Goal: Task Accomplishment & Management: Complete application form

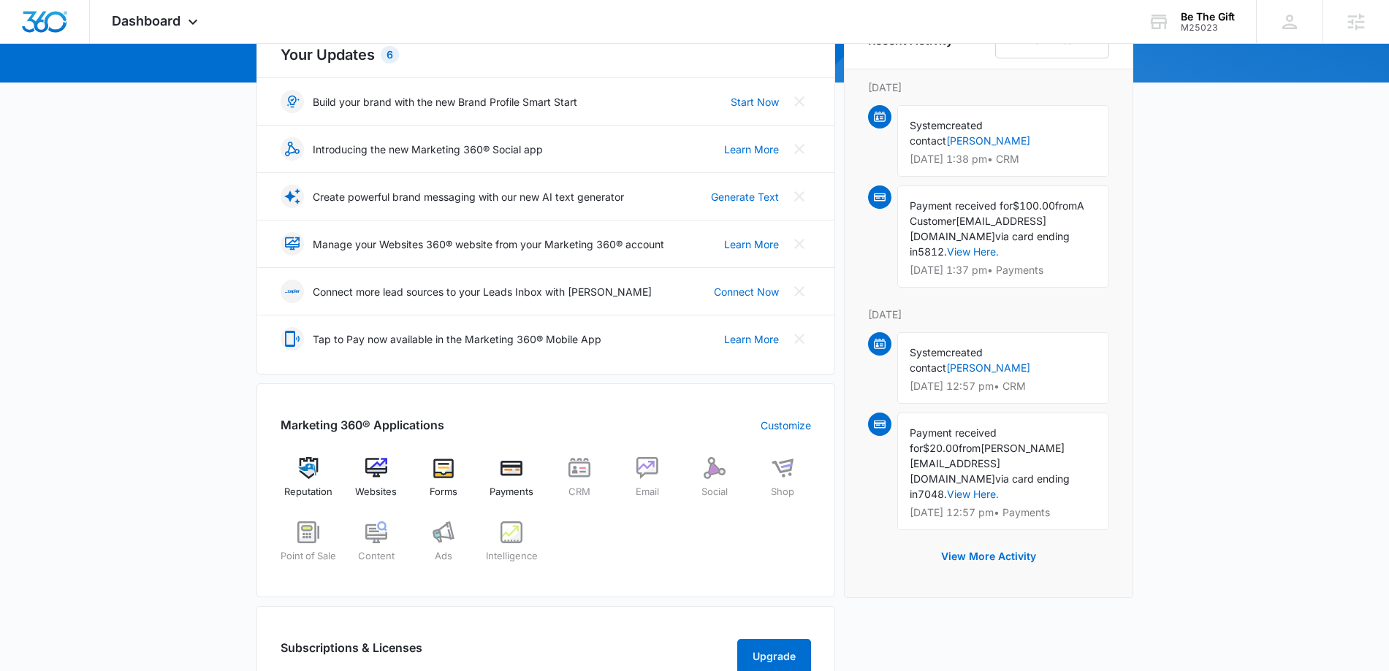
scroll to position [183, 0]
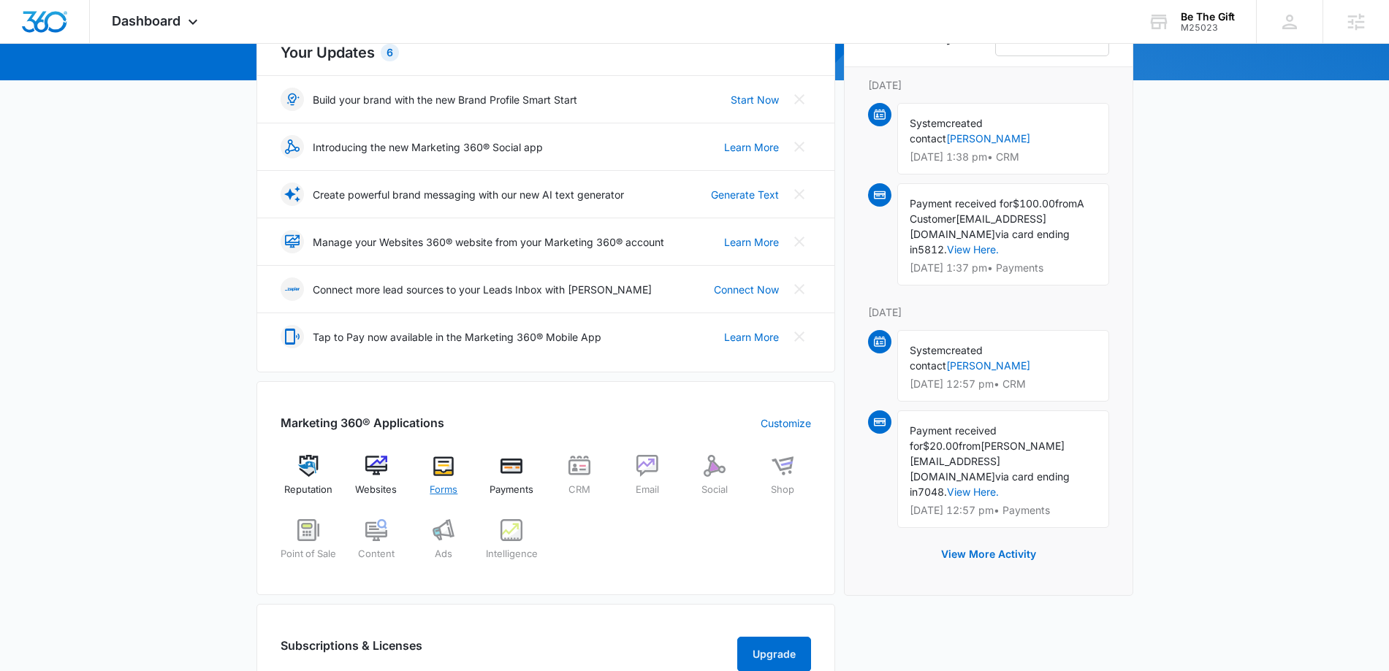
click at [448, 473] on img at bounding box center [444, 466] width 22 height 22
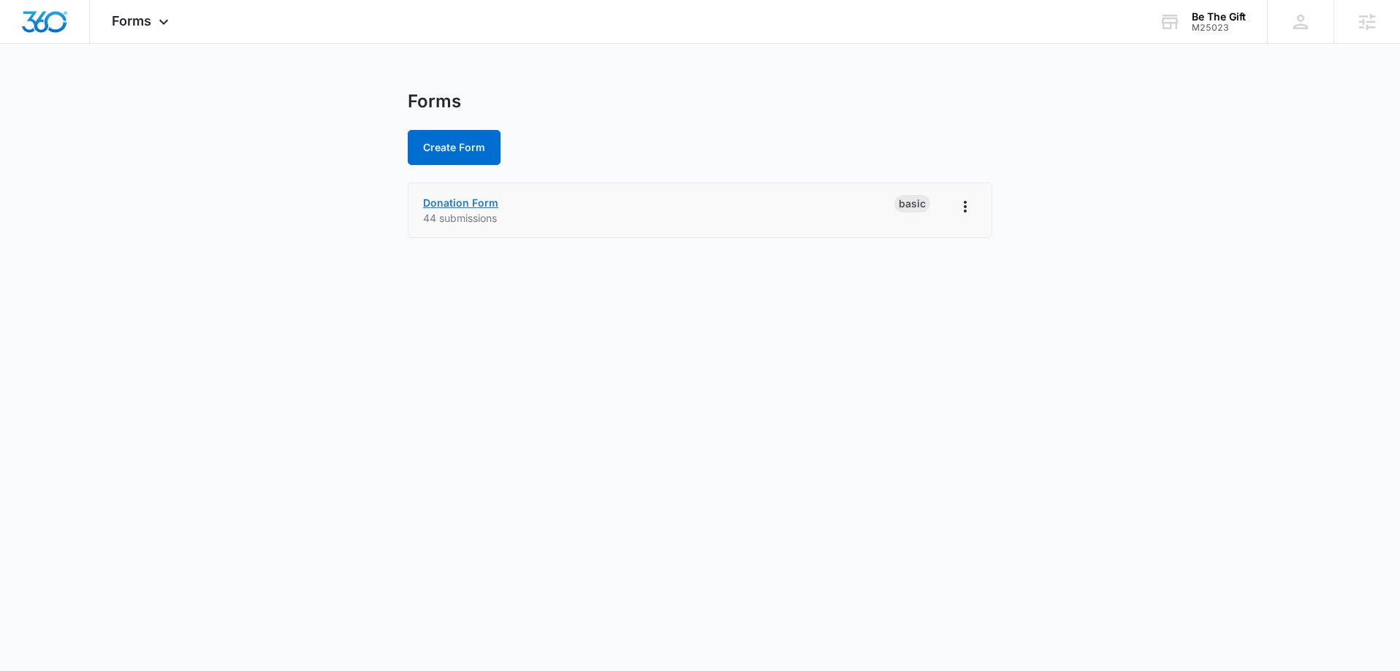
click at [448, 205] on link "Donation Form" at bounding box center [460, 203] width 75 height 12
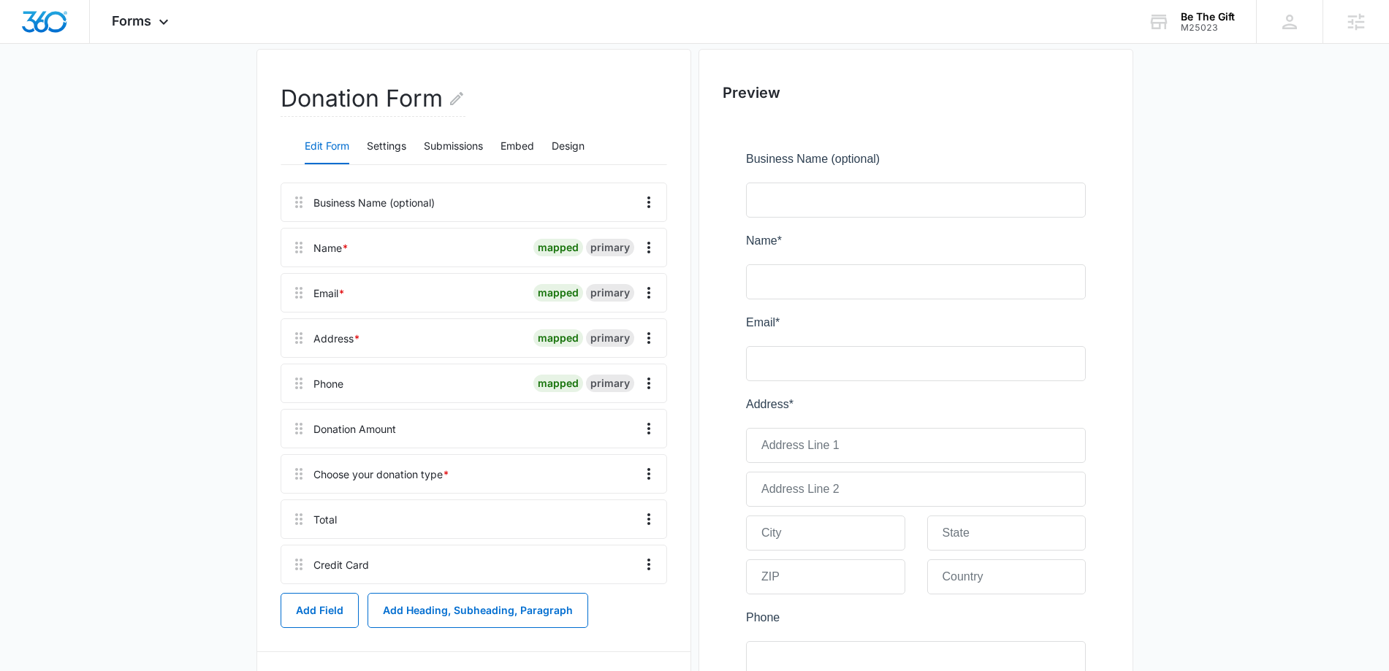
scroll to position [228, 0]
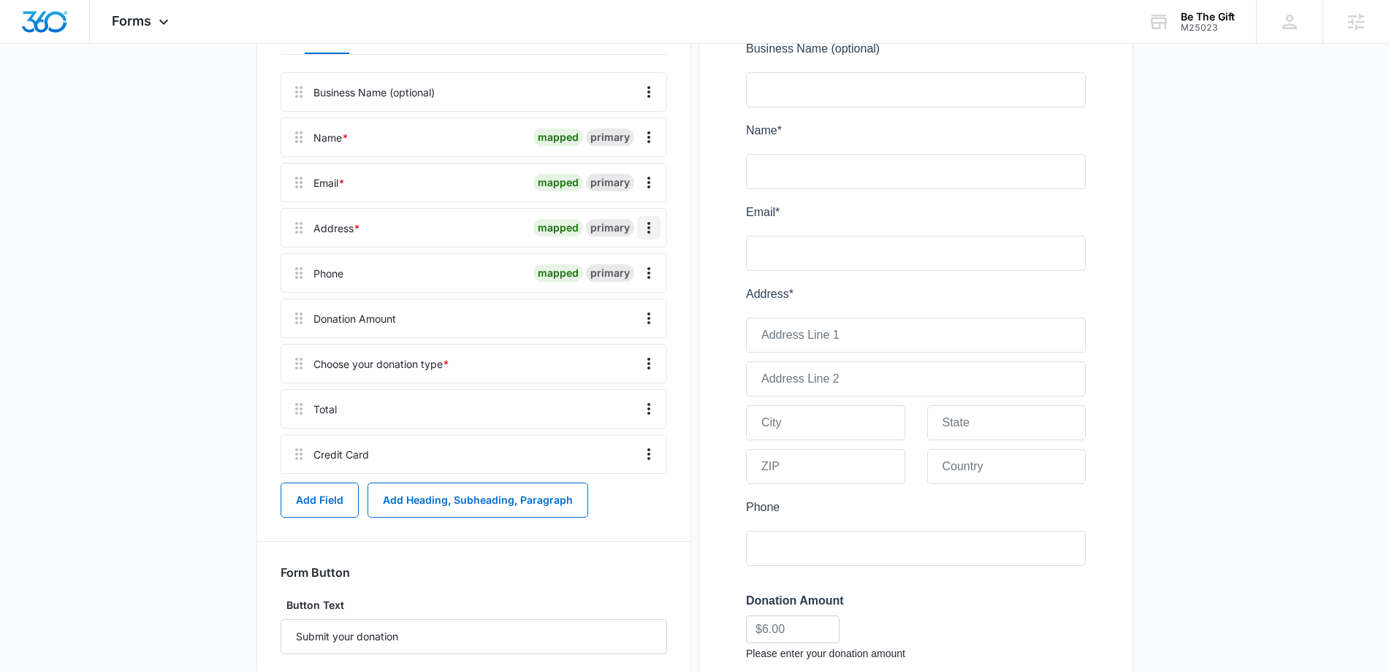
click at [650, 228] on icon "Overflow Menu" at bounding box center [649, 228] width 18 height 18
click at [615, 287] on div "Delete" at bounding box center [609, 291] width 31 height 10
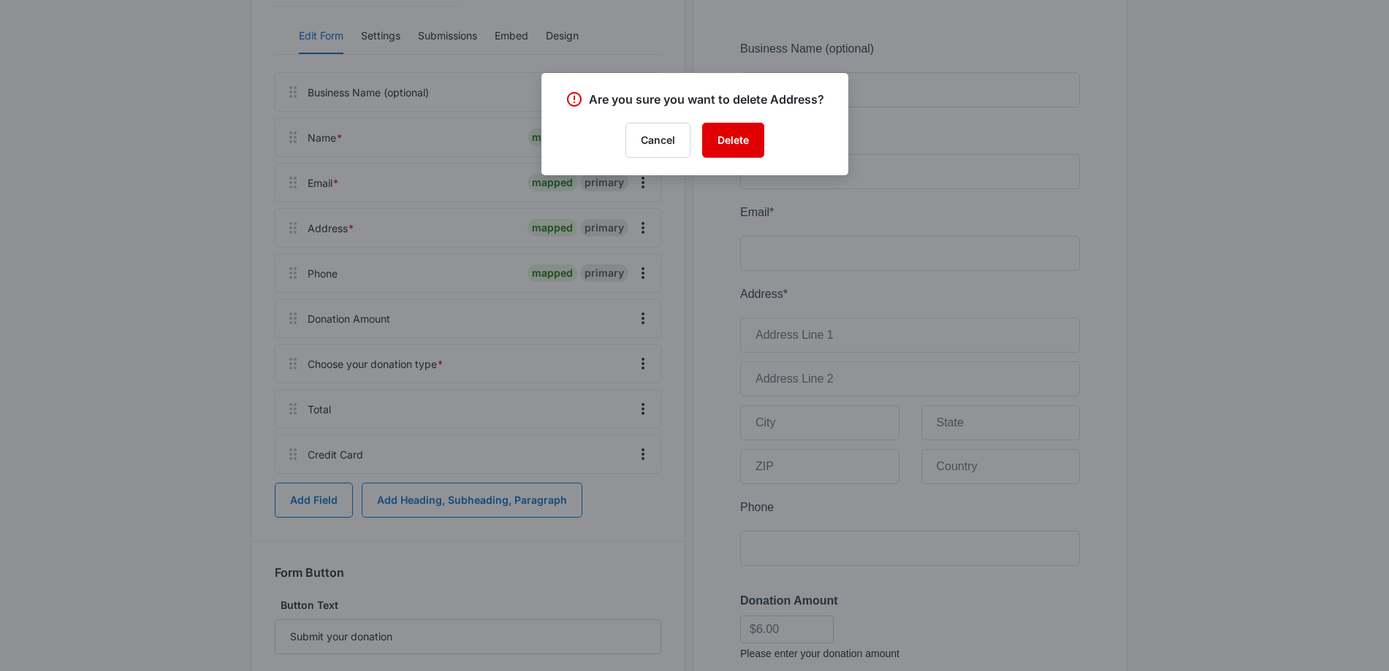
click at [731, 147] on button "Delete" at bounding box center [733, 140] width 62 height 35
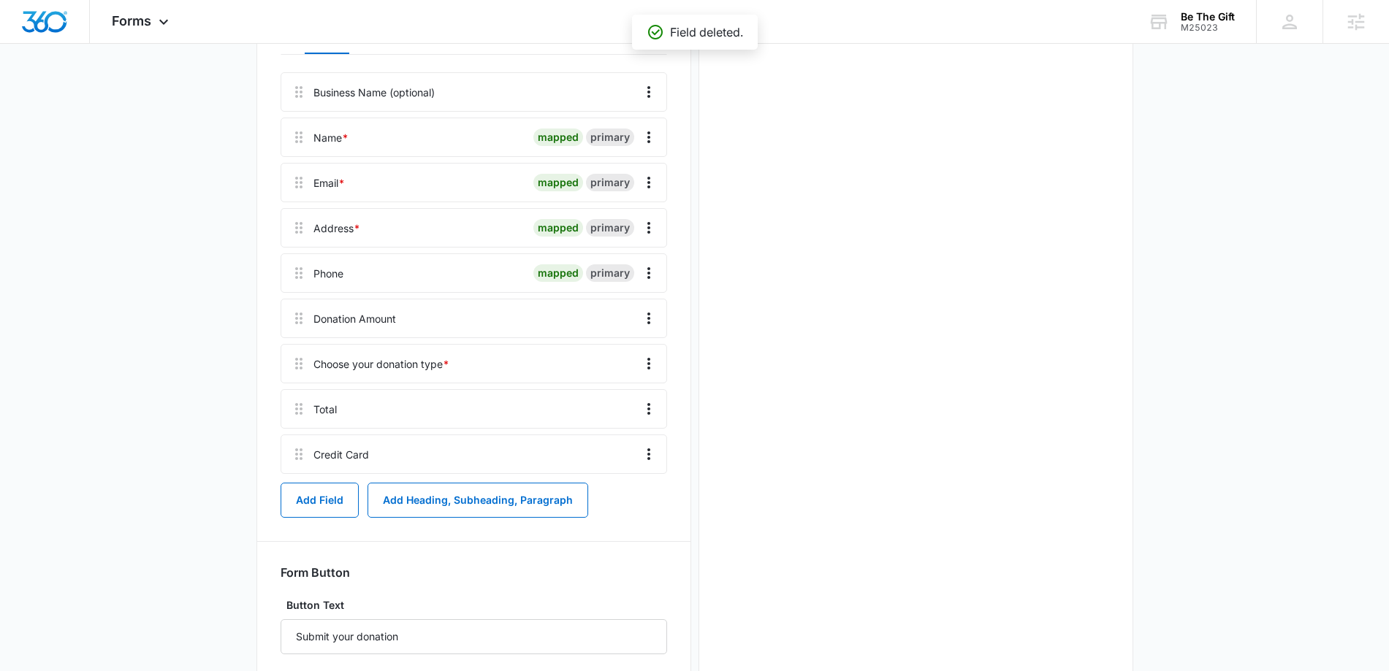
scroll to position [0, 0]
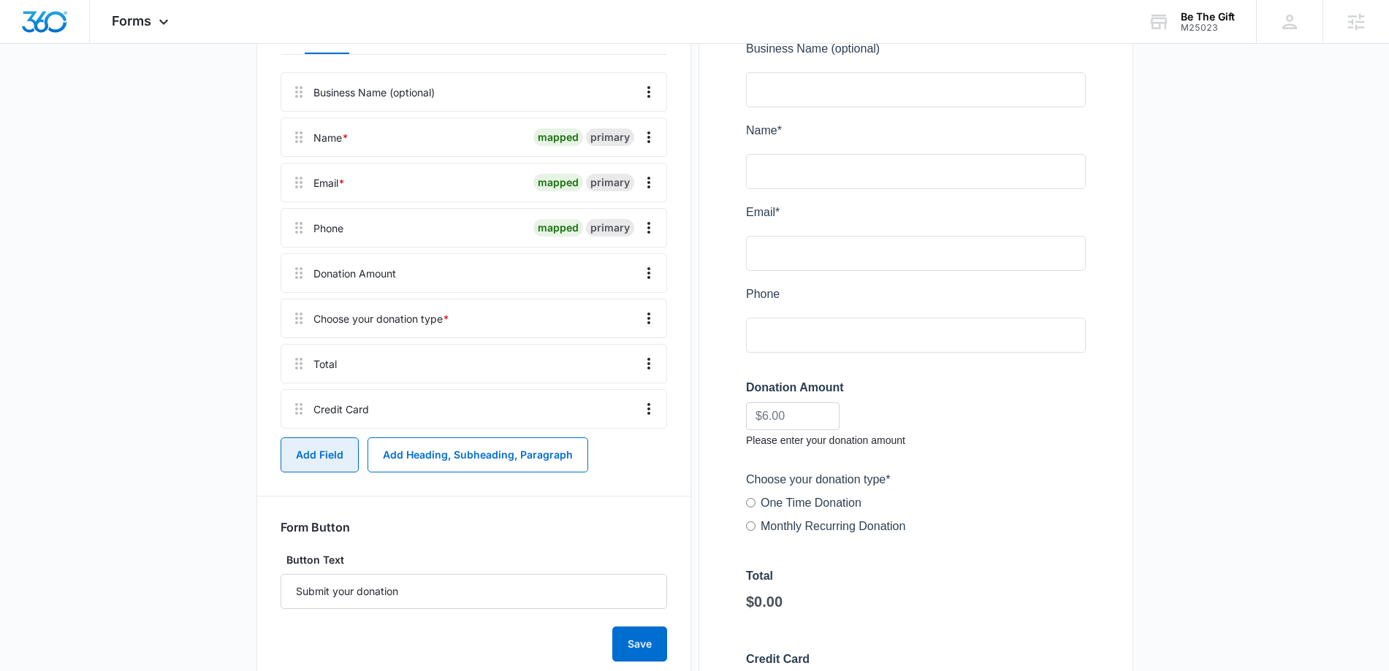
click at [331, 454] on button "Add Field" at bounding box center [320, 455] width 78 height 35
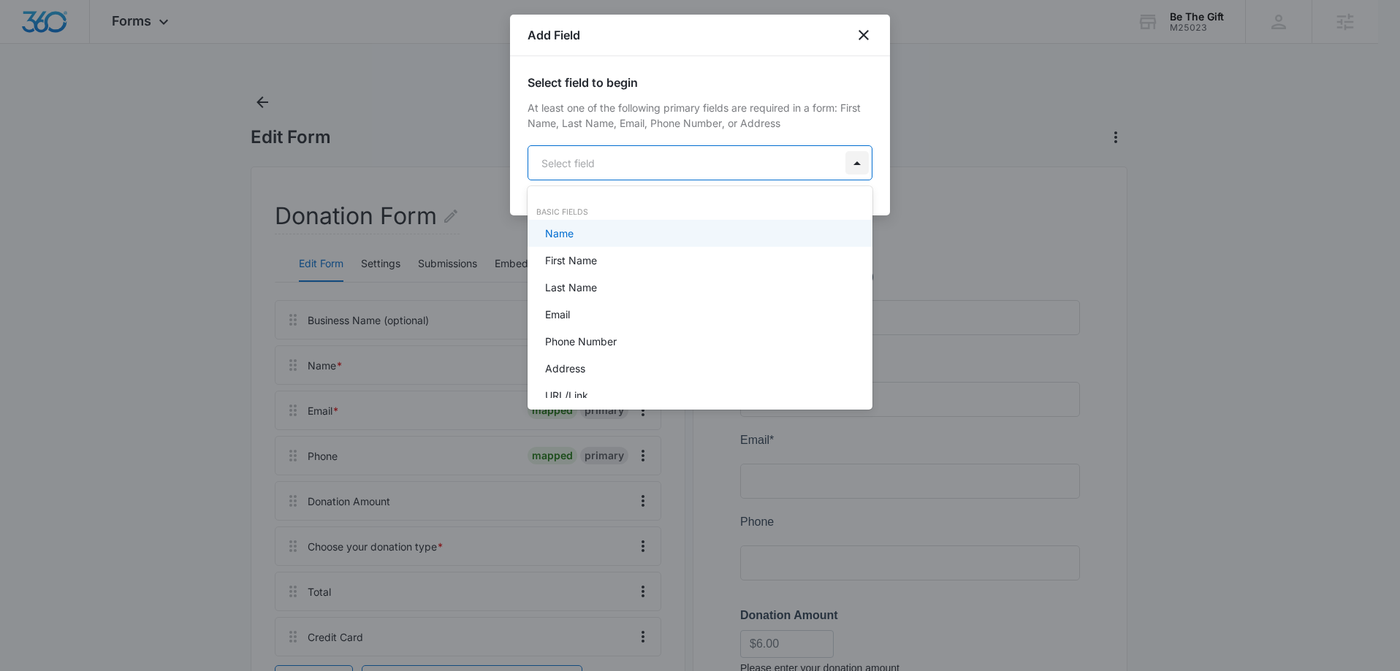
click at [847, 167] on body "Forms Apps Reputation Websites Forms CRM Email Social Shop Payments POS Content…" at bounding box center [700, 335] width 1400 height 671
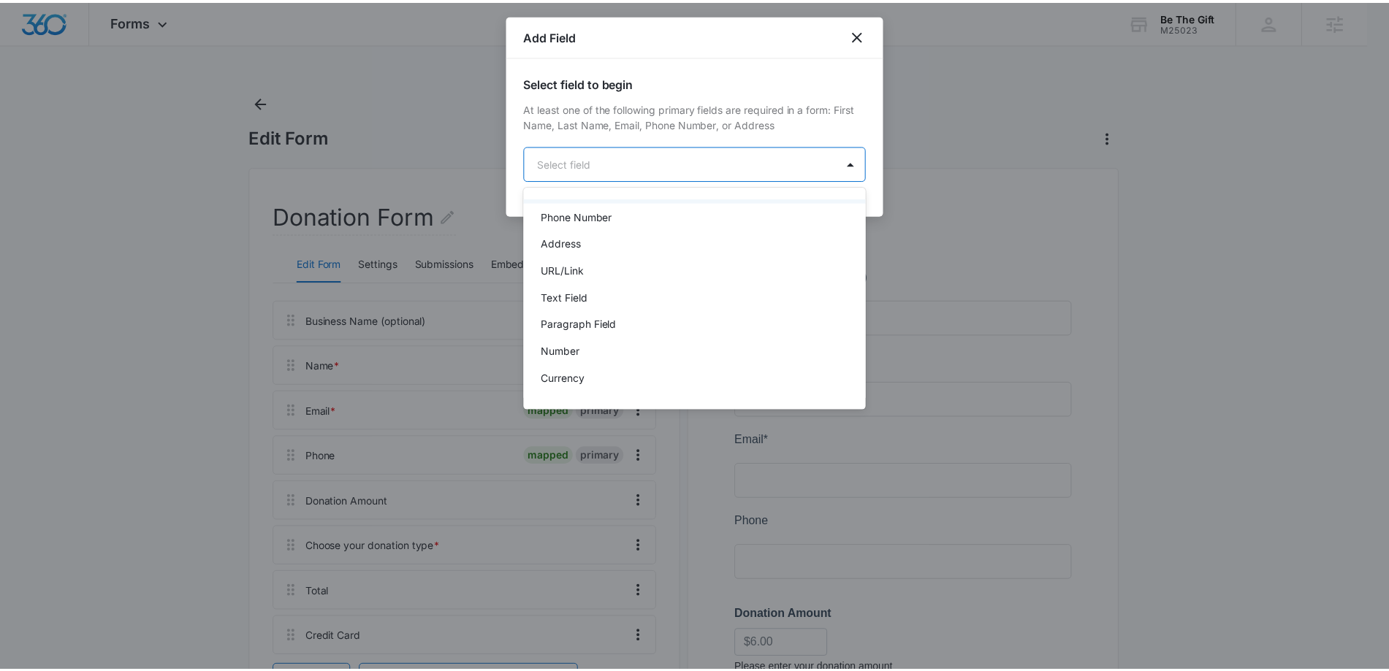
scroll to position [160, 0]
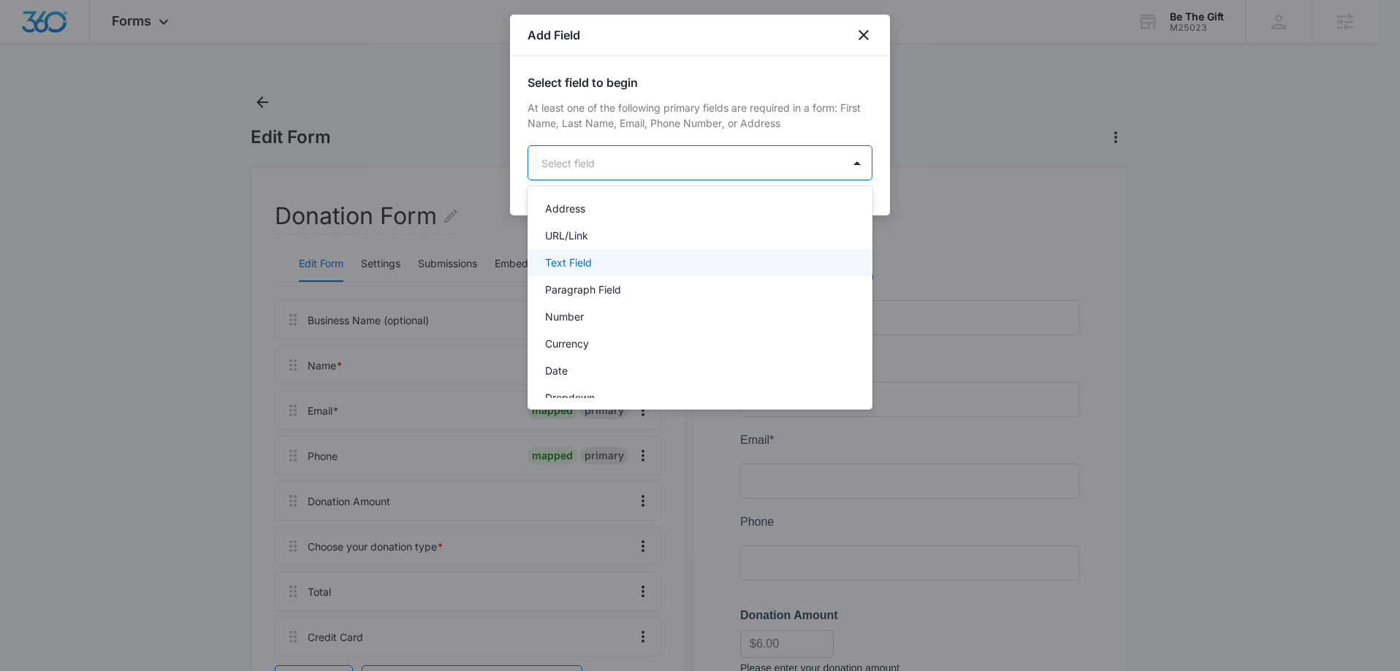
click at [594, 267] on div "Text Field" at bounding box center [698, 262] width 307 height 15
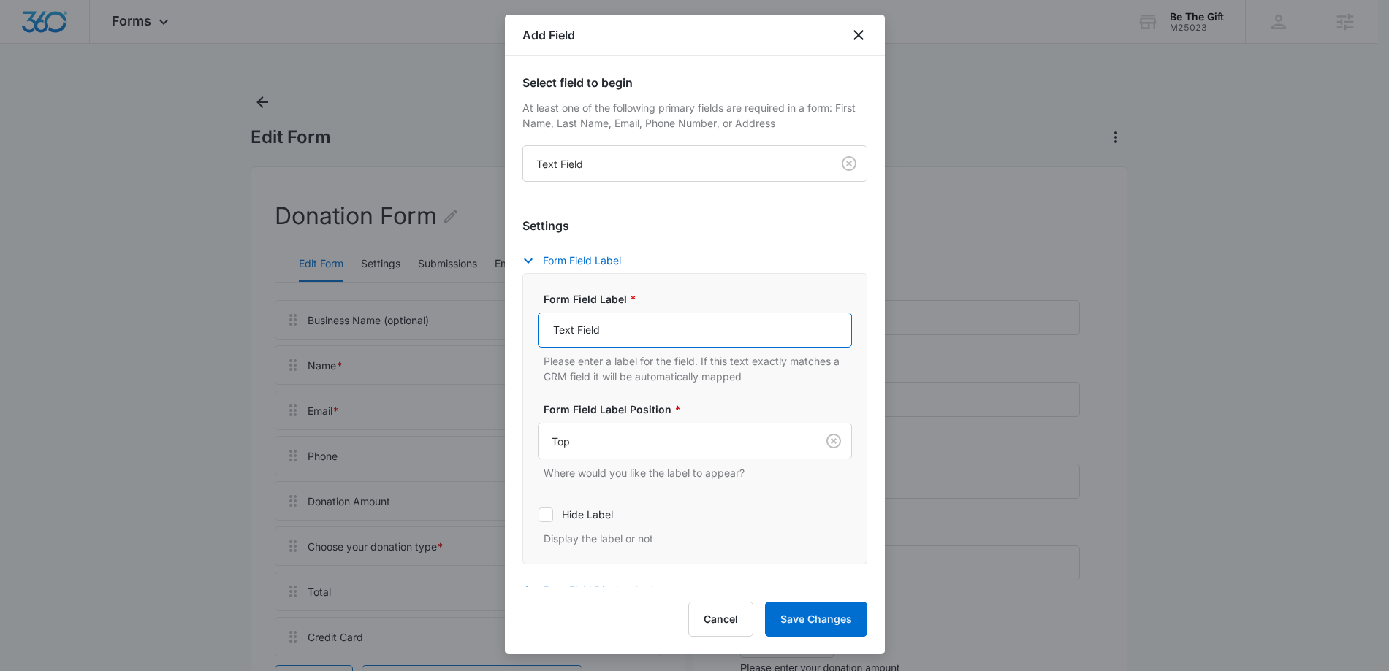
drag, startPoint x: 609, startPoint y: 332, endPoint x: 530, endPoint y: 329, distance: 78.2
click at [530, 330] on div "Form Field Label * Text Field Please enter a label for the field. If this text …" at bounding box center [694, 419] width 345 height 292
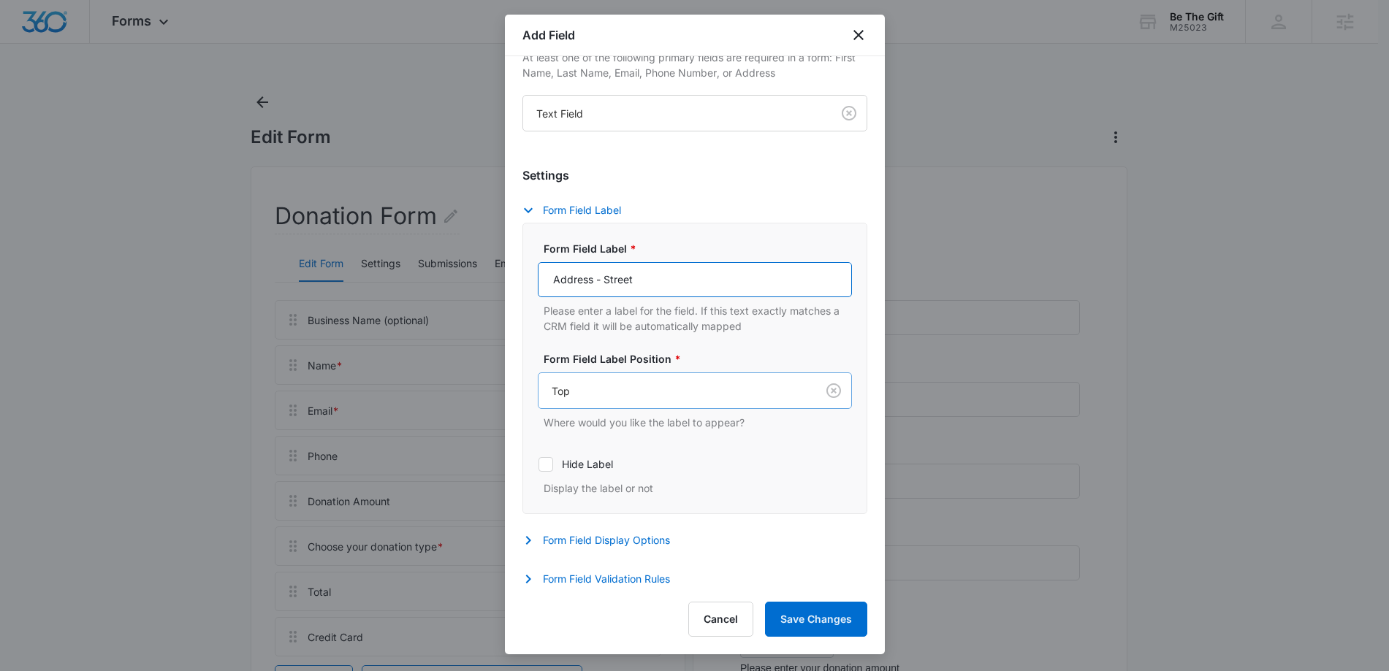
scroll to position [55, 0]
type input "Address - Street"
click at [535, 532] on icon "button" at bounding box center [529, 537] width 18 height 18
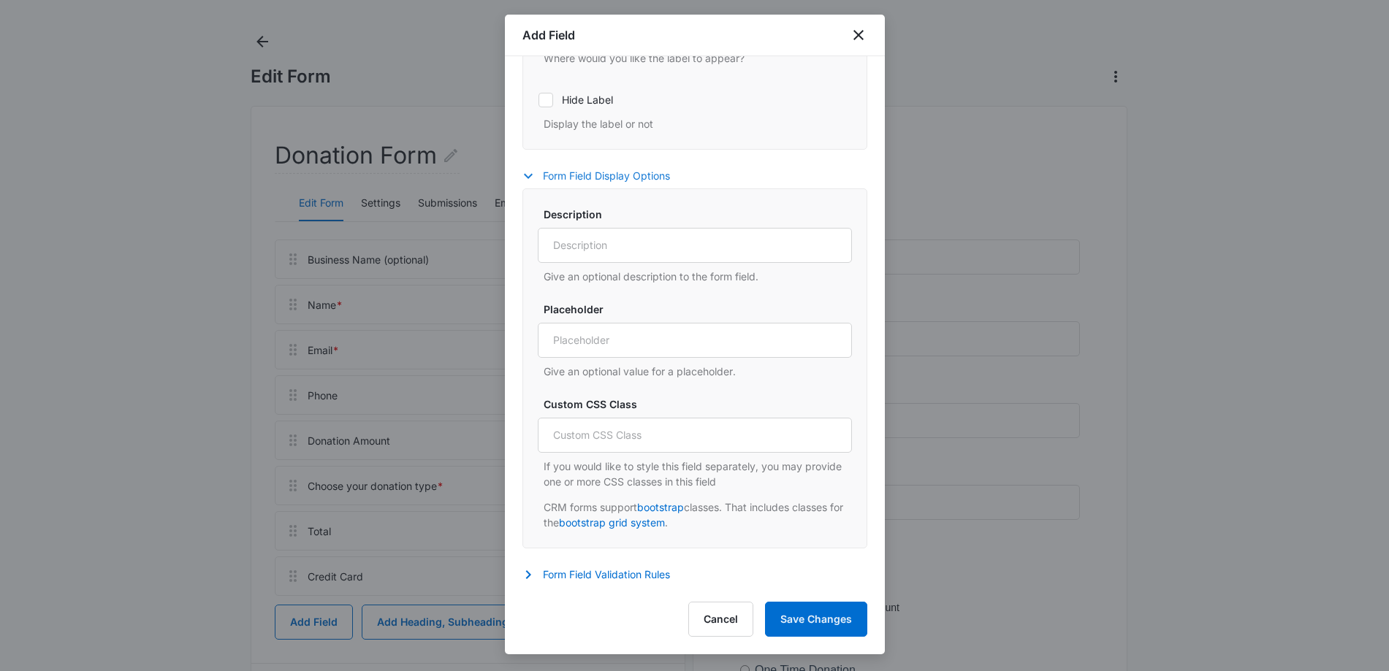
scroll to position [61, 0]
click at [530, 575] on icon "button" at bounding box center [529, 575] width 18 height 18
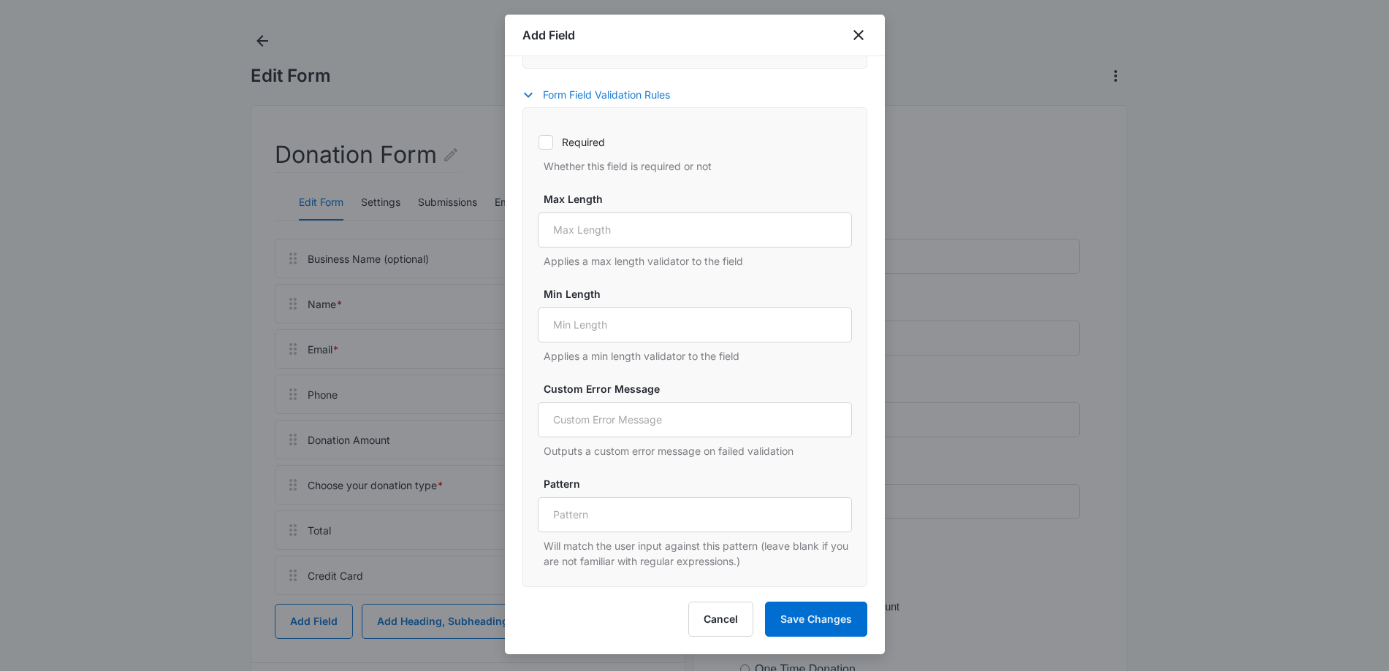
scroll to position [547, 0]
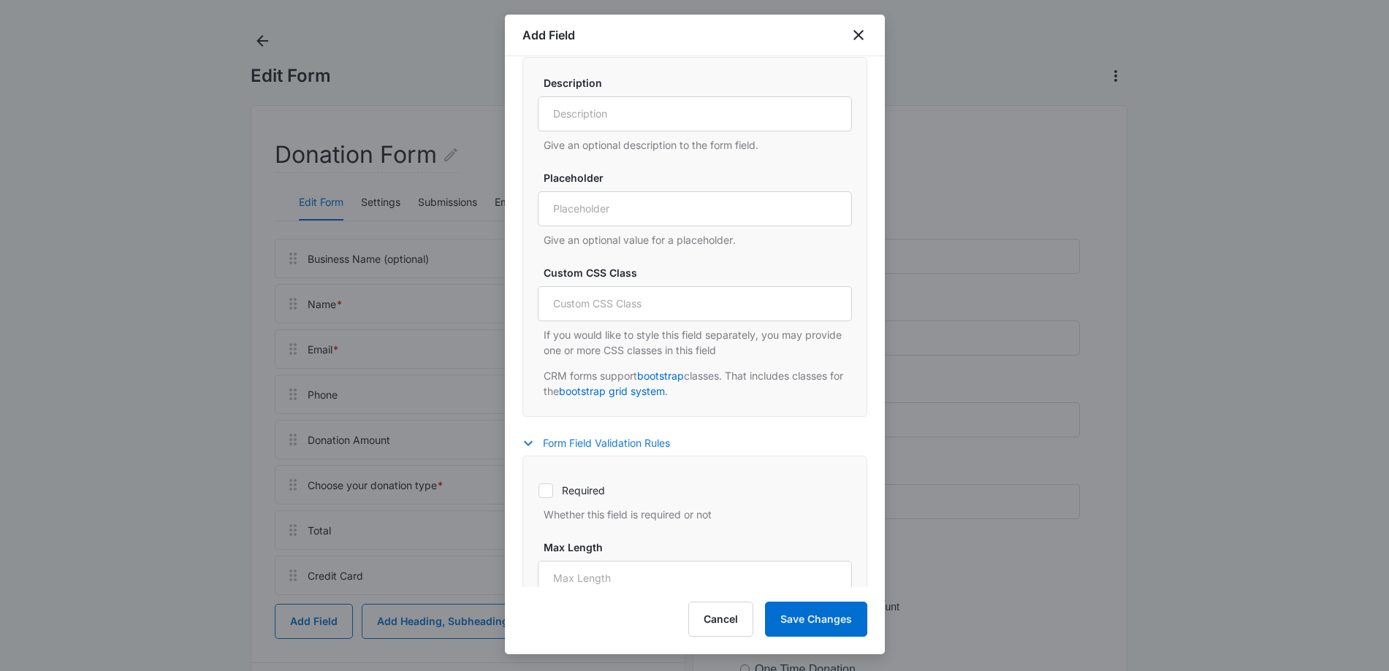
click at [547, 488] on icon at bounding box center [545, 490] width 13 height 13
click at [539, 490] on input "Required" at bounding box center [538, 490] width 1 height 1
checkbox input "true"
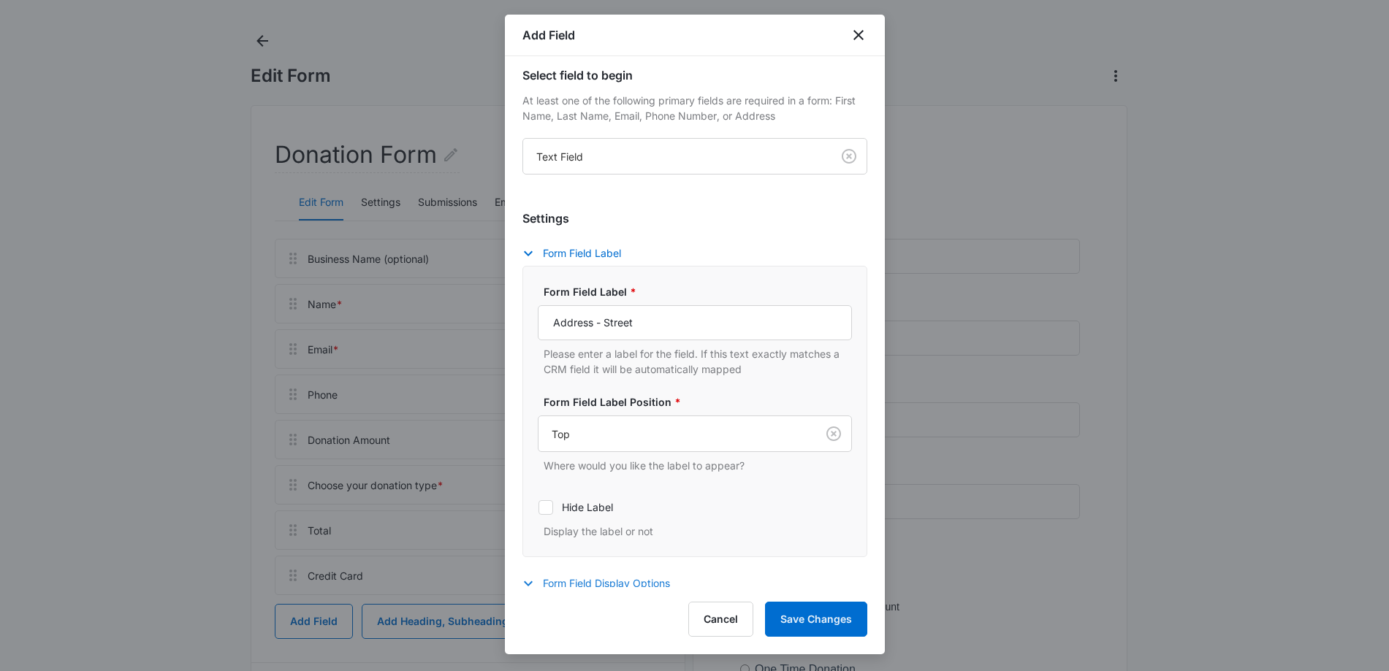
scroll to position [6, 0]
click at [815, 619] on button "Save Changes" at bounding box center [816, 619] width 102 height 35
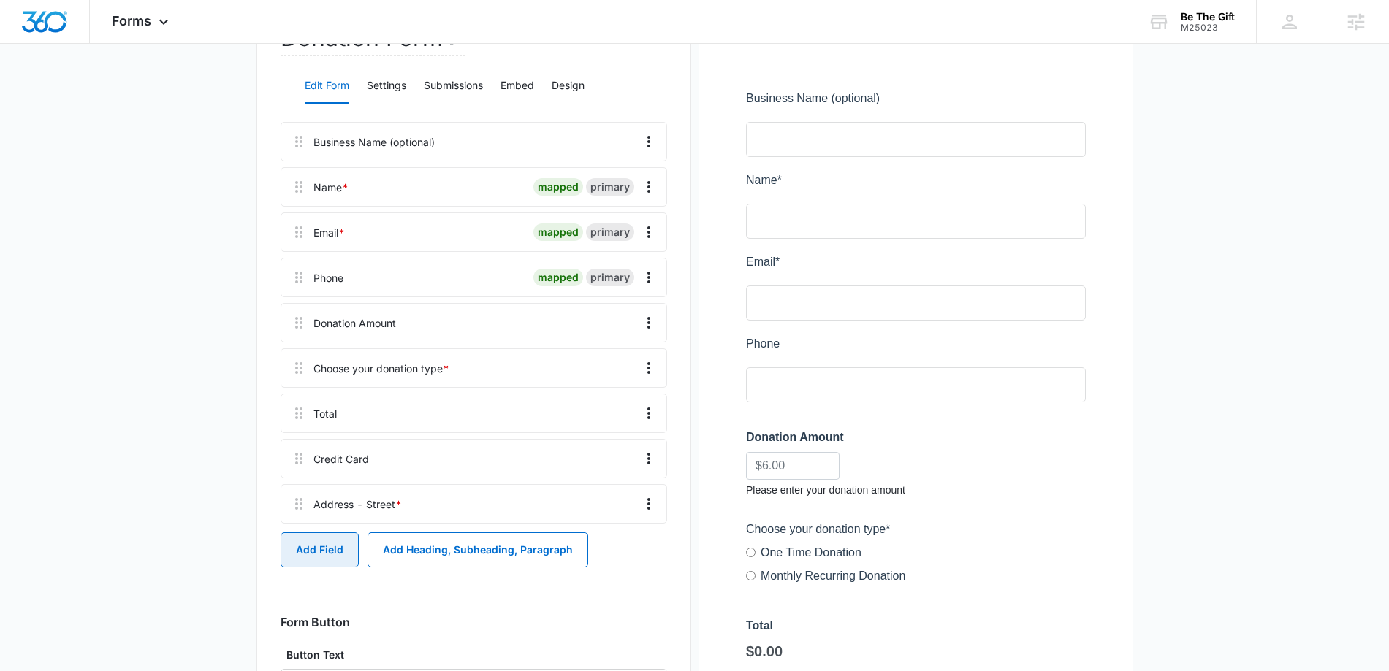
scroll to position [208, 0]
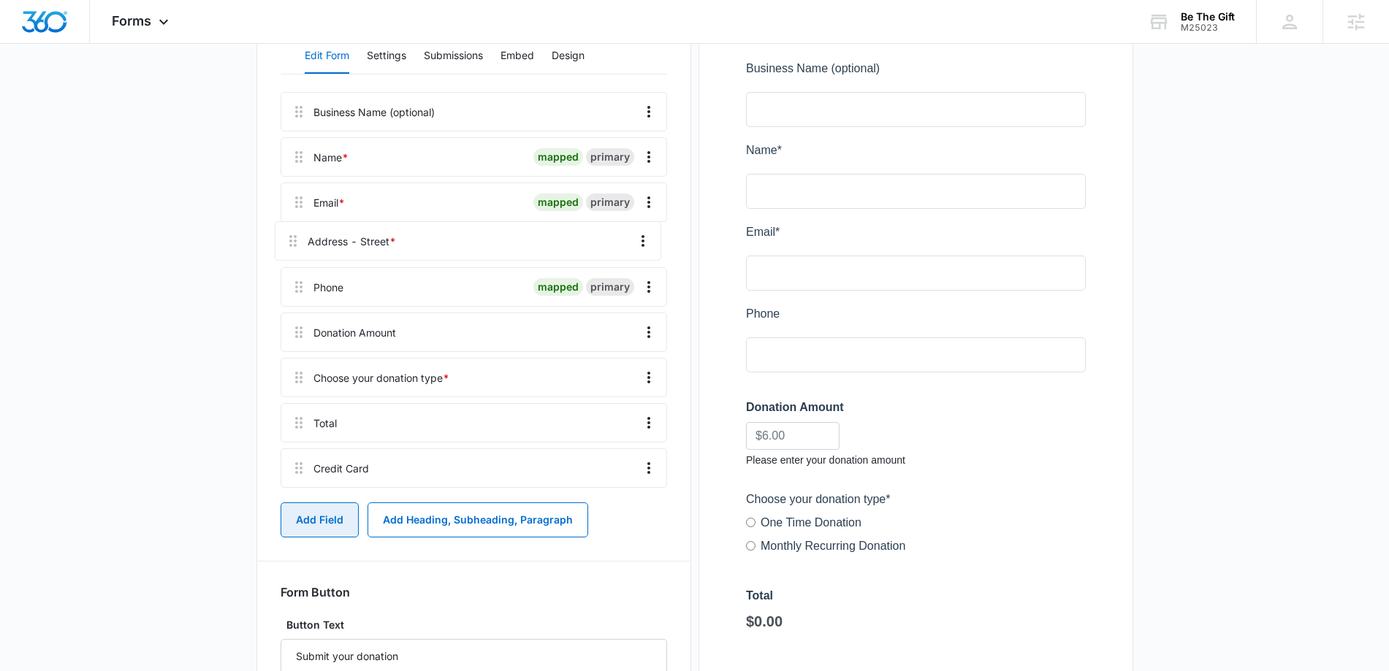
drag, startPoint x: 302, startPoint y: 475, endPoint x: 296, endPoint y: 235, distance: 240.5
click at [296, 235] on div "Business Name (optional) Name * mapped primary Email * mapped primary Phone map…" at bounding box center [474, 293] width 387 height 402
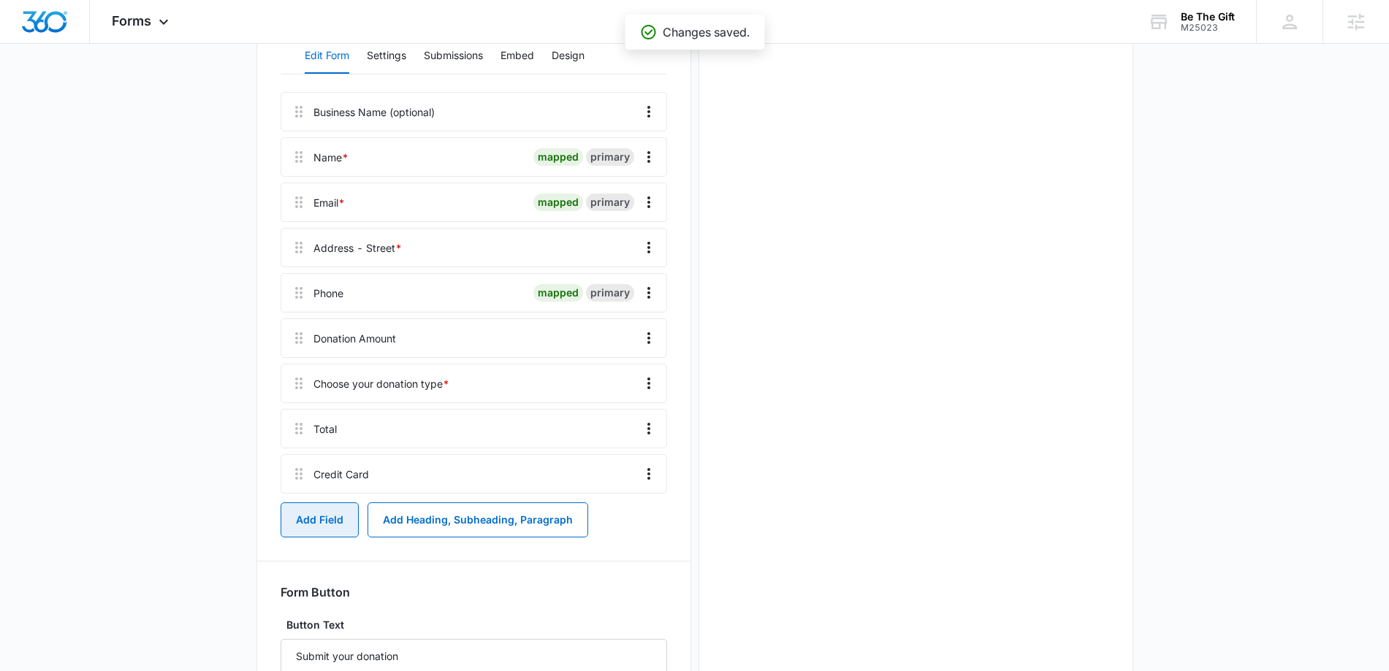
scroll to position [0, 0]
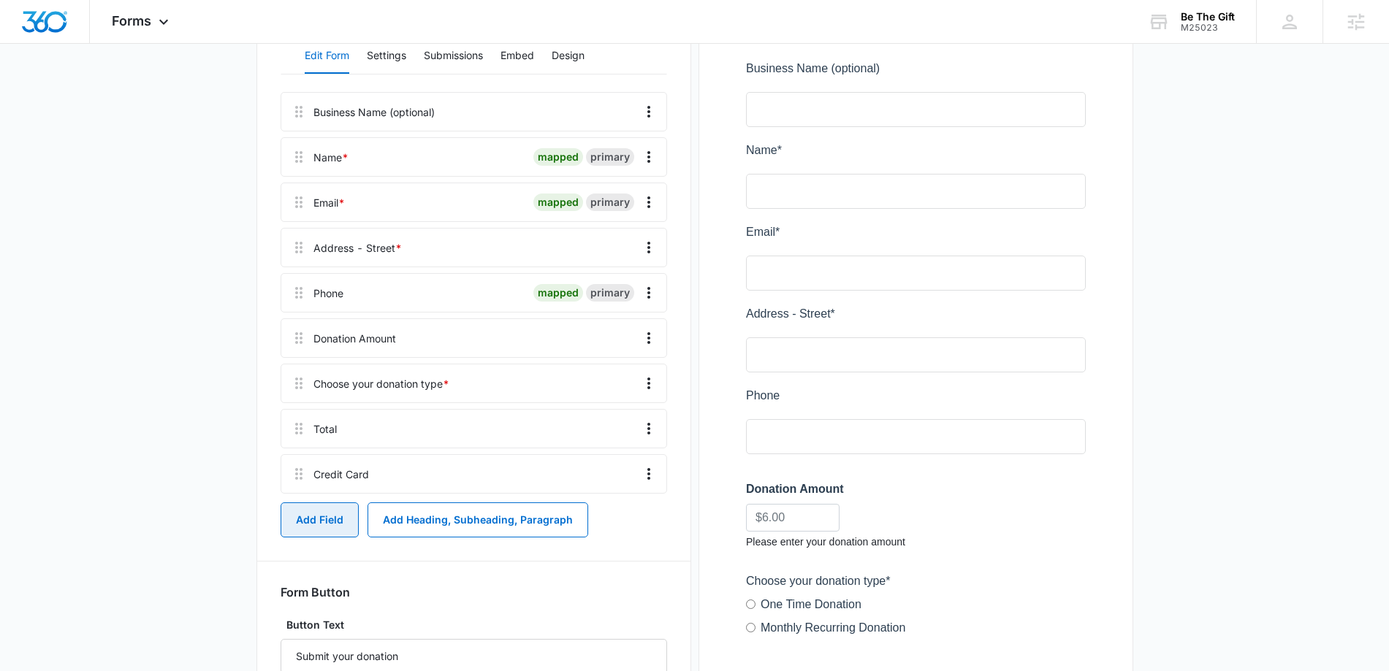
click at [326, 525] on button "Add Field" at bounding box center [320, 520] width 78 height 35
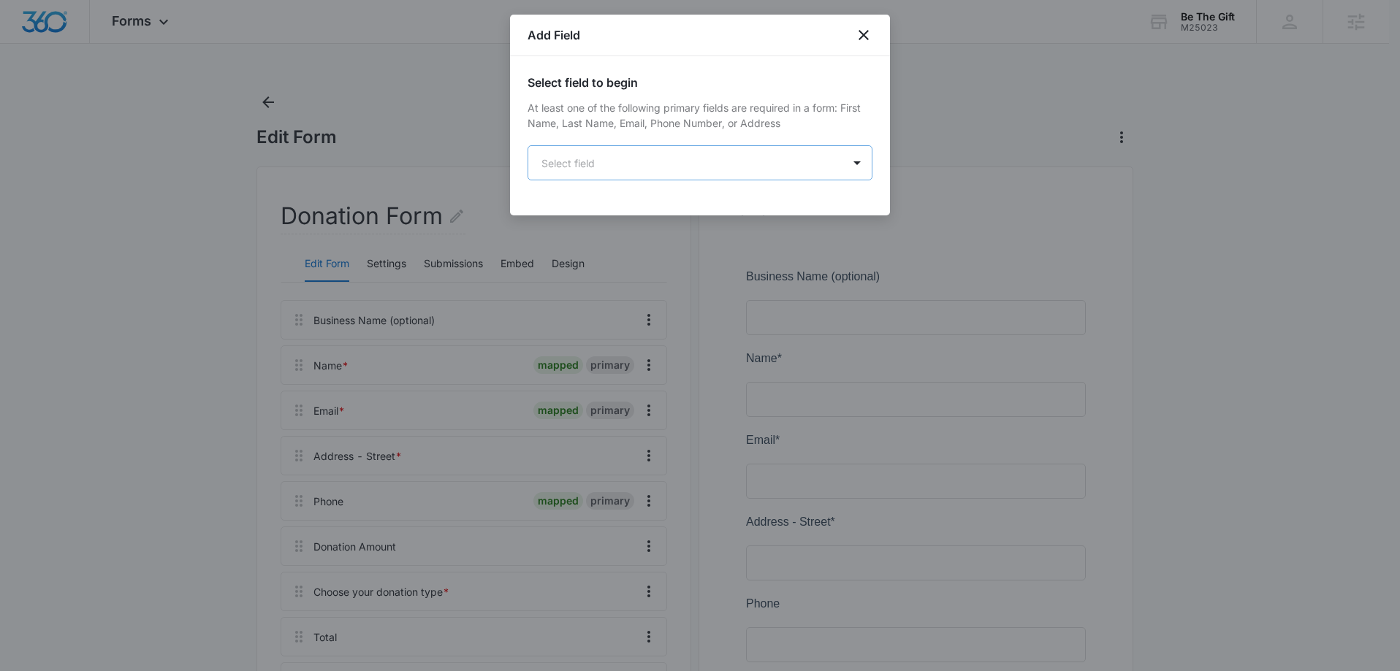
click at [791, 169] on body "Forms Apps Reputation Websites Forms CRM Email Social Shop Payments POS Content…" at bounding box center [700, 671] width 1400 height 1343
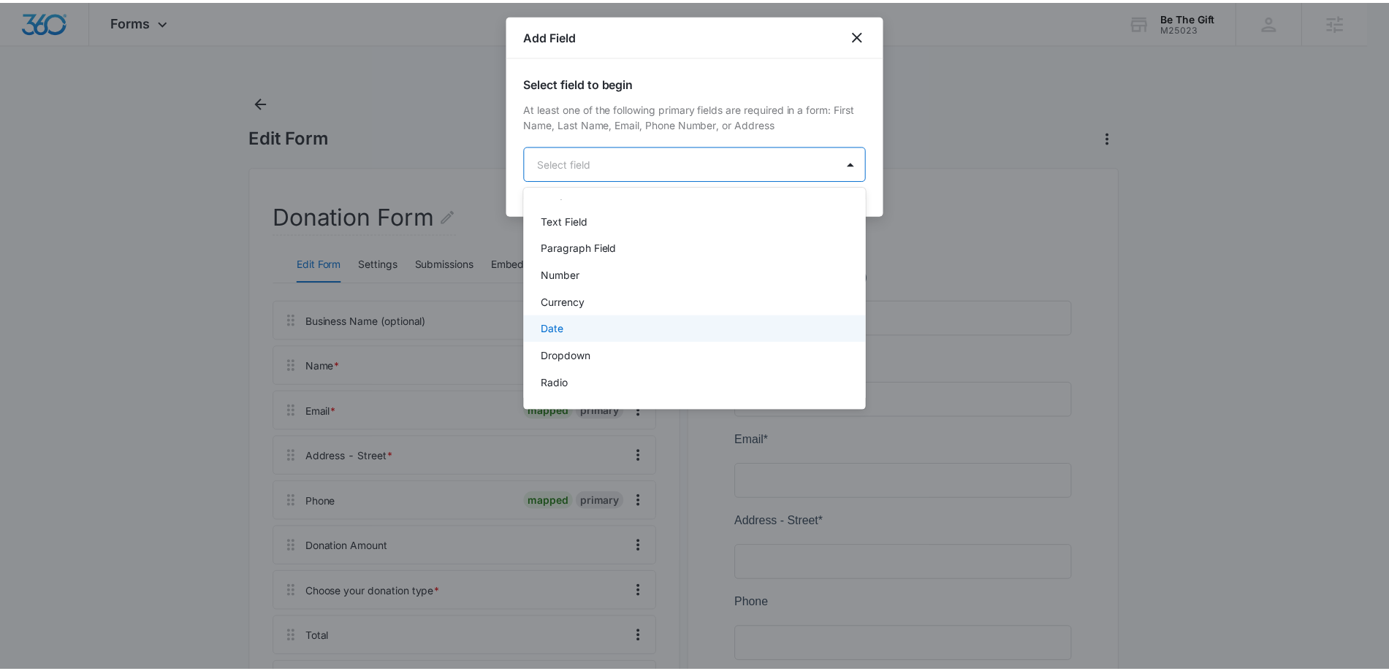
scroll to position [199, 0]
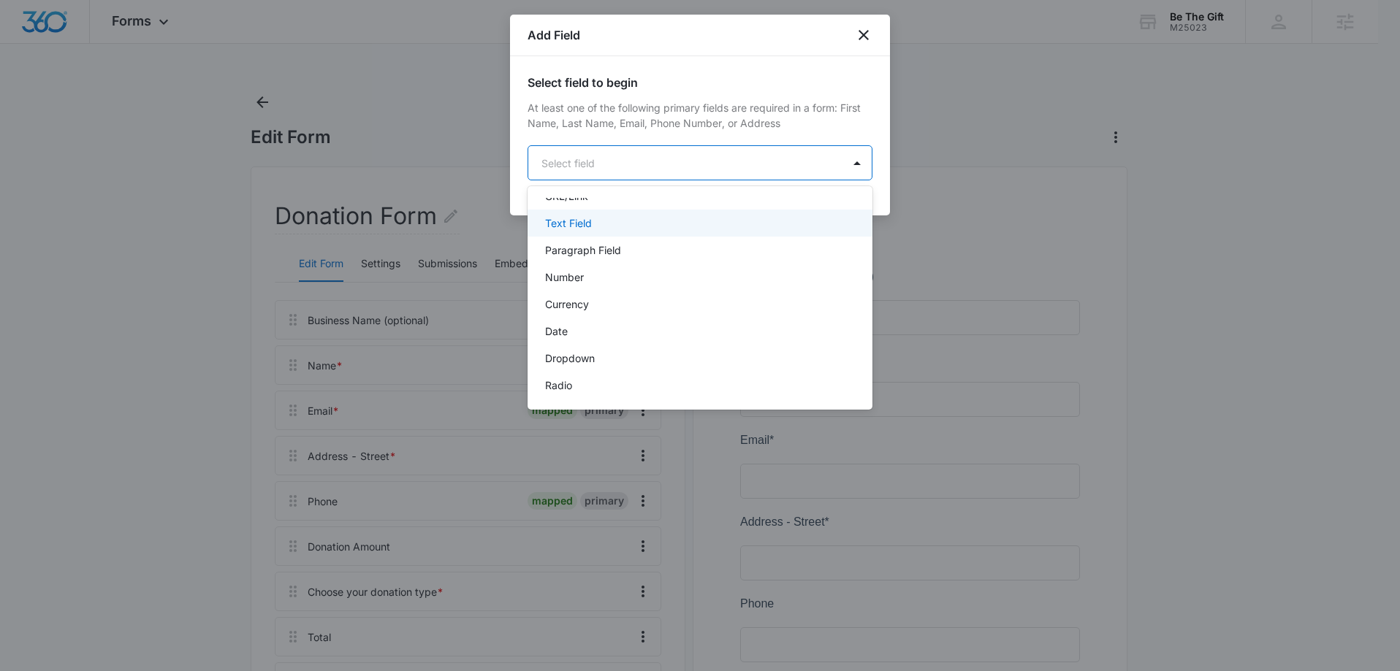
click at [592, 228] on div "Text Field" at bounding box center [698, 223] width 307 height 15
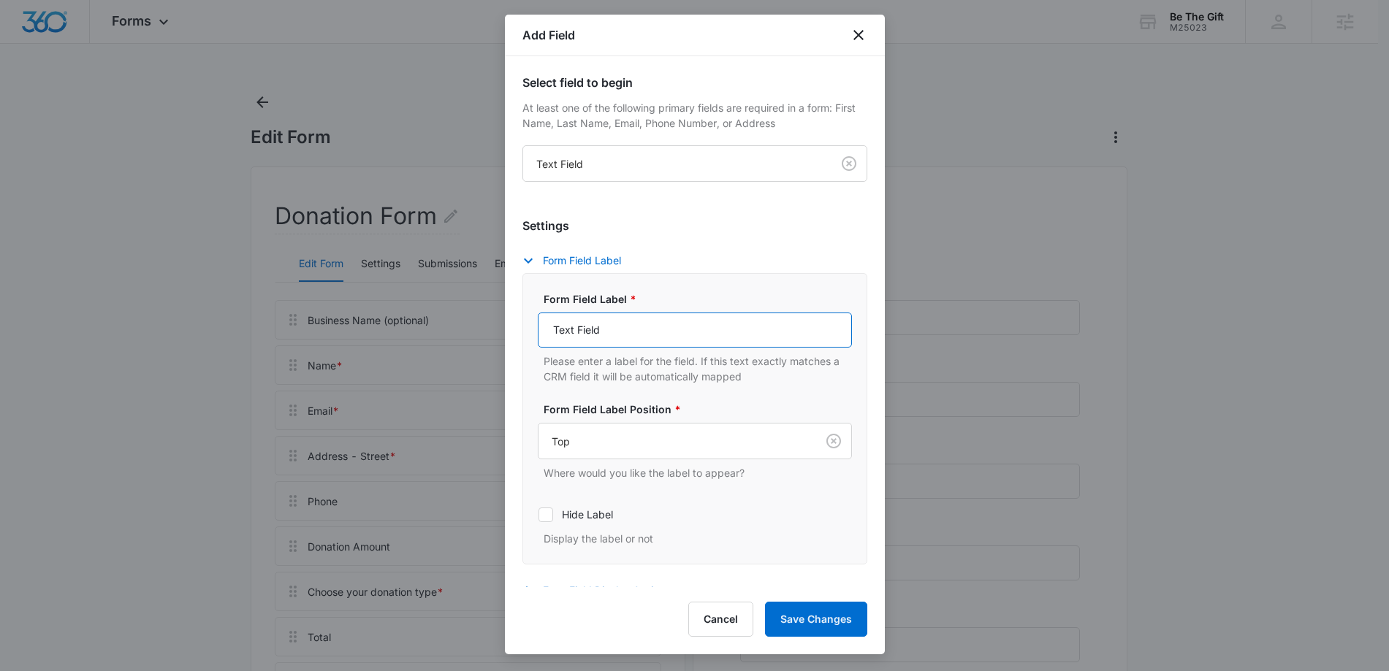
drag, startPoint x: 667, startPoint y: 329, endPoint x: 541, endPoint y: 324, distance: 125.8
click at [540, 327] on input "Text Field" at bounding box center [695, 330] width 314 height 35
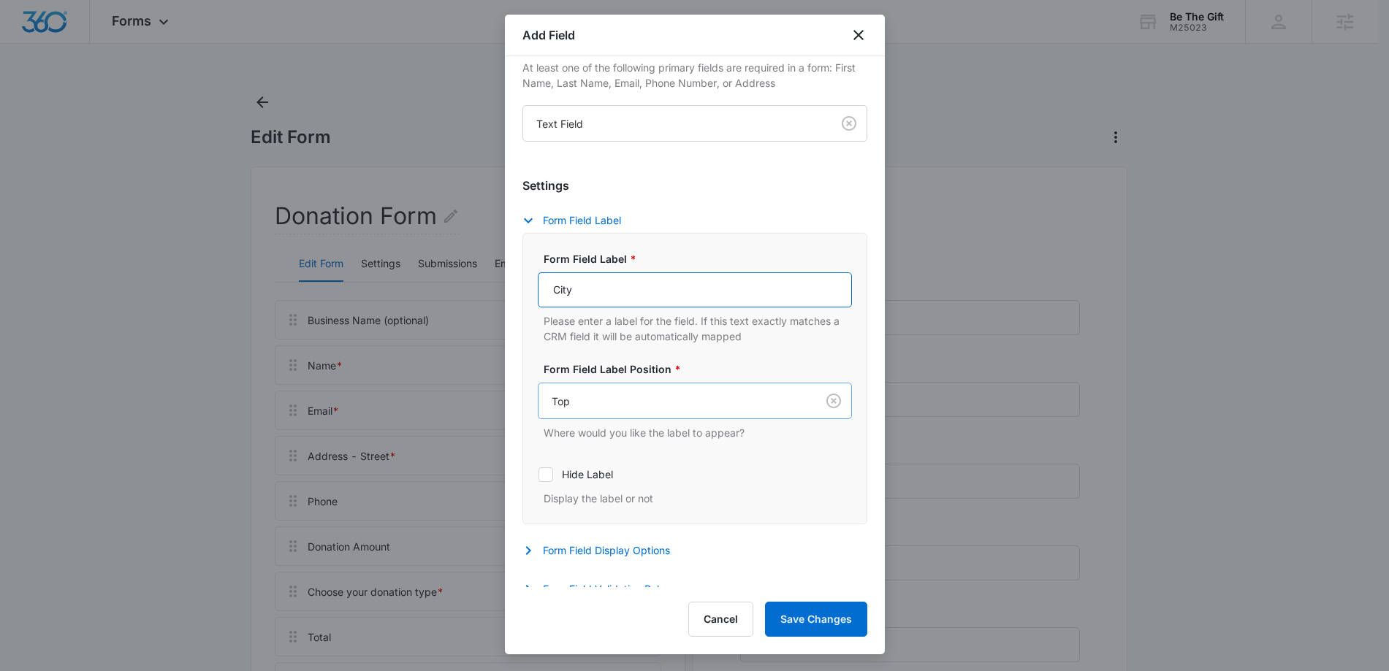
scroll to position [55, 0]
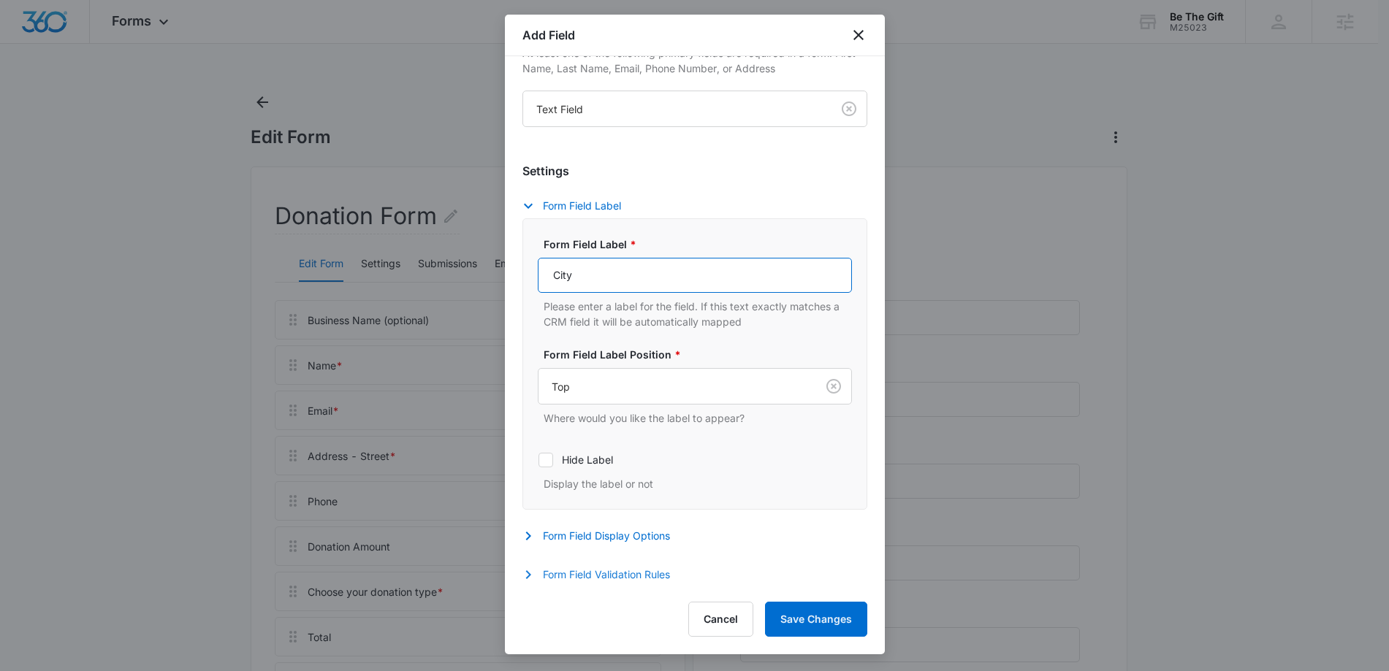
type input "City"
click at [528, 574] on icon "button" at bounding box center [529, 575] width 18 height 18
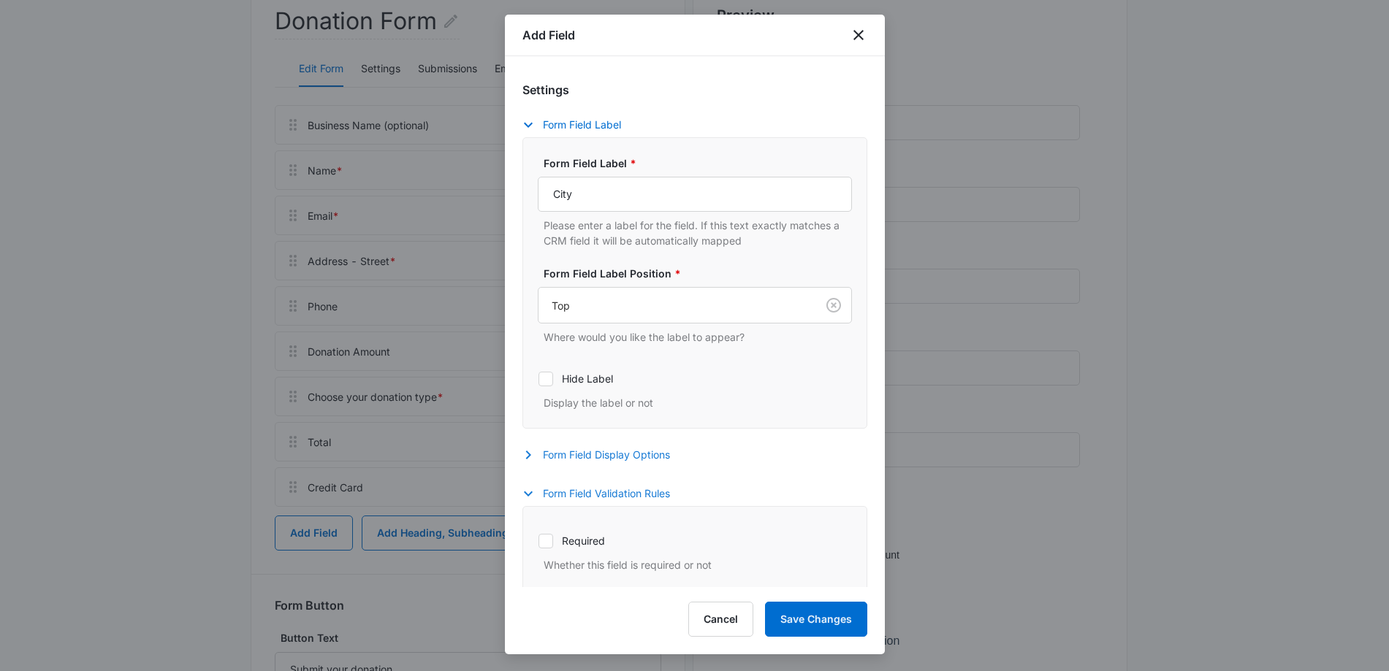
scroll to position [133, 0]
click at [530, 456] on icon "button" at bounding box center [529, 458] width 18 height 18
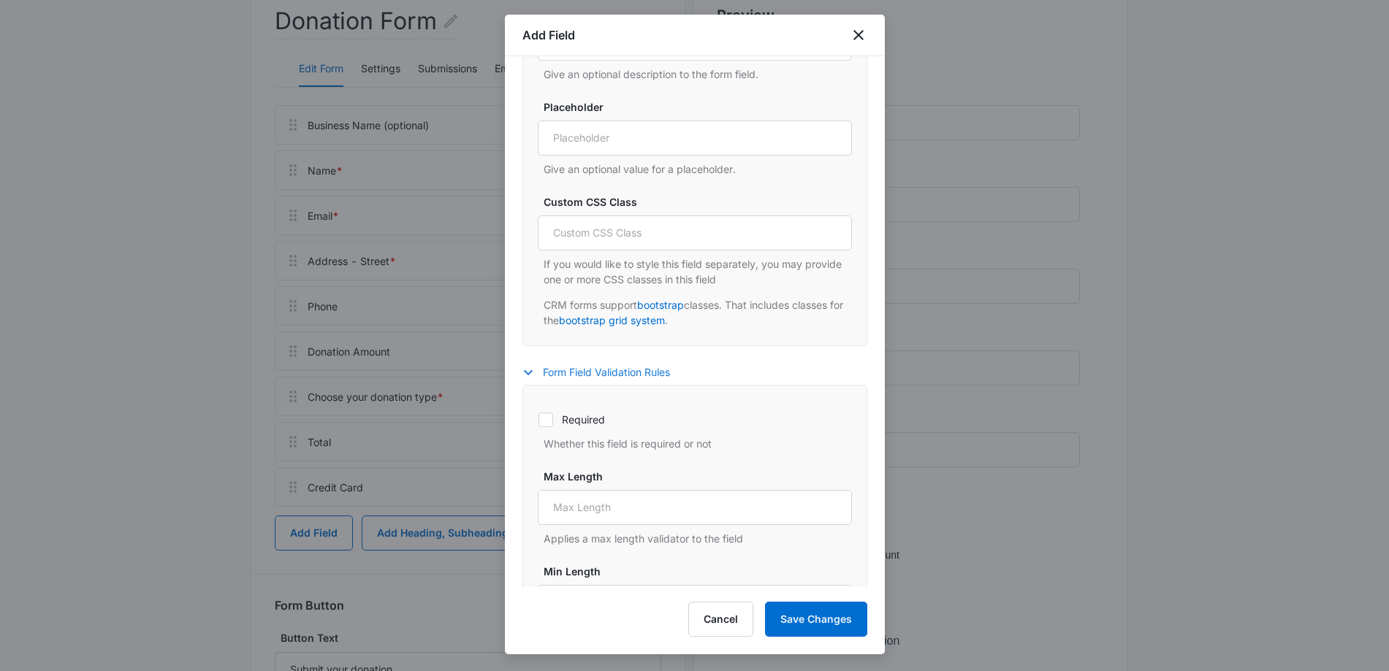
scroll to position [624, 0]
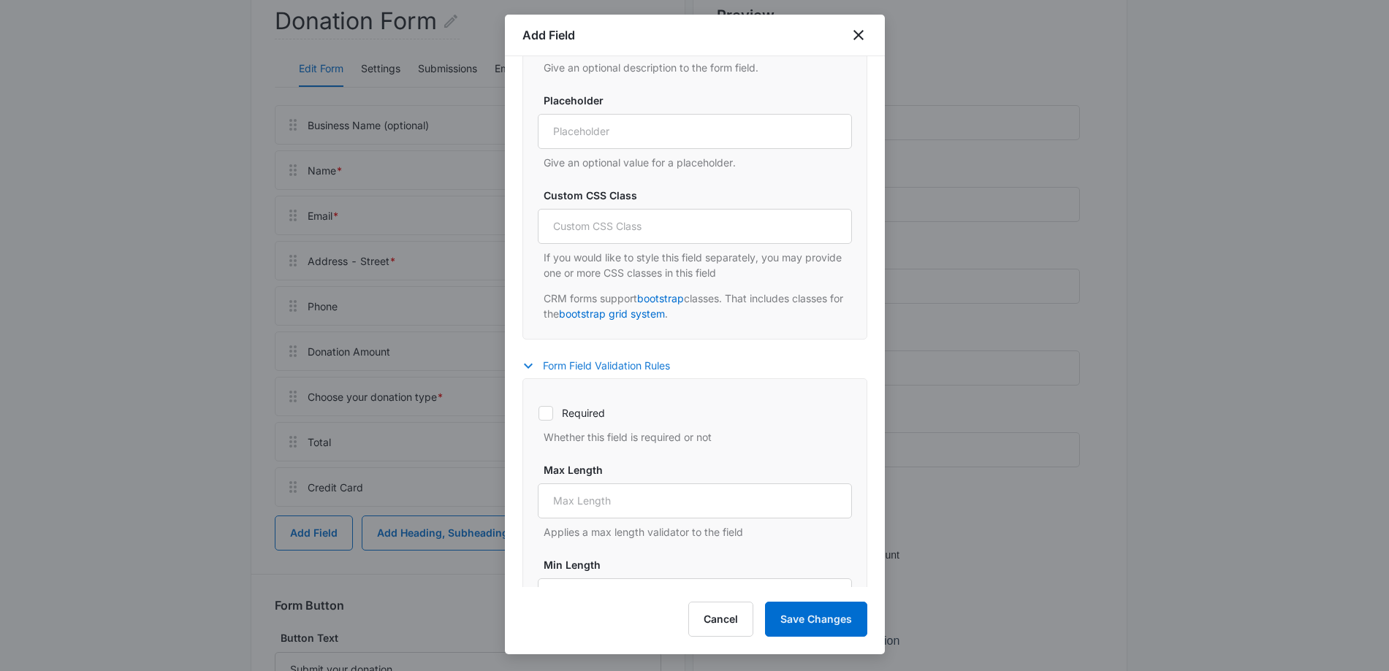
click at [547, 414] on icon at bounding box center [545, 413] width 13 height 13
click at [539, 414] on input "Required" at bounding box center [538, 413] width 1 height 1
checkbox input "true"
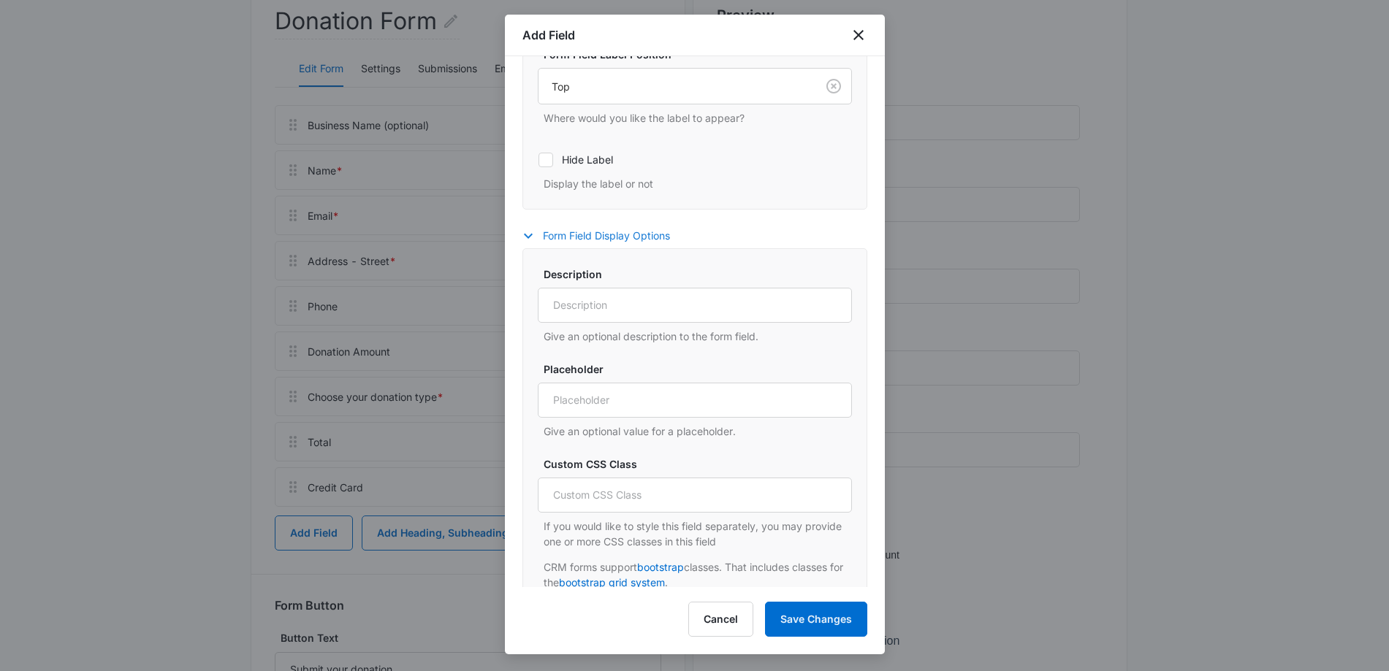
scroll to position [354, 0]
click at [606, 308] on input "Description" at bounding box center [695, 306] width 314 height 35
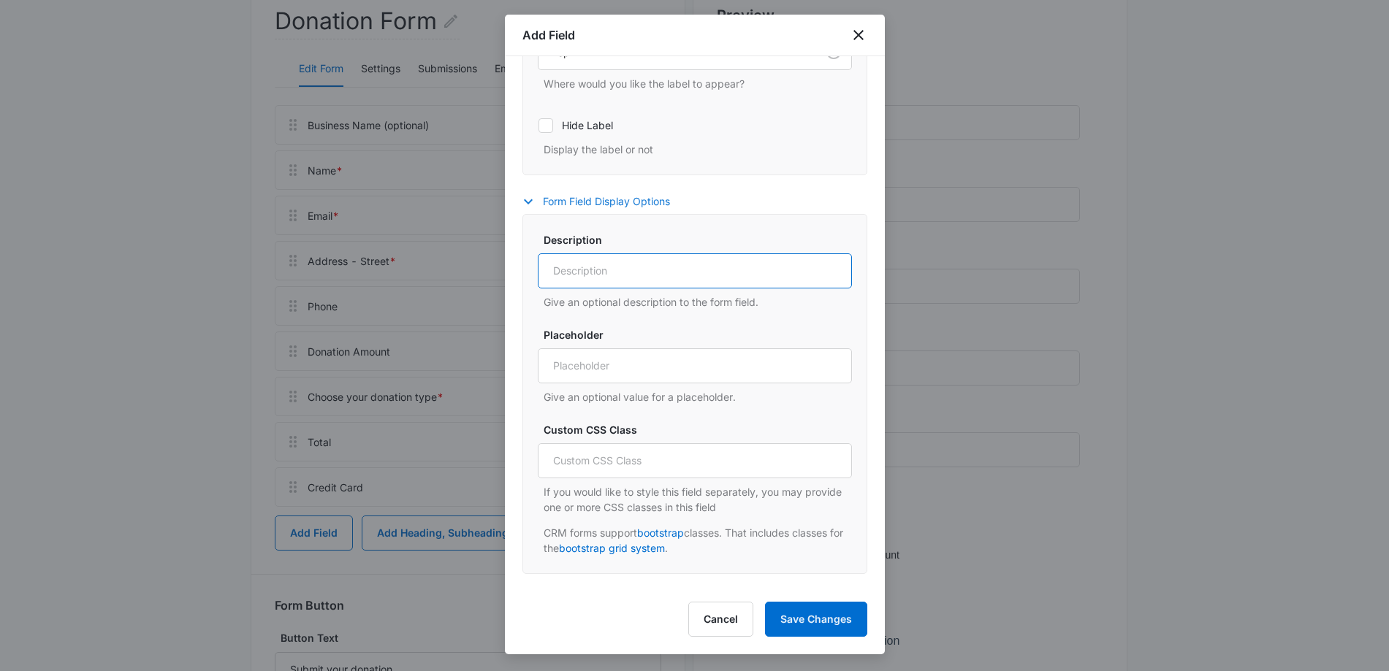
scroll to position [392, 0]
click at [640, 454] on input "Custom CSS Class" at bounding box center [695, 458] width 314 height 35
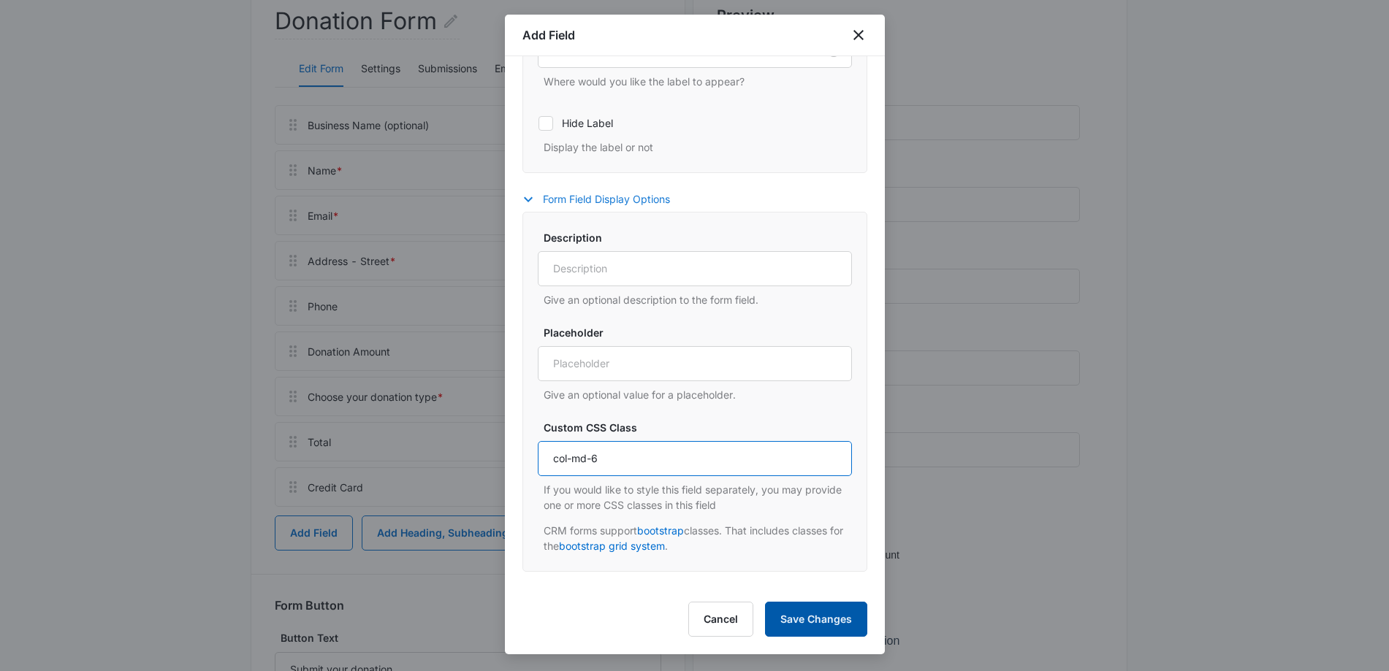
type input "col-md-6"
click at [812, 623] on button "Save Changes" at bounding box center [816, 619] width 102 height 35
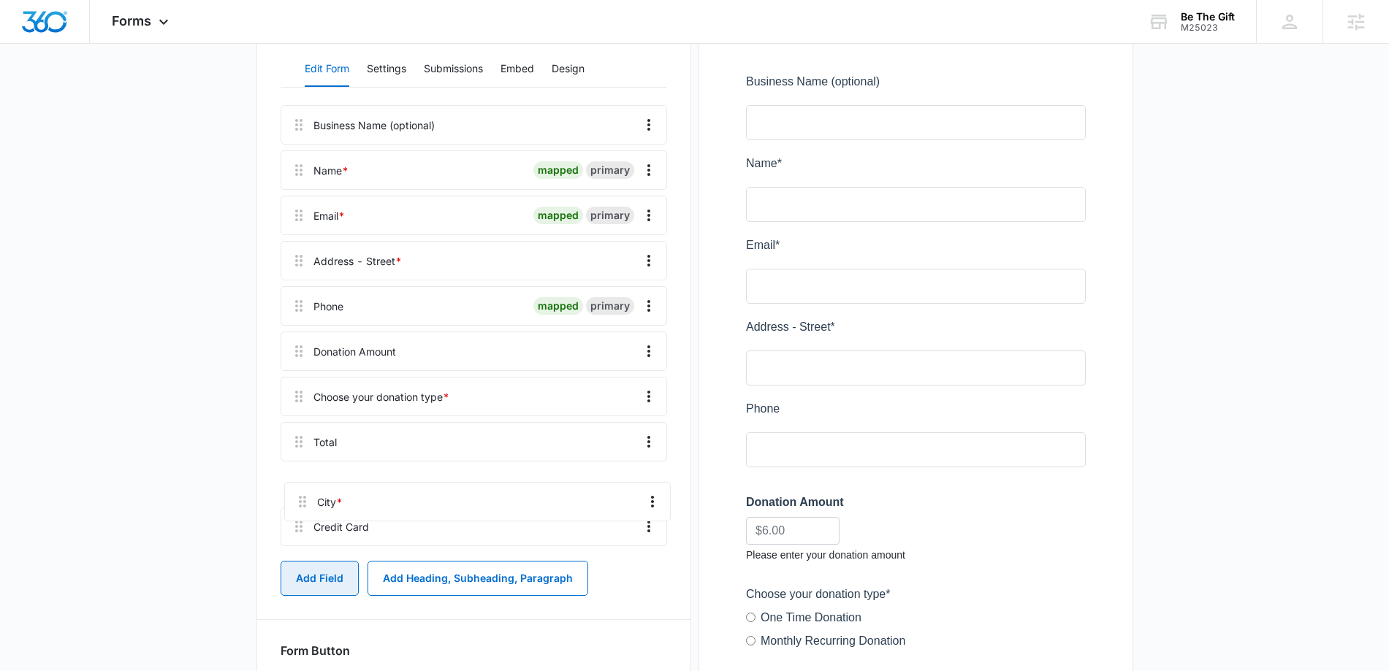
scroll to position [199, 0]
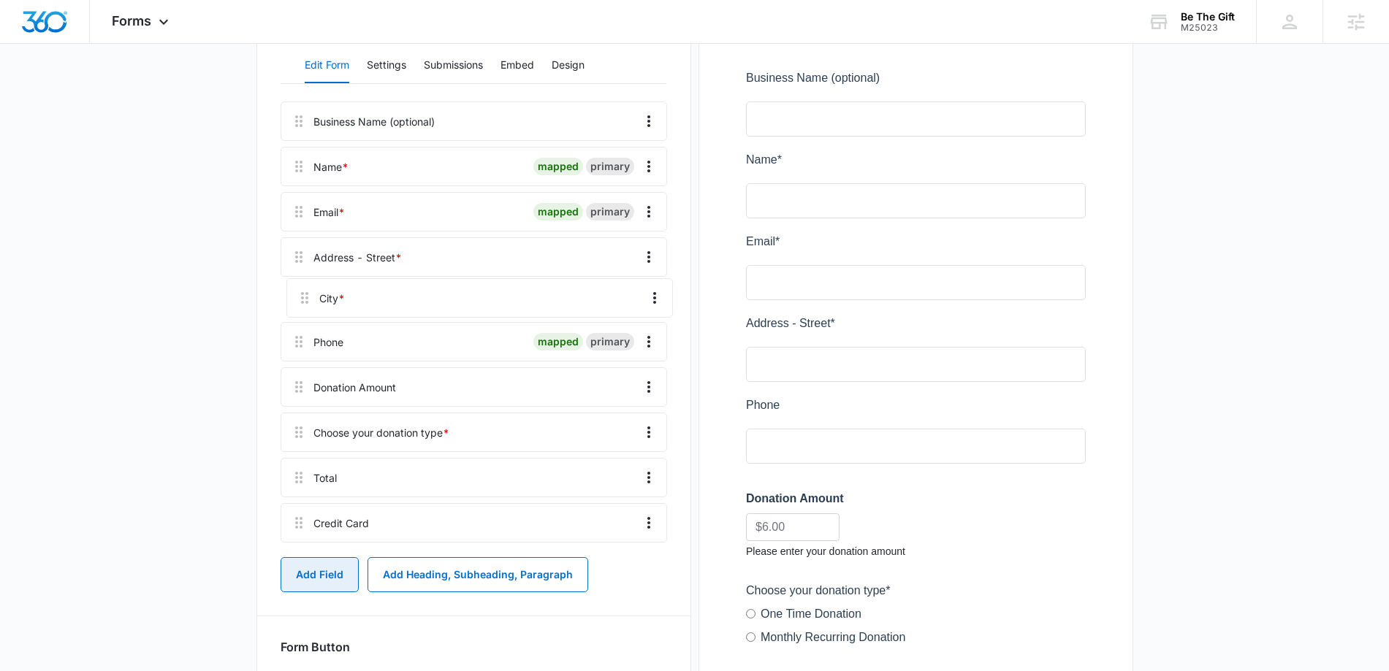
drag, startPoint x: 302, startPoint y: 536, endPoint x: 308, endPoint y: 289, distance: 247.0
click at [308, 289] on div "Business Name (optional) Name * mapped primary Email * mapped primary Address -…" at bounding box center [474, 325] width 387 height 447
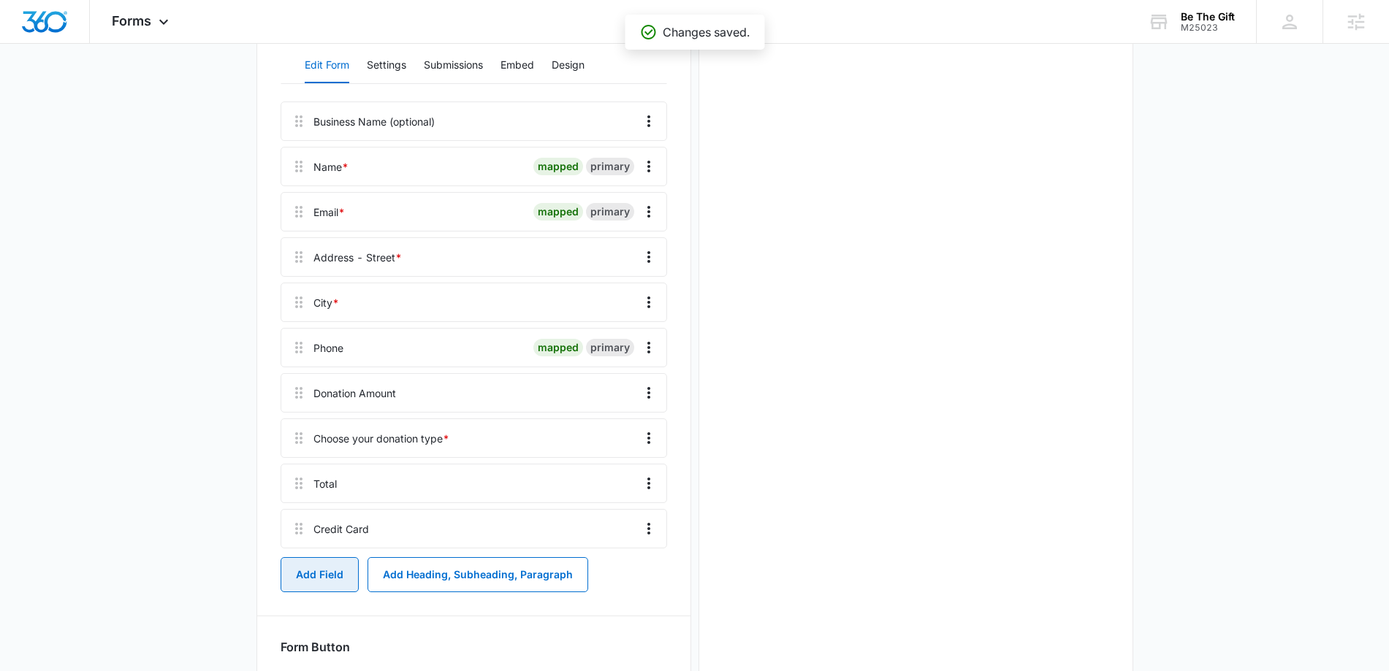
scroll to position [0, 0]
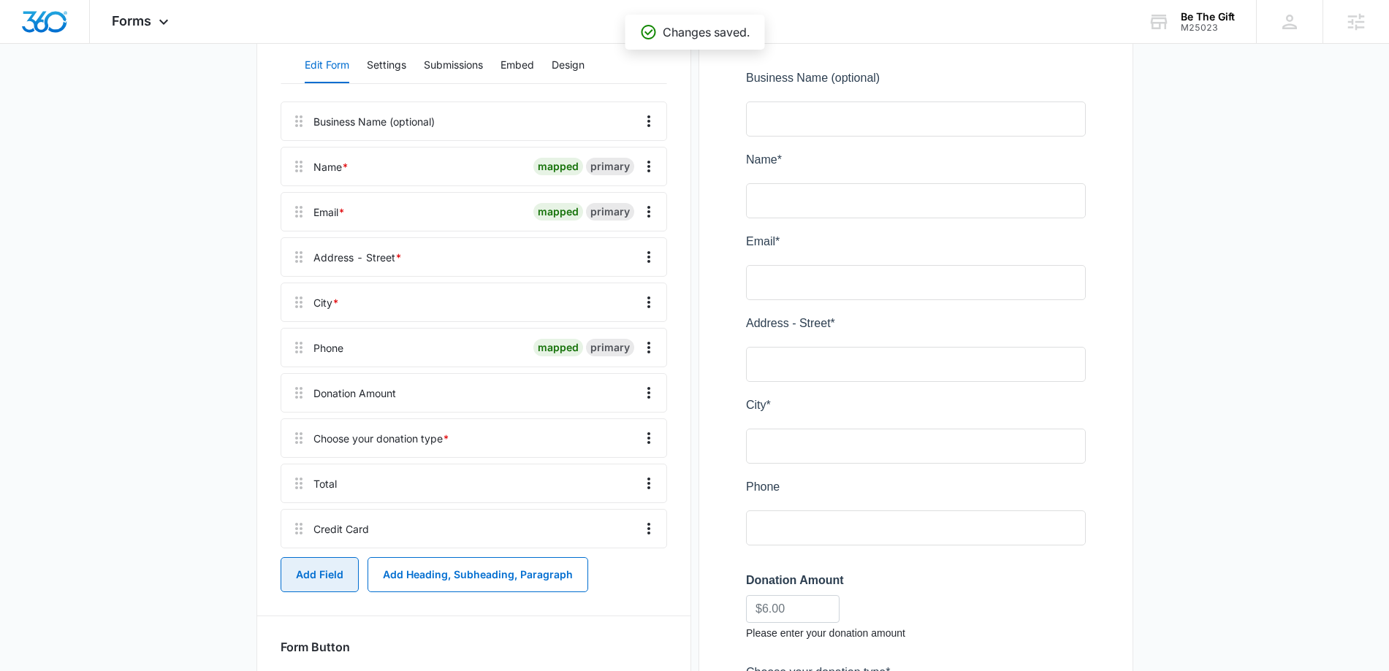
click at [319, 574] on button "Add Field" at bounding box center [320, 575] width 78 height 35
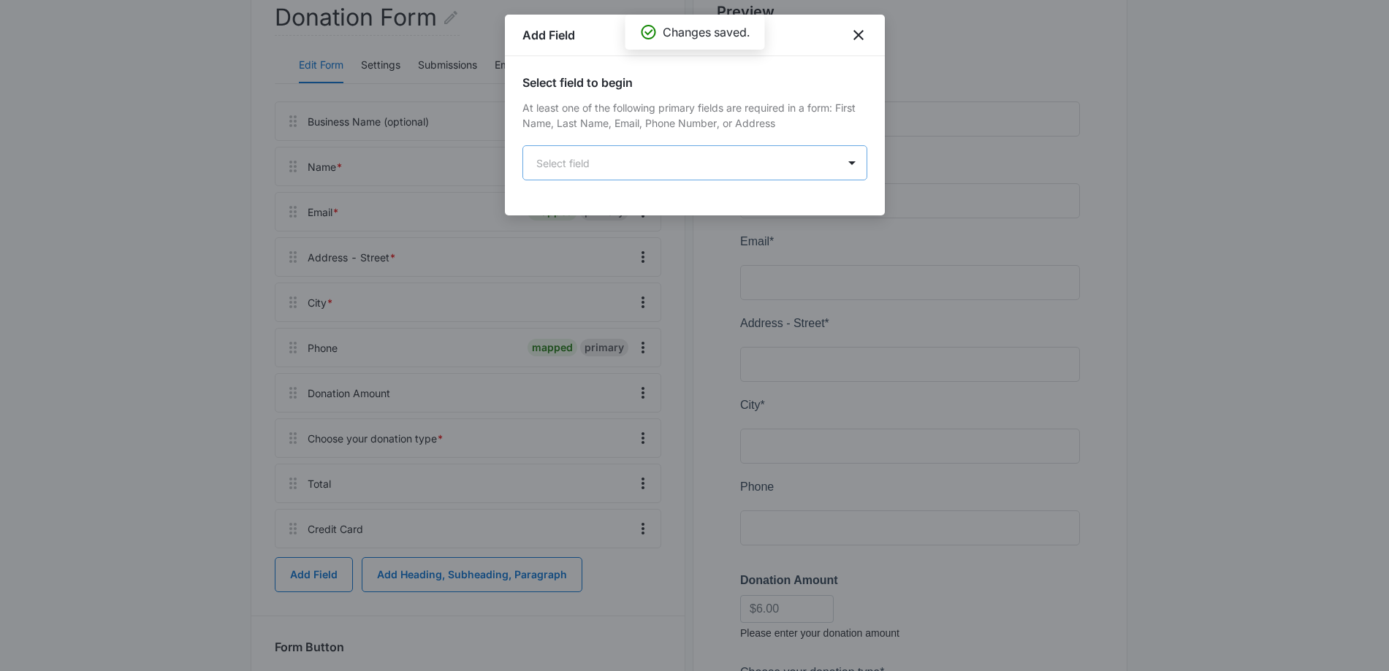
click at [652, 164] on body "Forms Apps Reputation Websites Forms CRM Email Social Shop Payments POS Content…" at bounding box center [694, 416] width 1389 height 1230
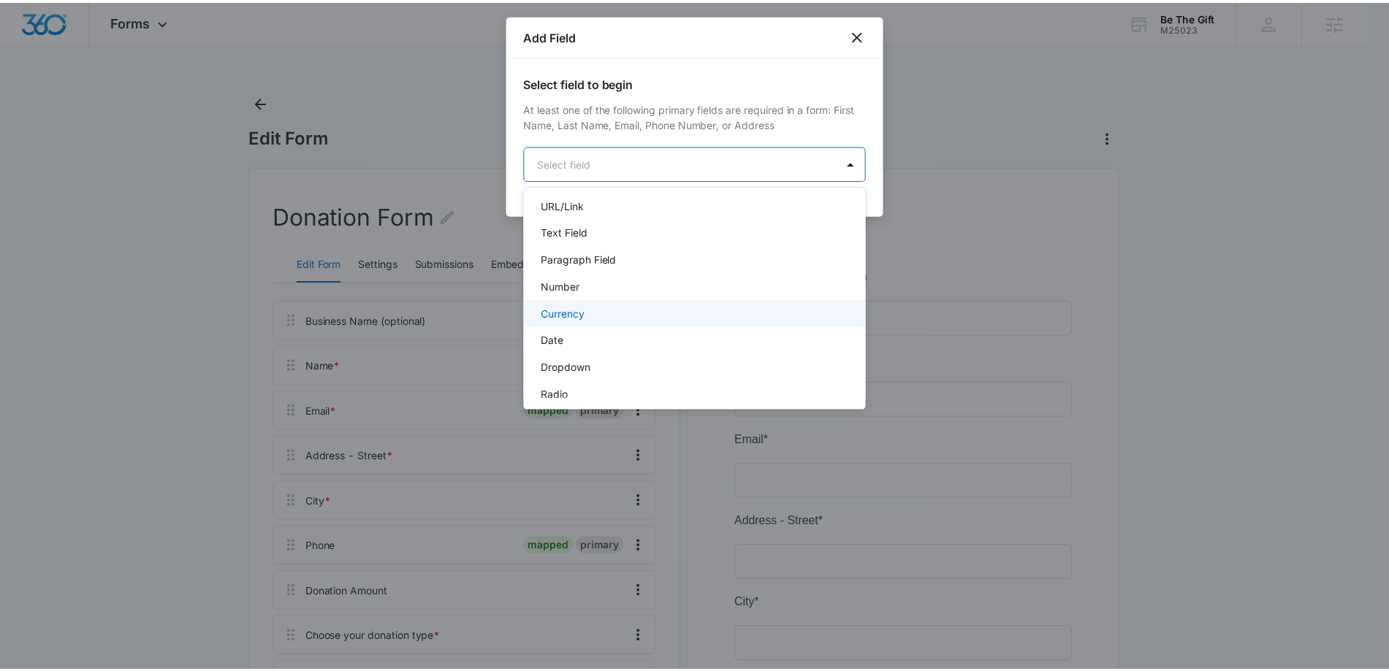
scroll to position [190, 0]
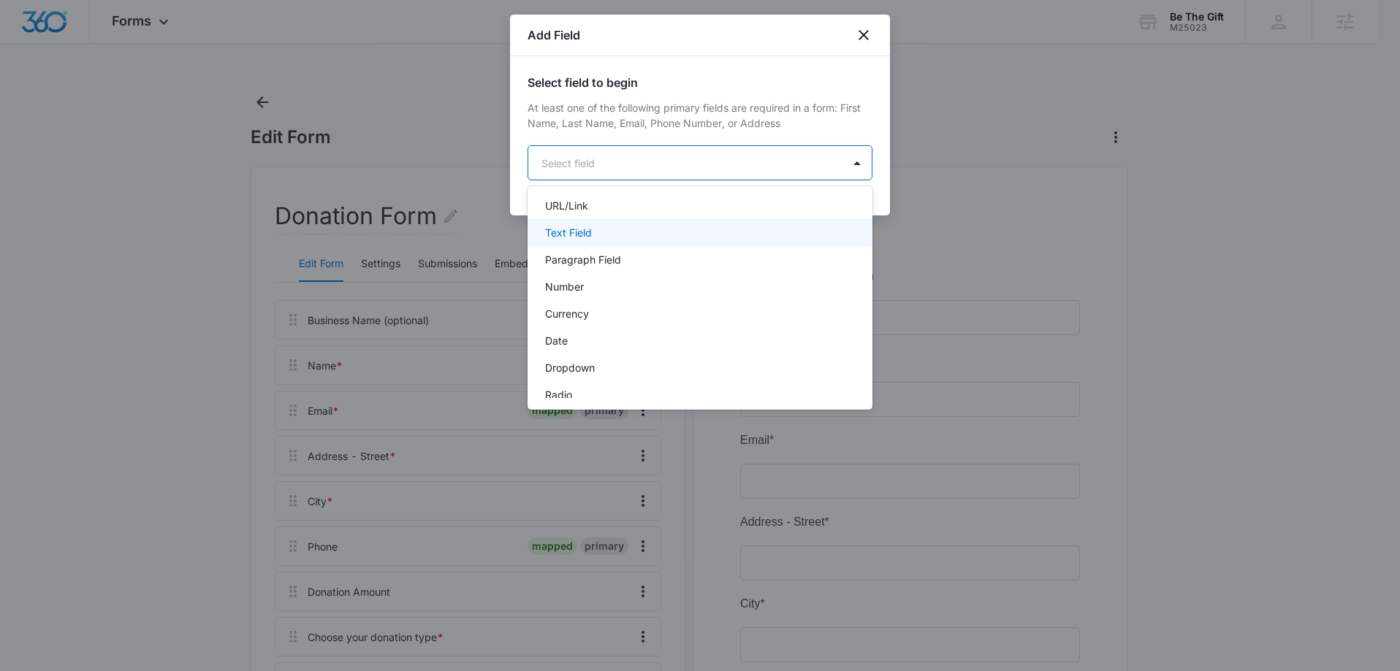
click at [587, 232] on p "Text Field" at bounding box center [568, 232] width 47 height 15
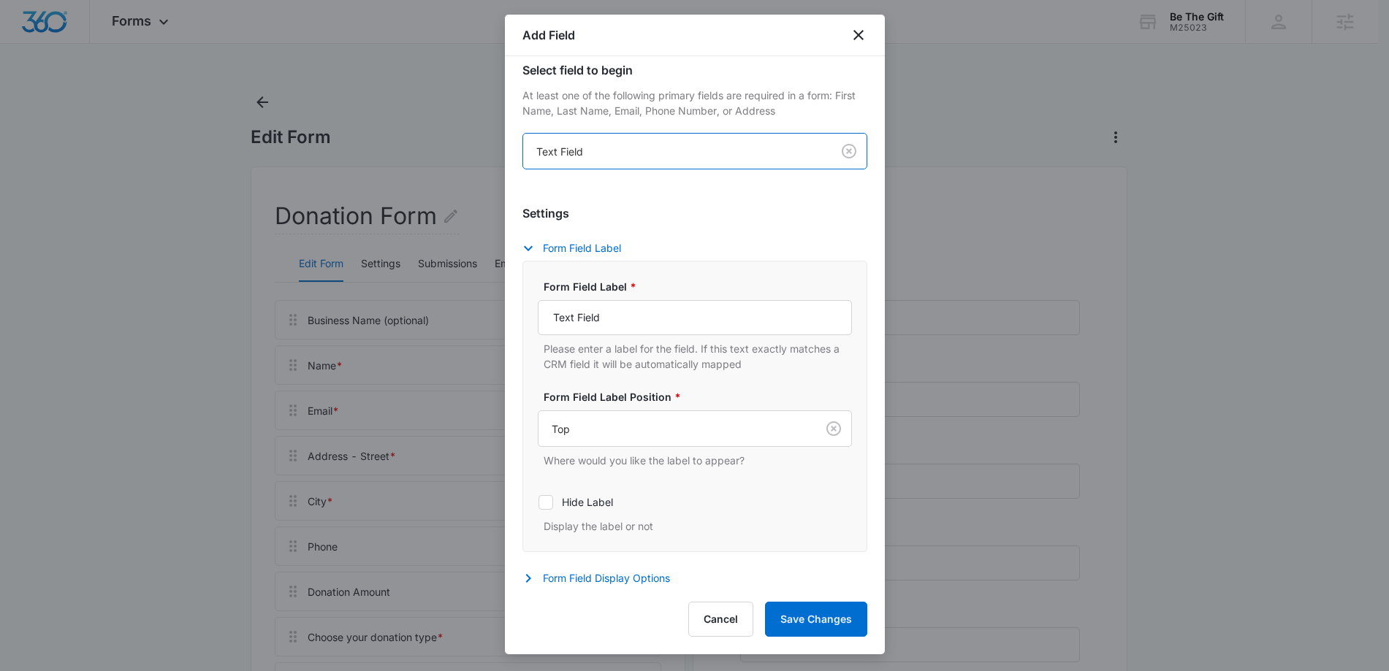
scroll to position [55, 0]
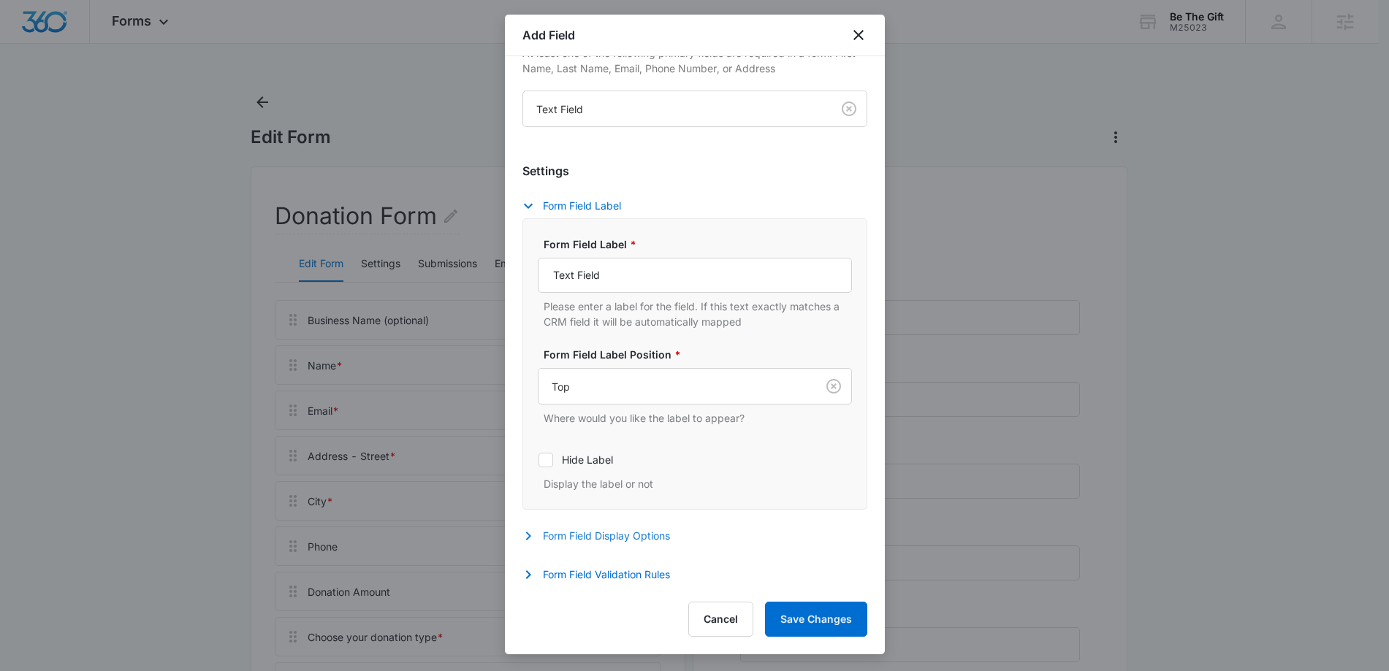
click at [530, 536] on icon "button" at bounding box center [527, 536] width 5 height 9
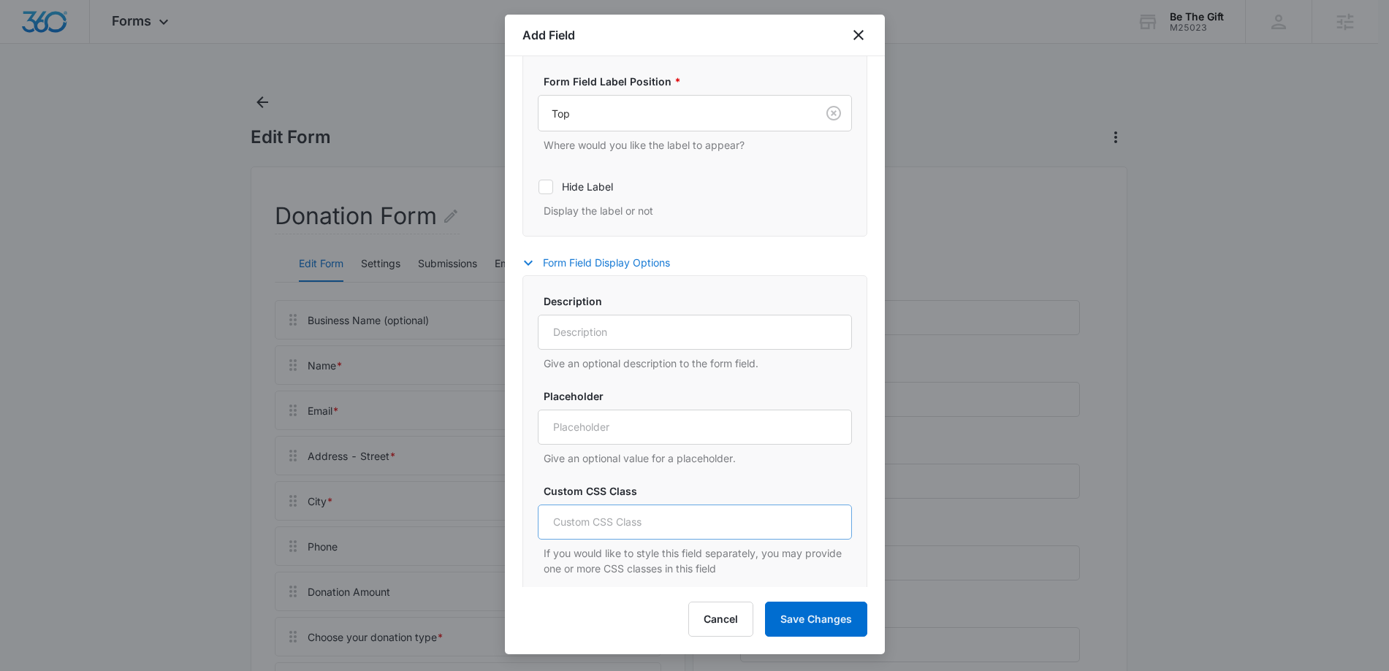
scroll to position [0, 0]
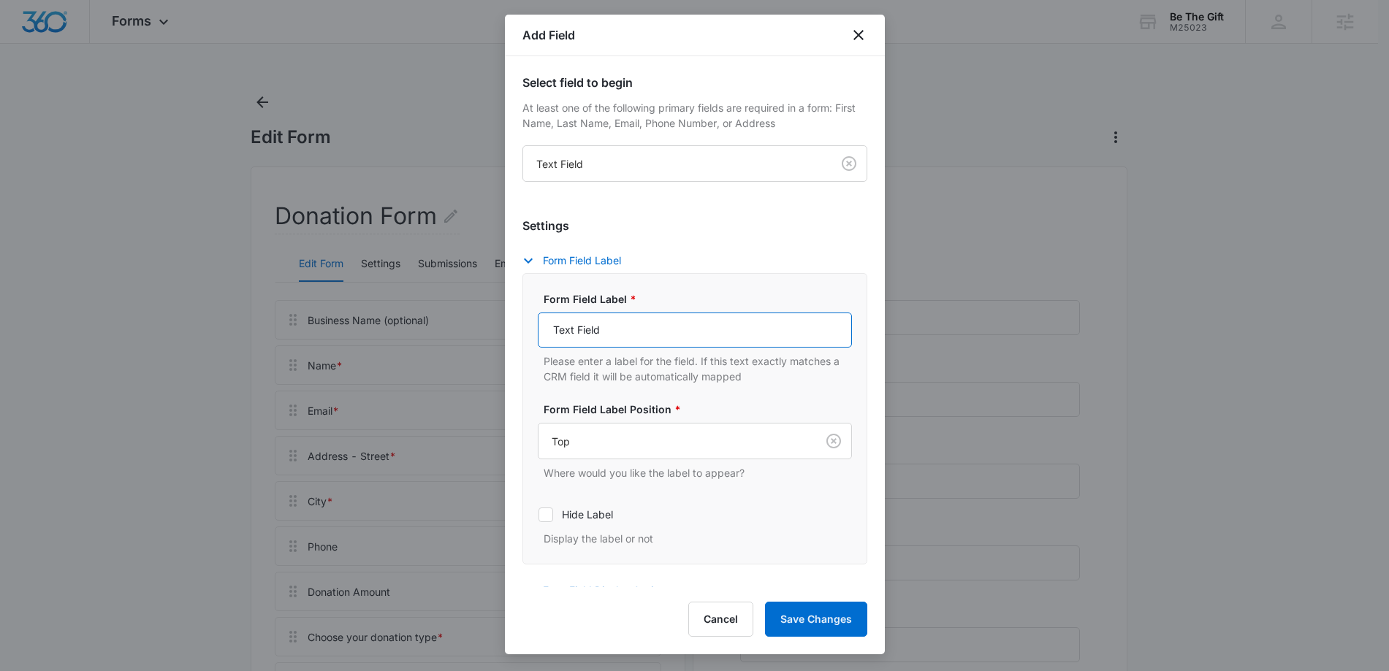
drag, startPoint x: 597, startPoint y: 330, endPoint x: 528, endPoint y: 330, distance: 69.4
click at [529, 330] on div "Form Field Label * Text Field Please enter a label for the field. If this text …" at bounding box center [694, 419] width 345 height 292
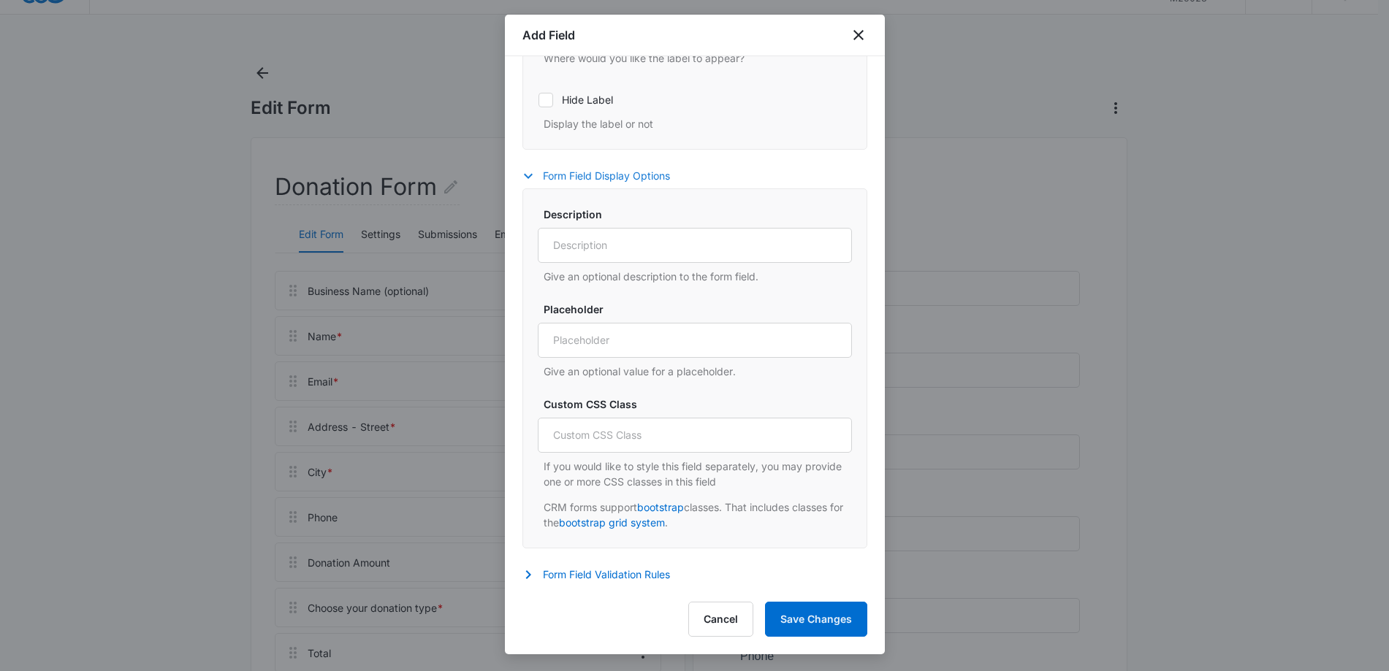
scroll to position [30, 0]
type input "State"
click at [530, 574] on icon "button" at bounding box center [527, 575] width 5 height 9
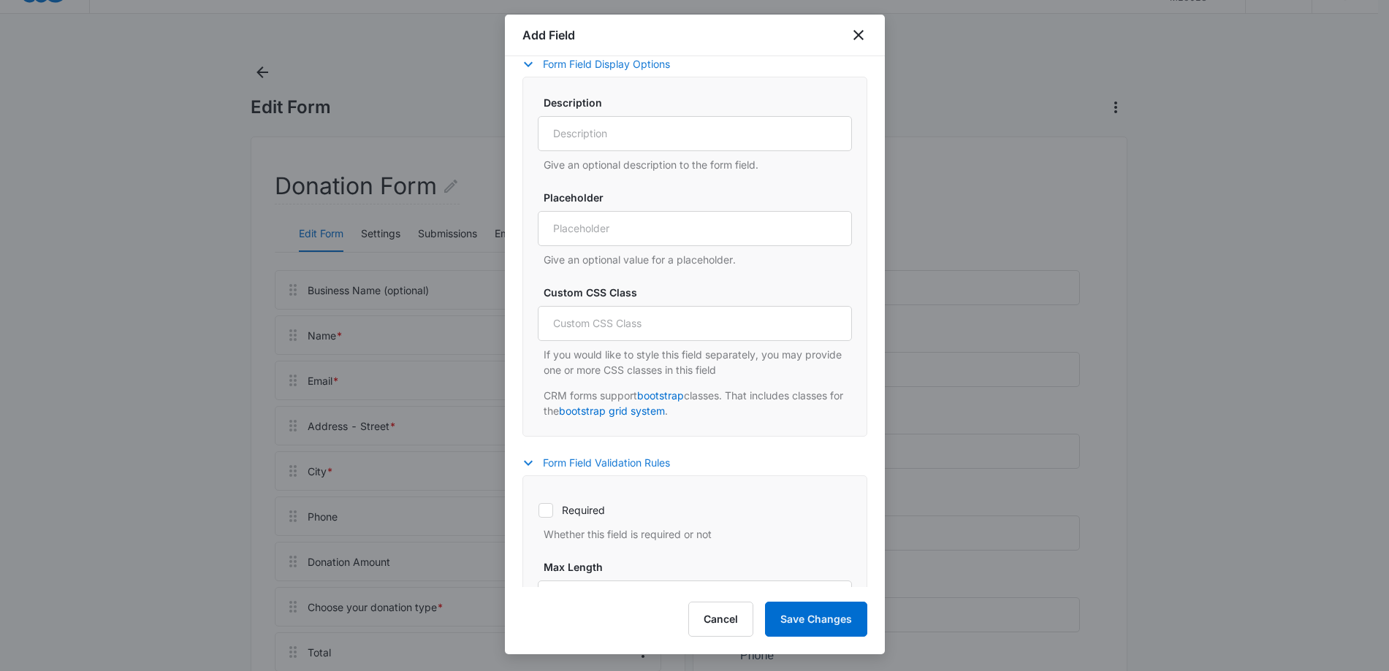
scroll to position [545, 0]
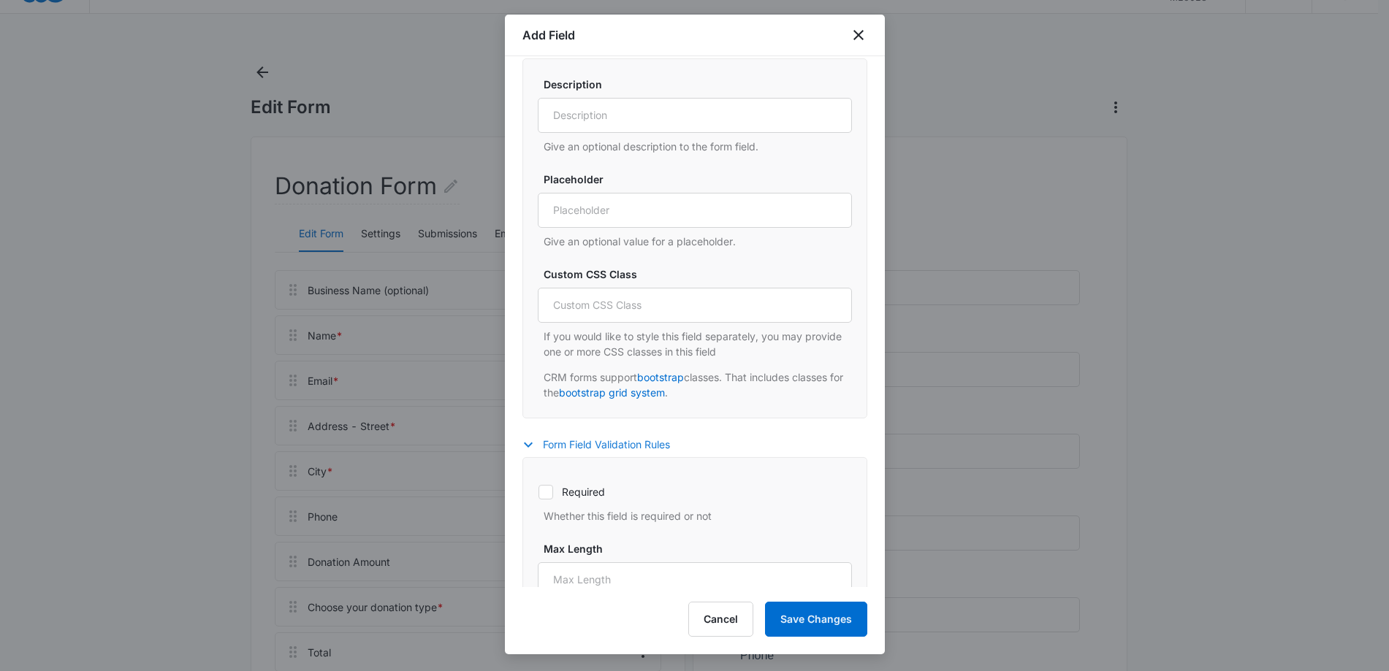
click at [543, 494] on icon at bounding box center [545, 492] width 9 height 7
click at [539, 492] on input "Required" at bounding box center [538, 492] width 1 height 1
checkbox input "true"
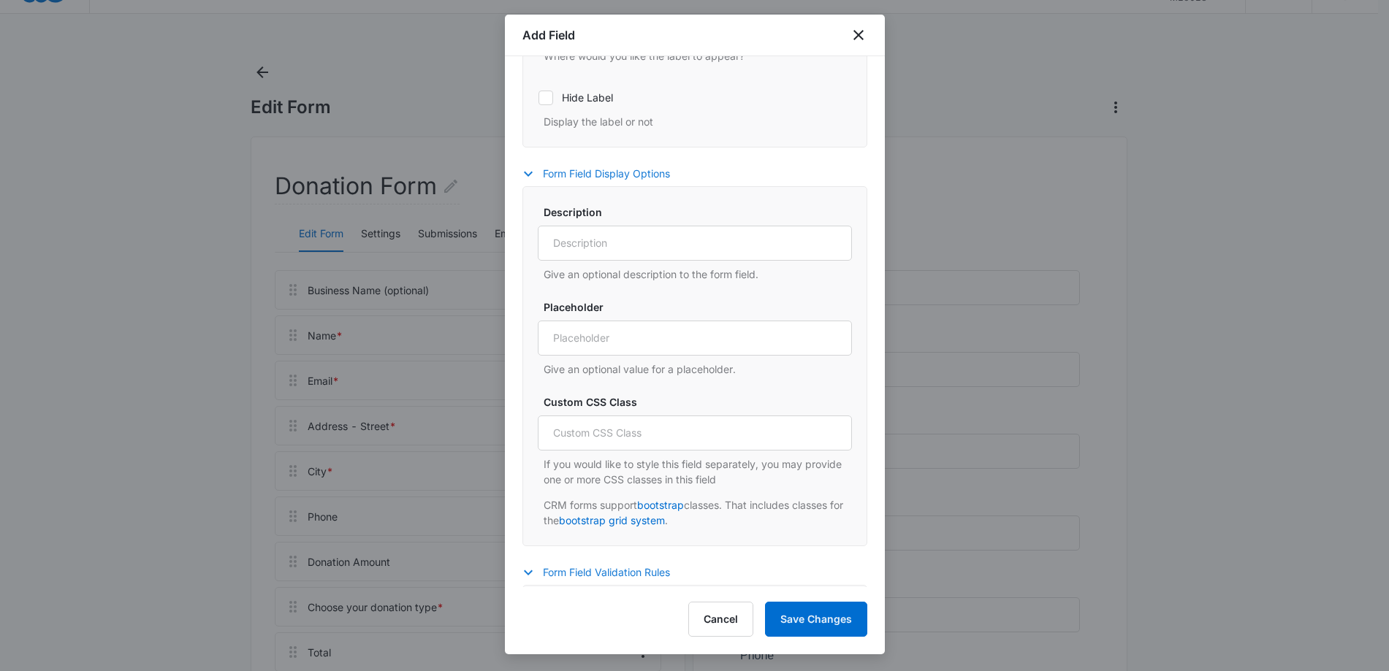
scroll to position [402, 0]
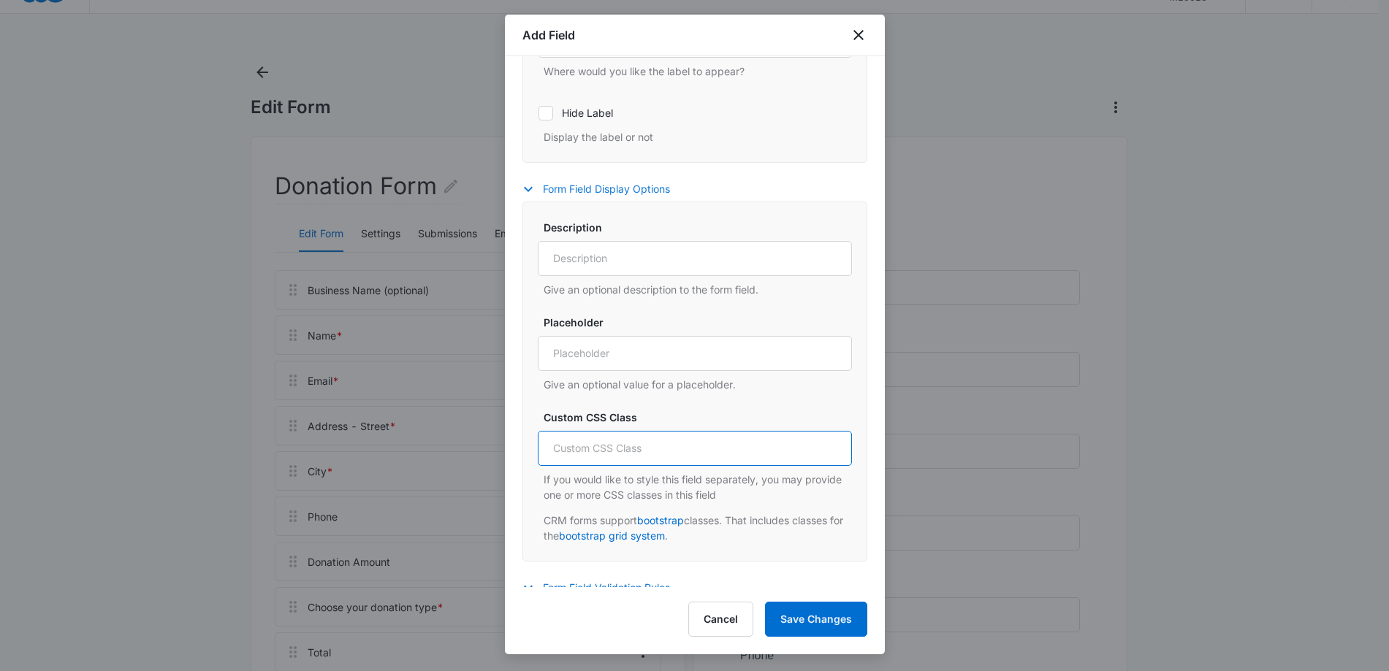
click at [587, 452] on input "Custom CSS Class" at bounding box center [695, 448] width 314 height 35
type input "col-md-6"
click at [814, 615] on button "Save Changes" at bounding box center [816, 619] width 102 height 35
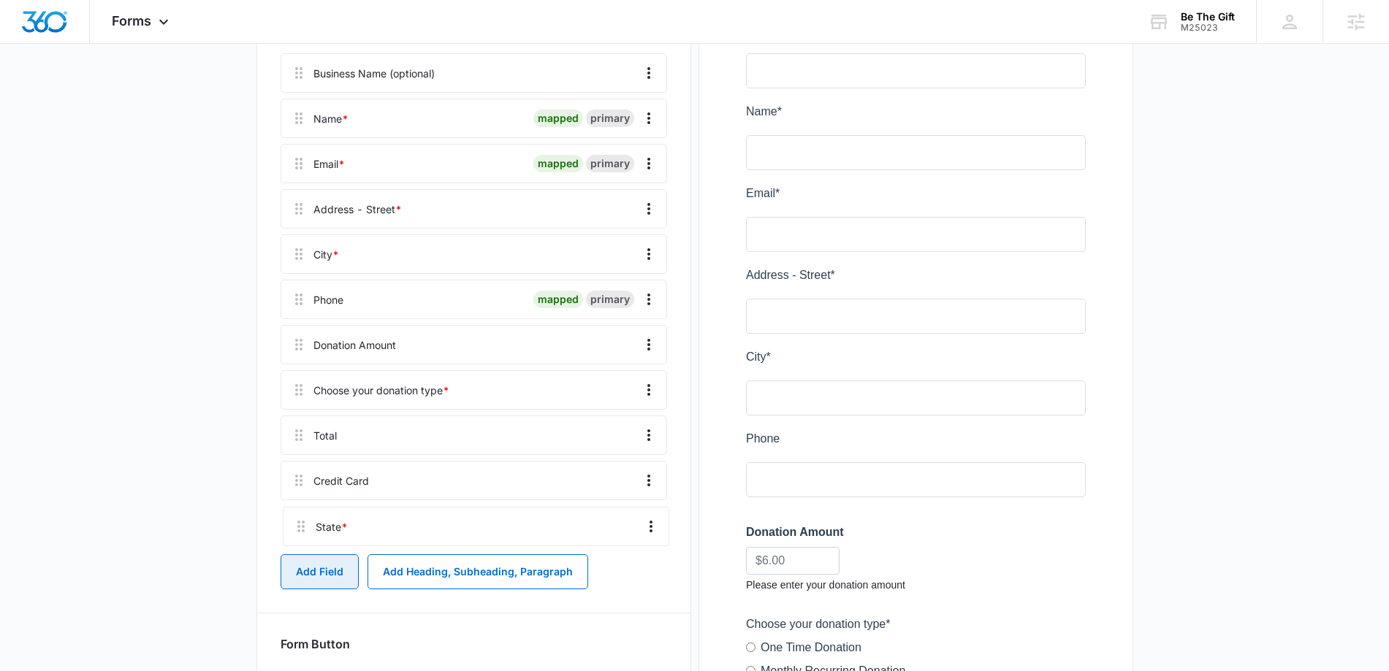
scroll to position [248, 0]
drag, startPoint x: 300, startPoint y: 538, endPoint x: 300, endPoint y: 294, distance: 244.0
click at [300, 294] on div "Business Name (optional) Name * mapped primary Email * mapped primary Address -…" at bounding box center [474, 298] width 387 height 492
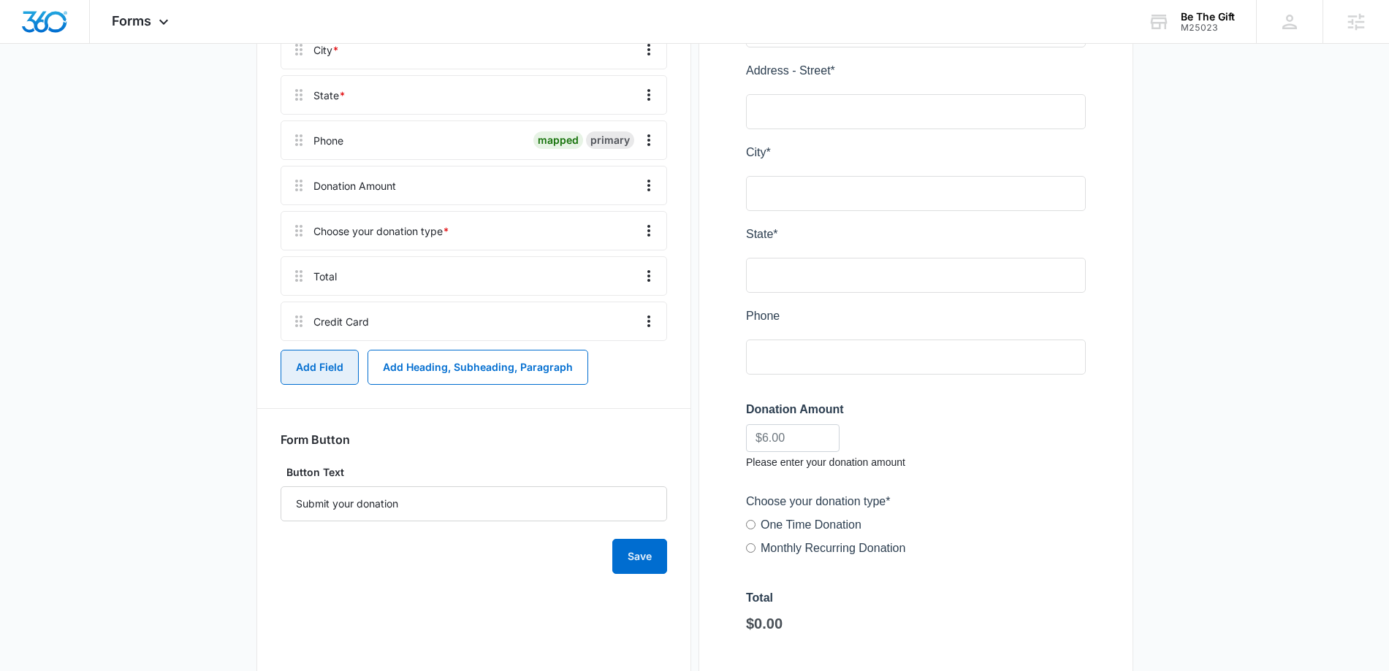
scroll to position [450, 0]
click at [642, 553] on button "Save" at bounding box center [639, 558] width 55 height 35
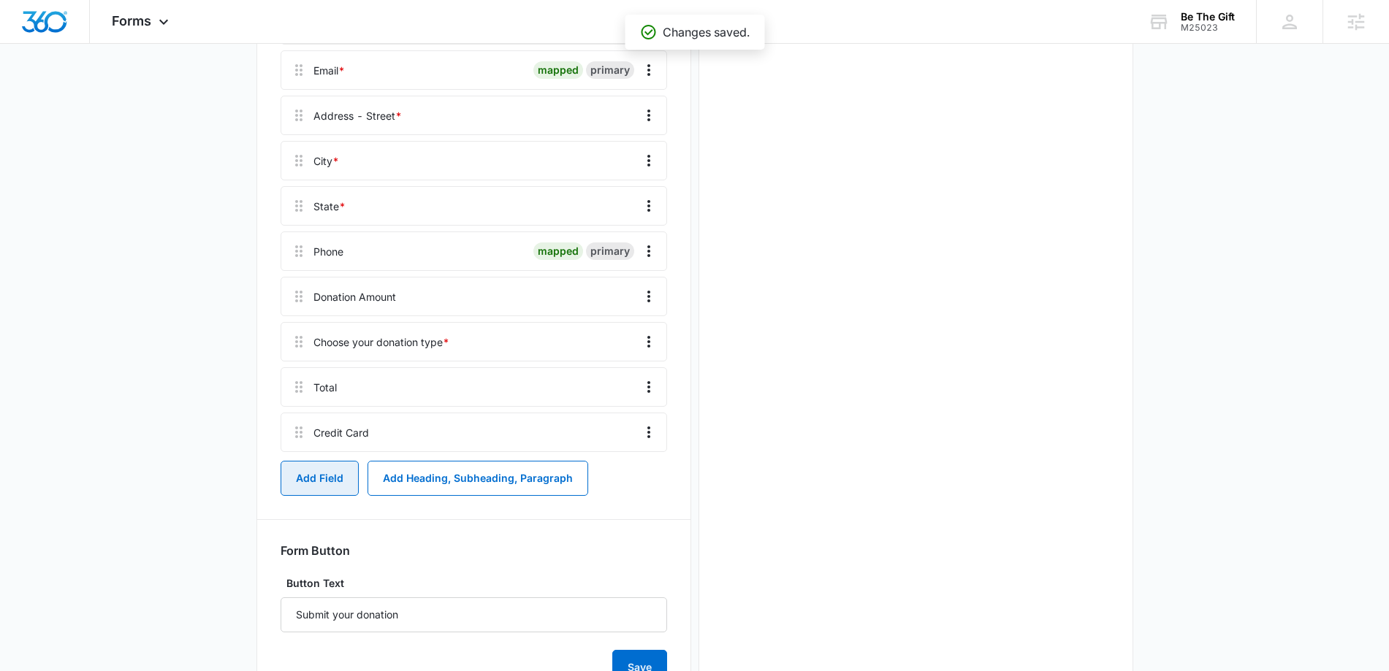
scroll to position [0, 0]
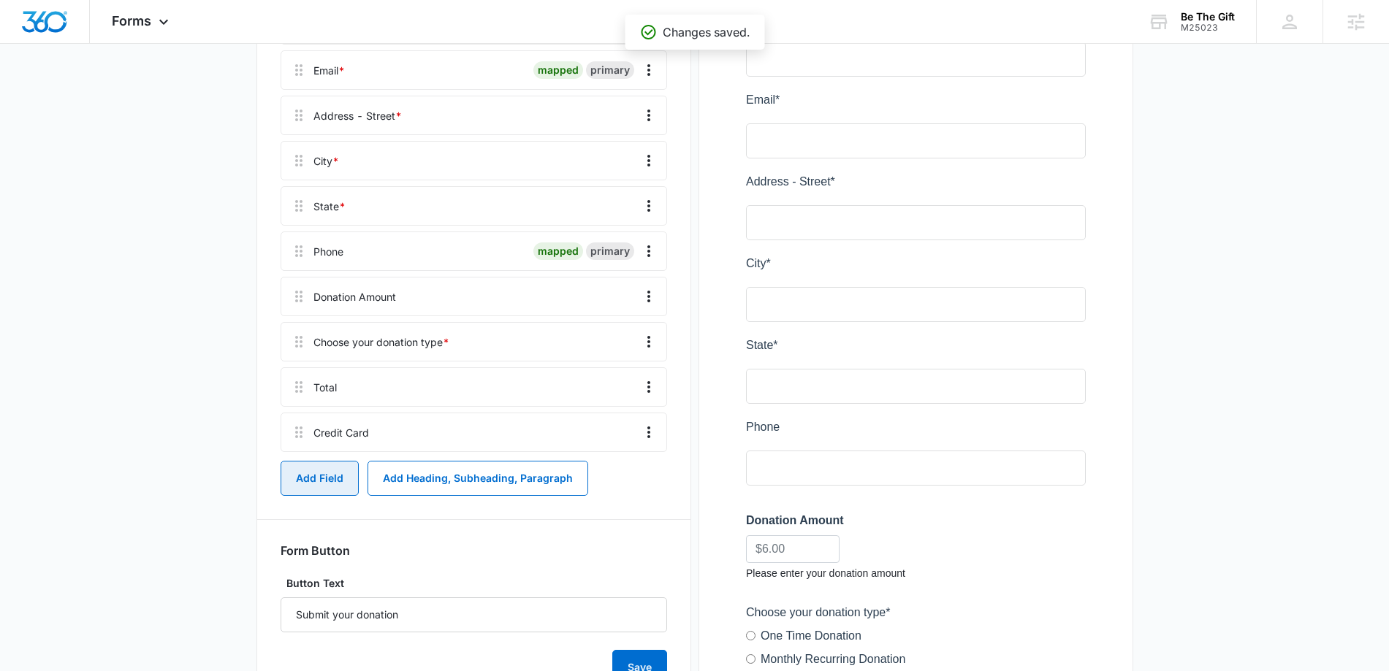
click at [332, 482] on button "Add Field" at bounding box center [320, 478] width 78 height 35
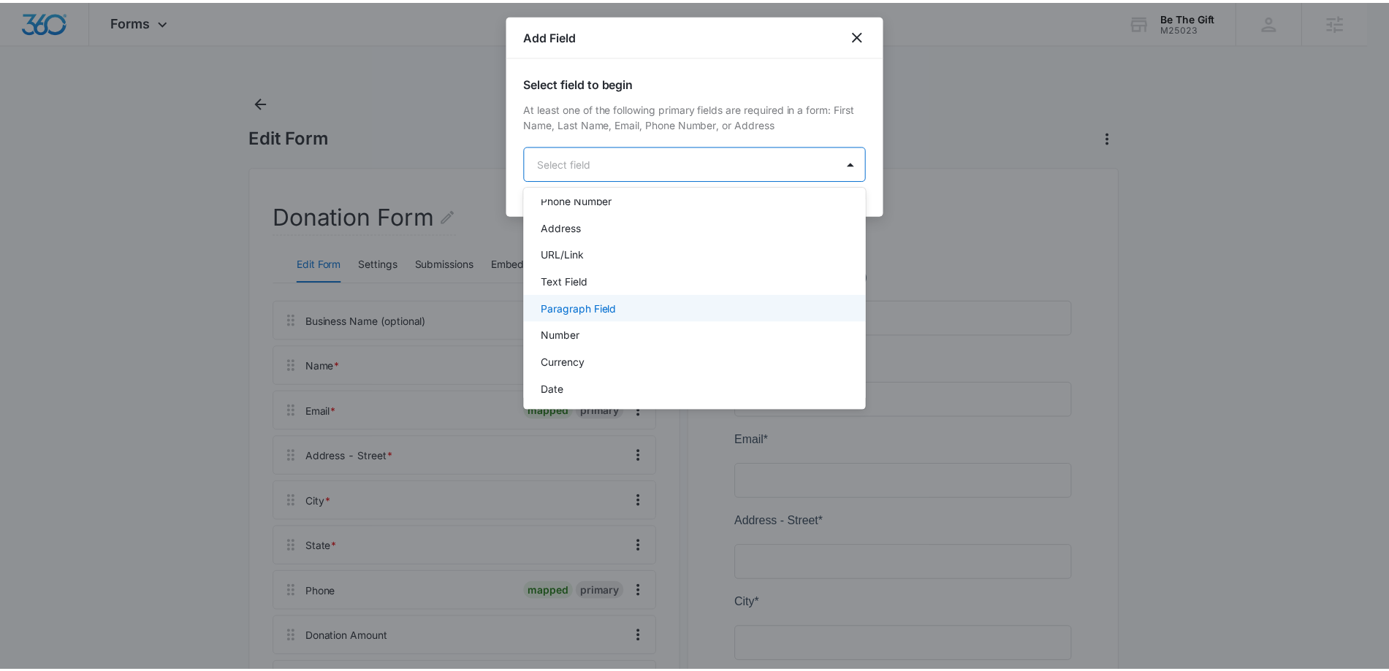
scroll to position [140, 0]
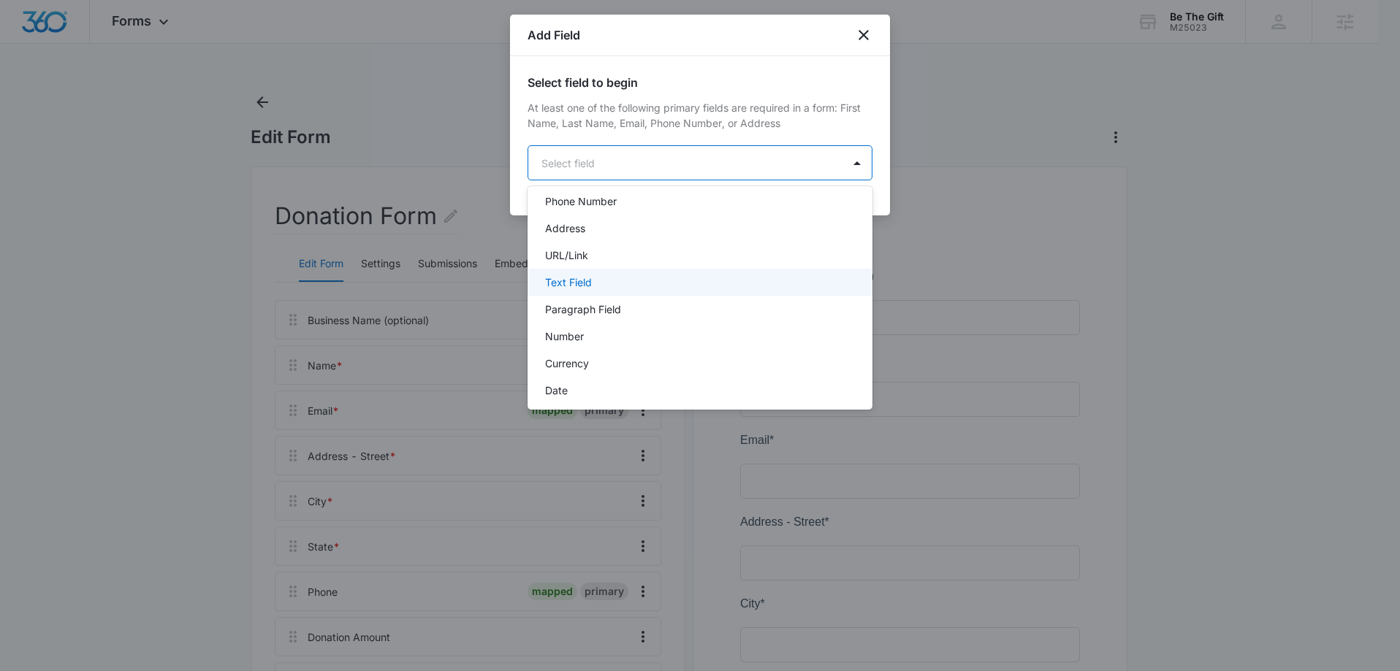
click at [604, 284] on div "Text Field" at bounding box center [698, 282] width 307 height 15
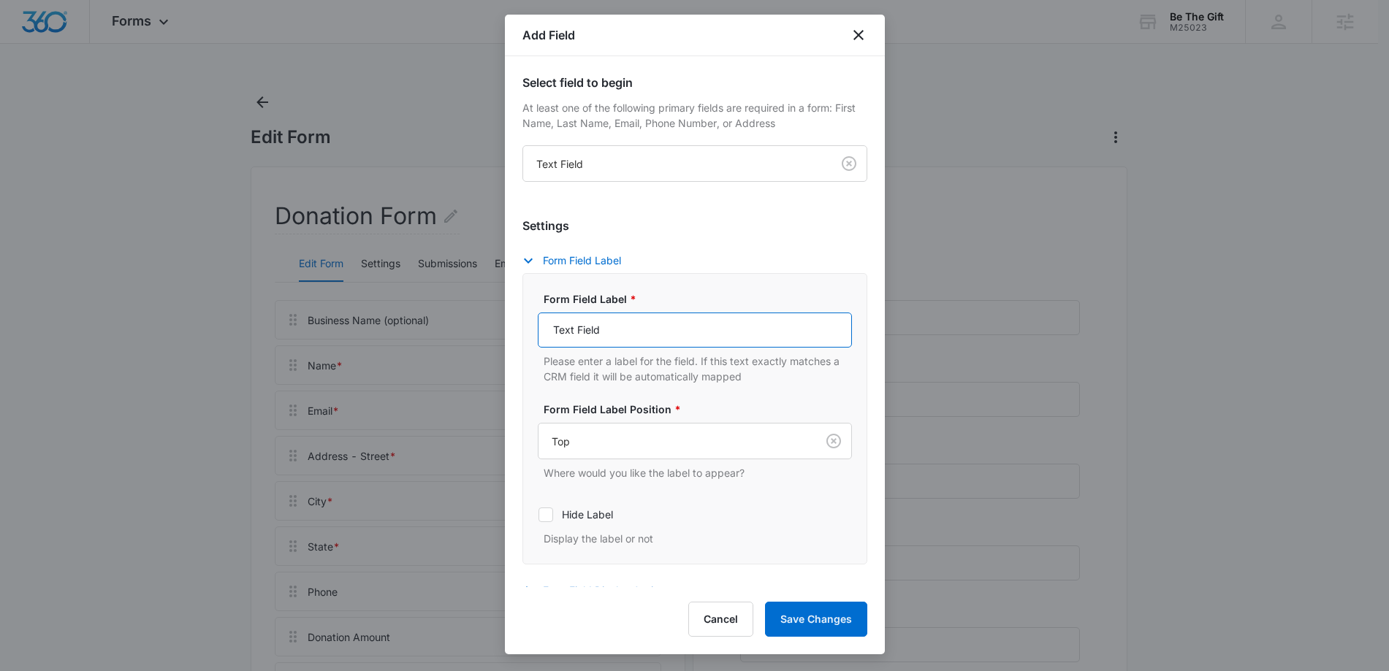
drag, startPoint x: 658, startPoint y: 334, endPoint x: 491, endPoint y: 334, distance: 167.3
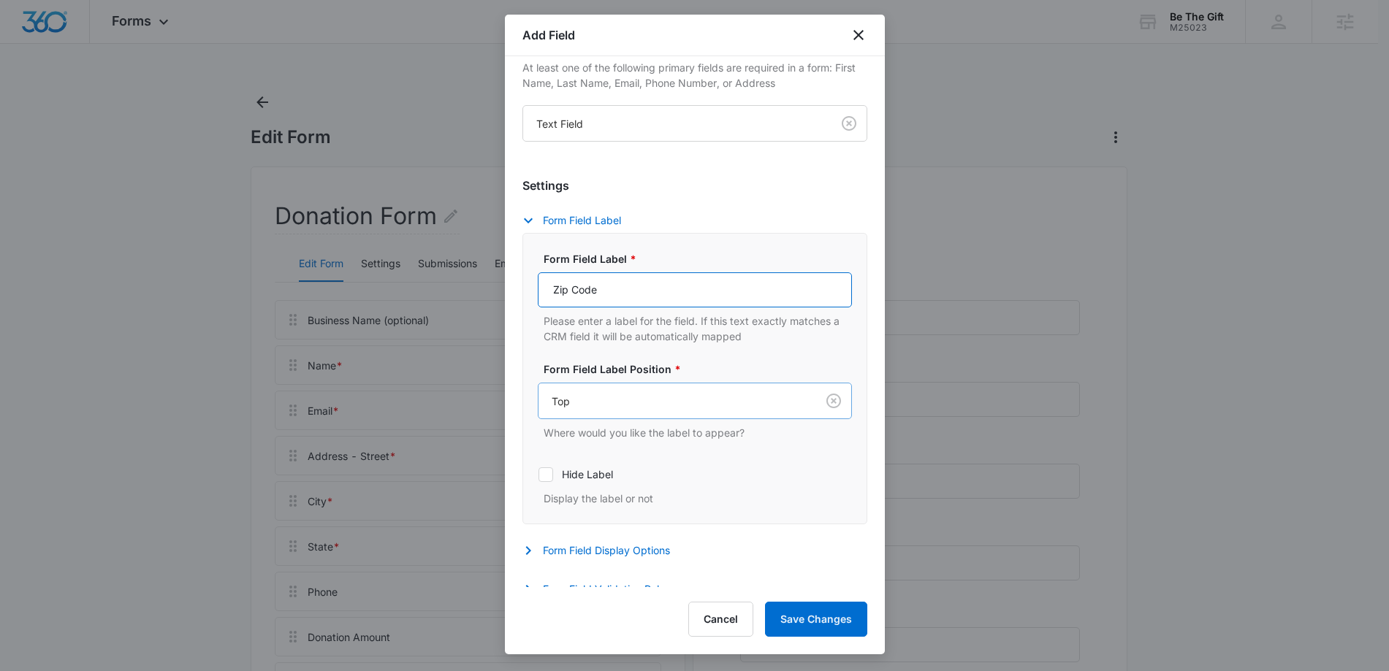
scroll to position [55, 0]
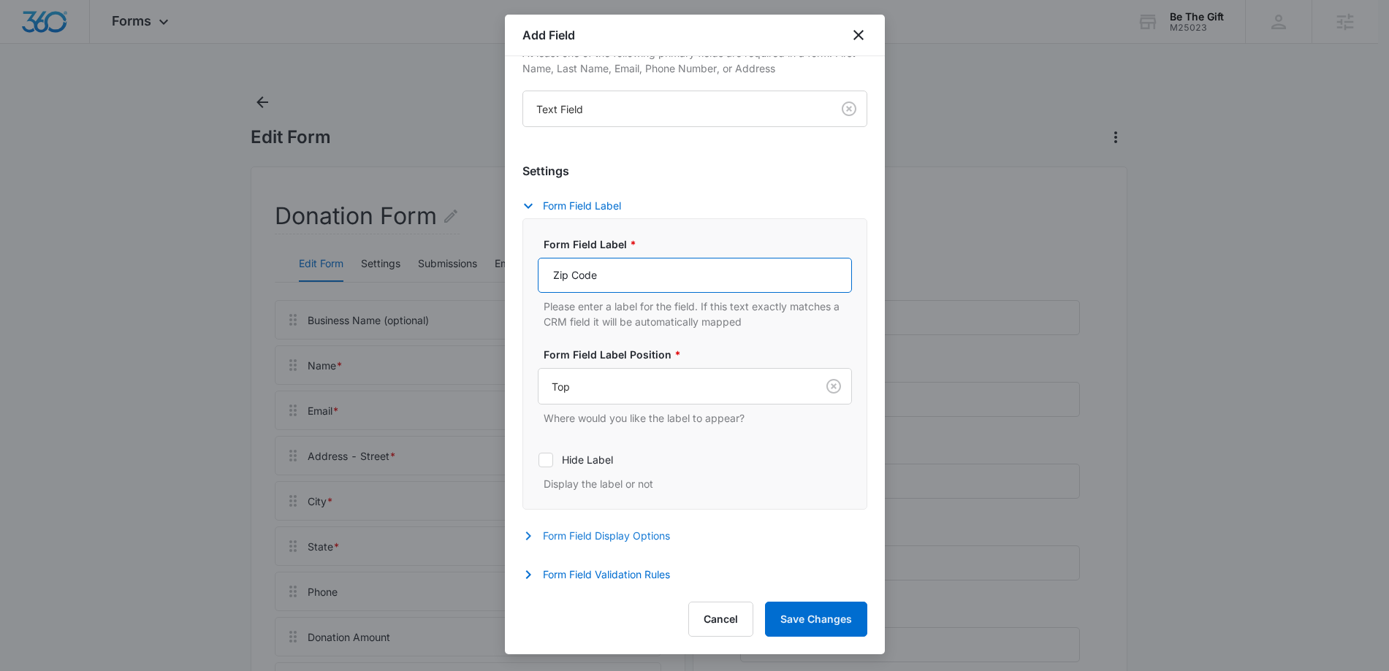
type input "Zip Code"
click at [531, 536] on icon "button" at bounding box center [529, 537] width 18 height 18
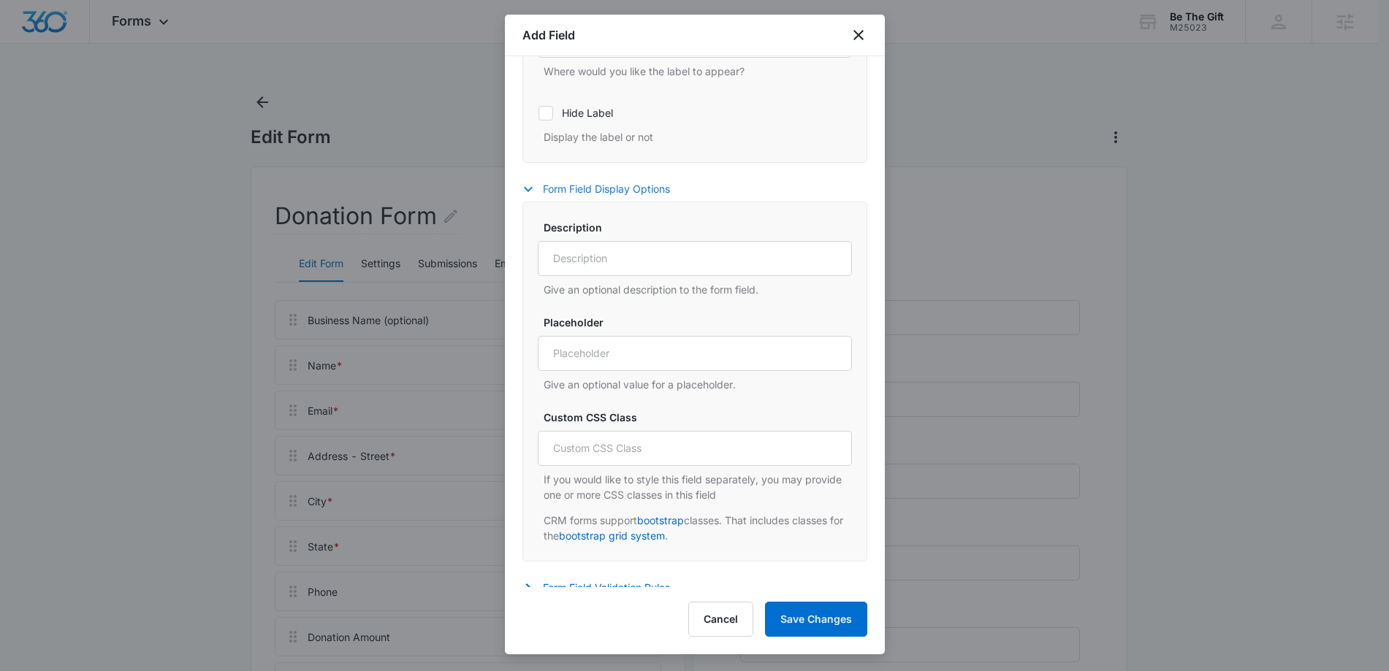
scroll to position [415, 0]
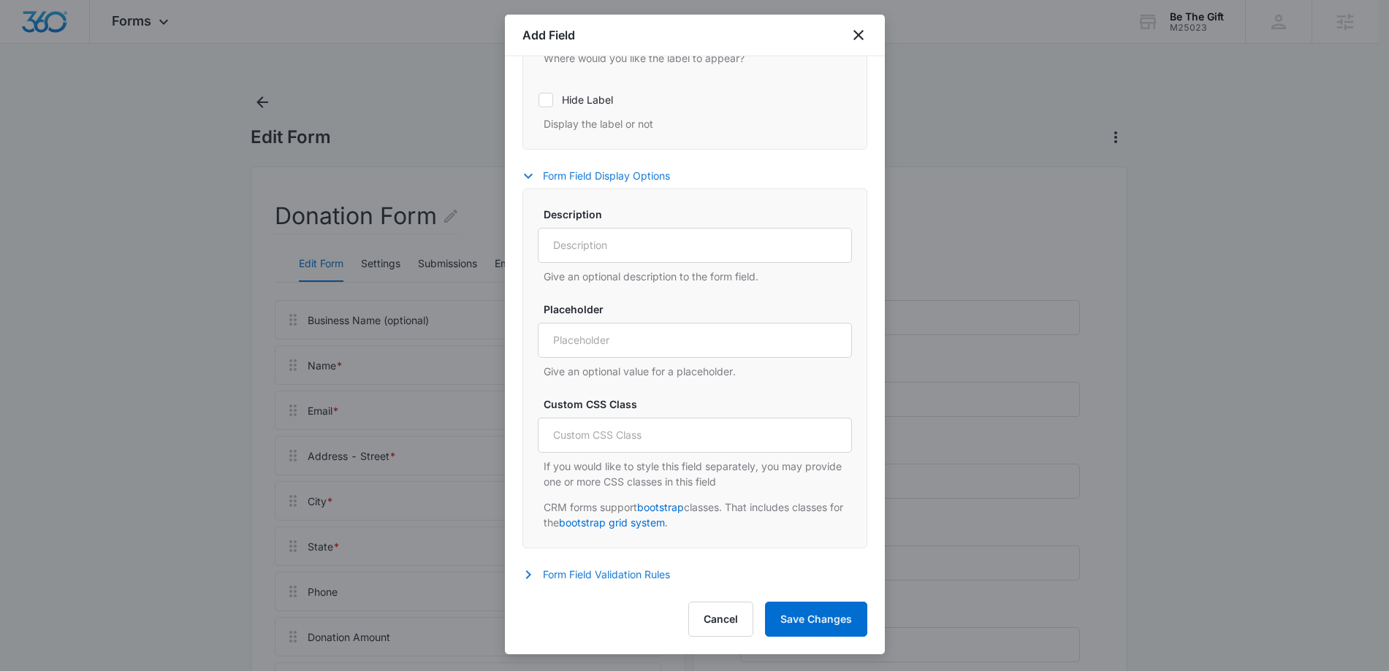
click at [531, 574] on icon "button" at bounding box center [529, 575] width 18 height 18
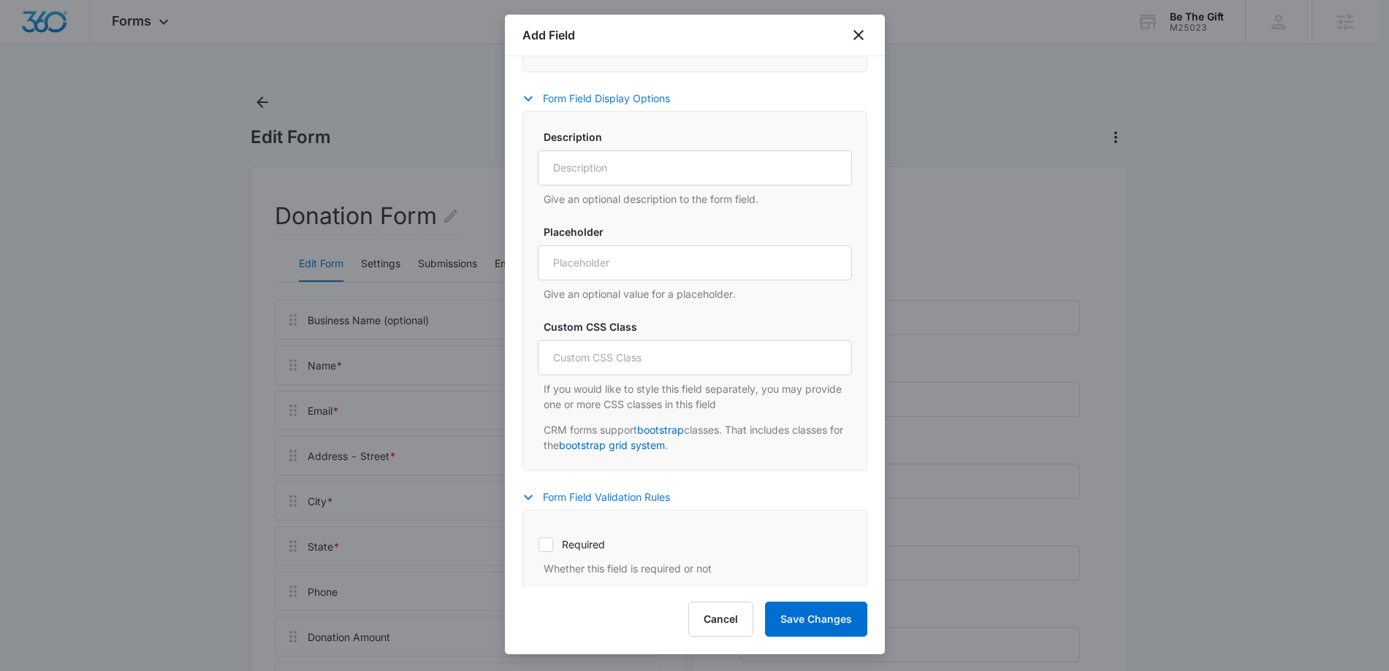
scroll to position [764, 0]
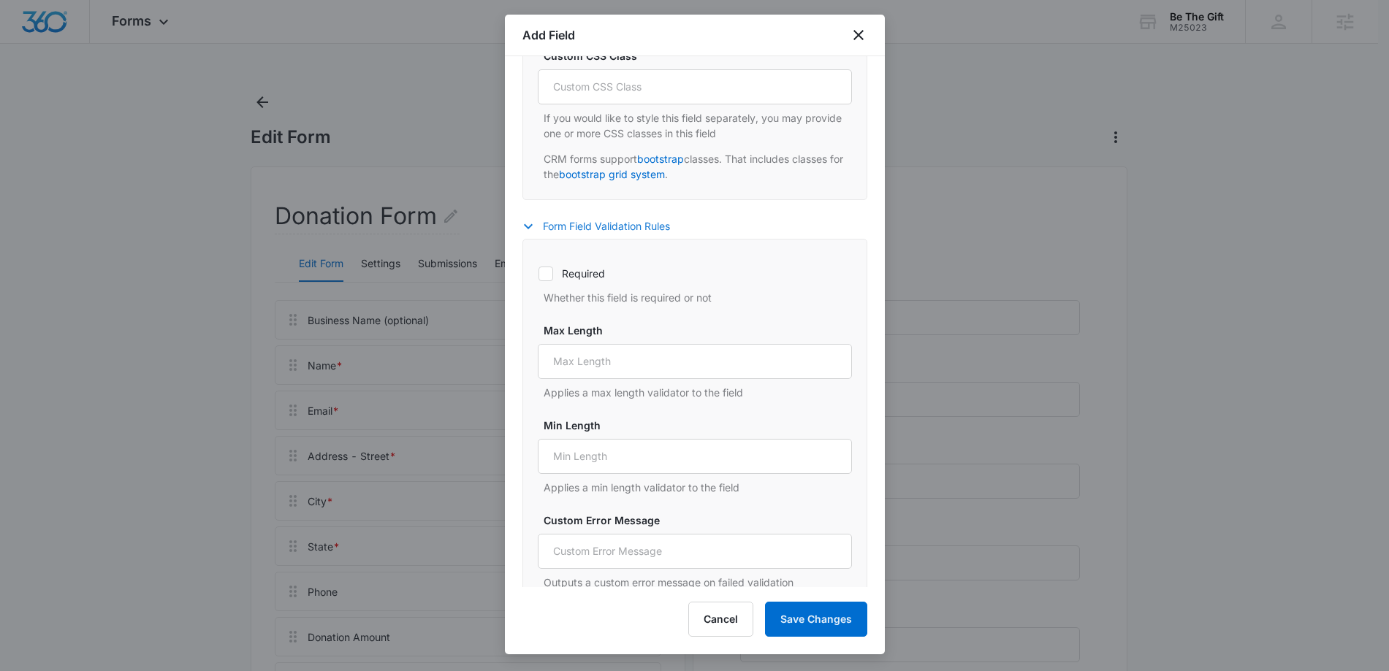
click at [547, 275] on icon at bounding box center [545, 273] width 13 height 13
click at [539, 274] on input "Required" at bounding box center [538, 273] width 1 height 1
checkbox input "true"
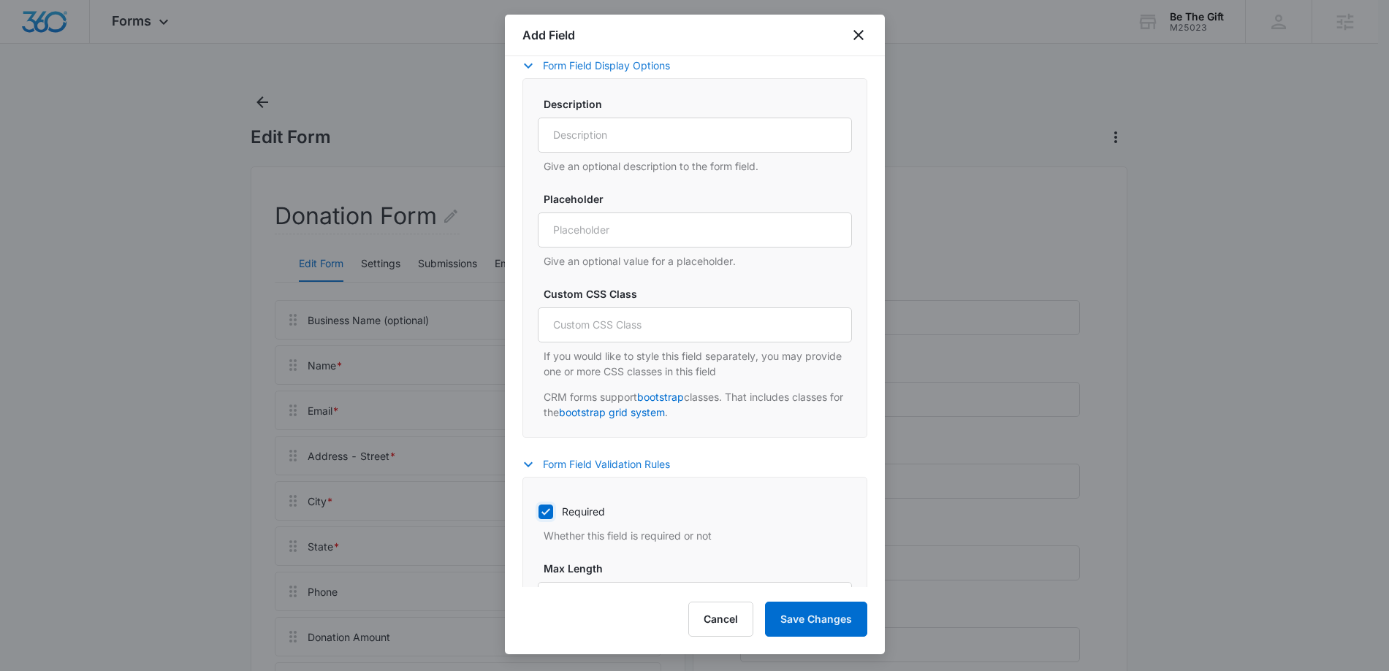
scroll to position [493, 0]
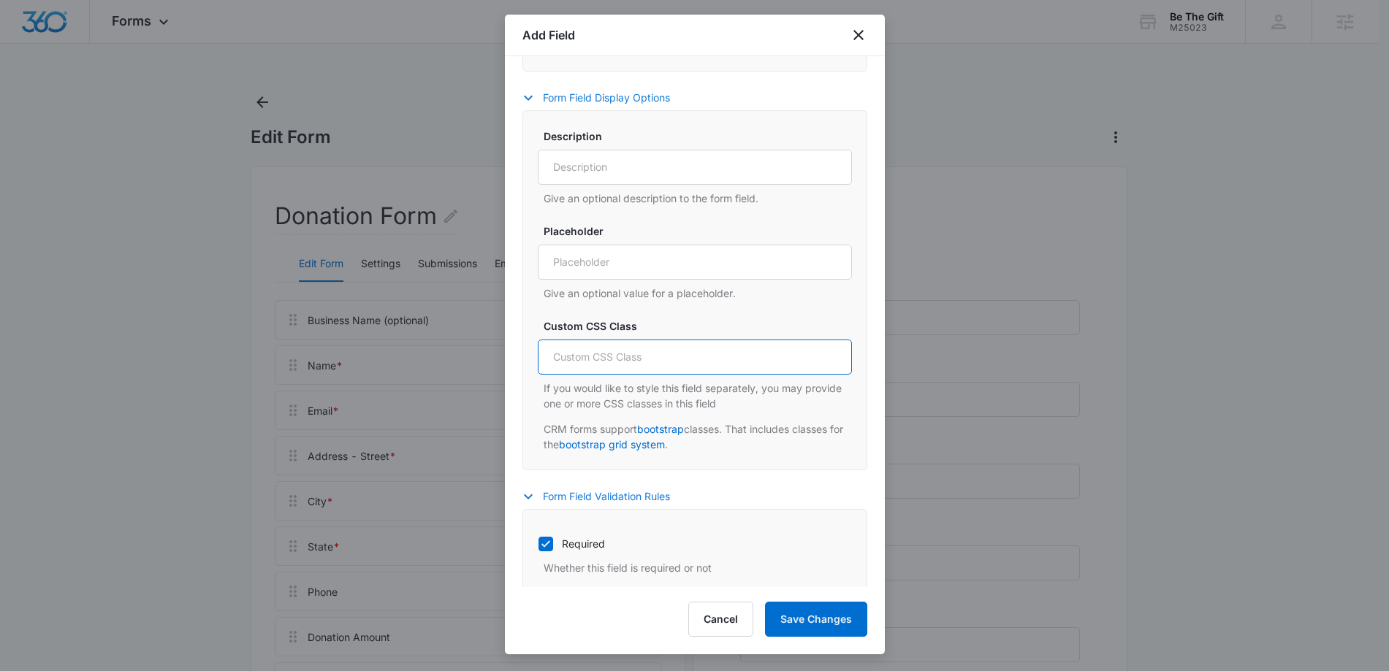
click at [611, 364] on input "Custom CSS Class" at bounding box center [695, 357] width 314 height 35
type input "col-md-6"
click at [826, 611] on button "Save Changes" at bounding box center [816, 619] width 102 height 35
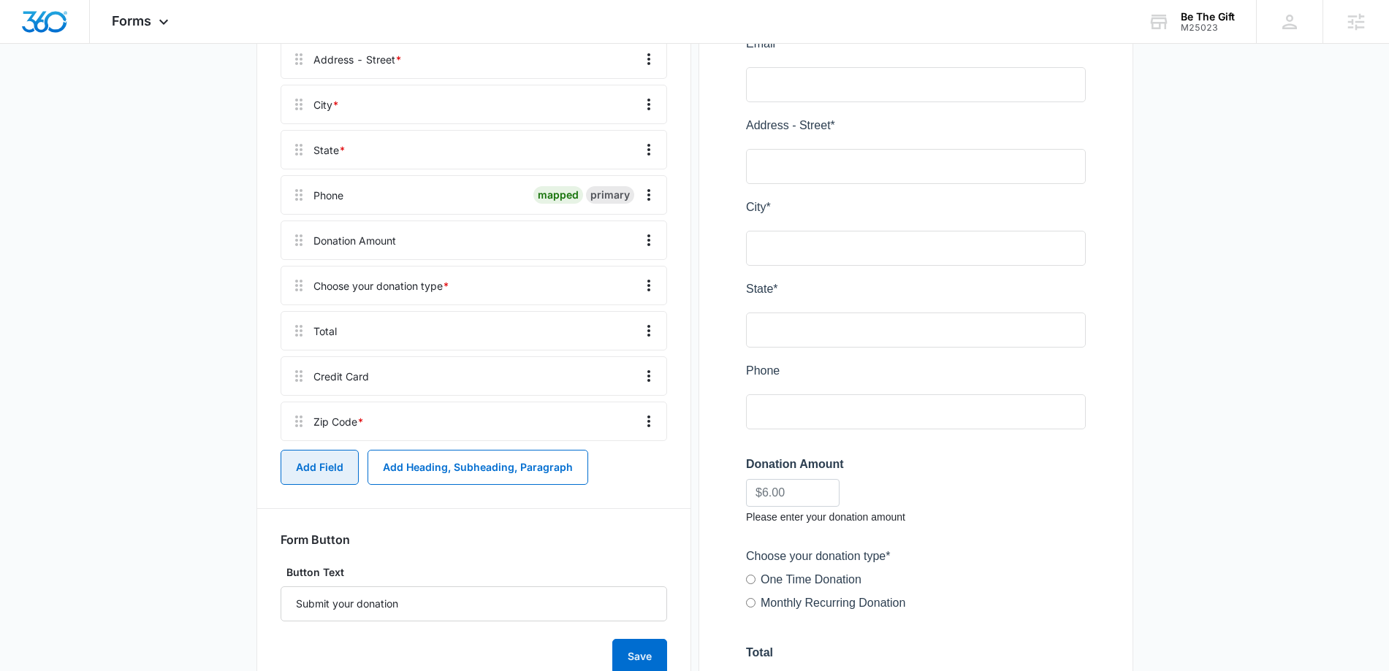
scroll to position [363, 0]
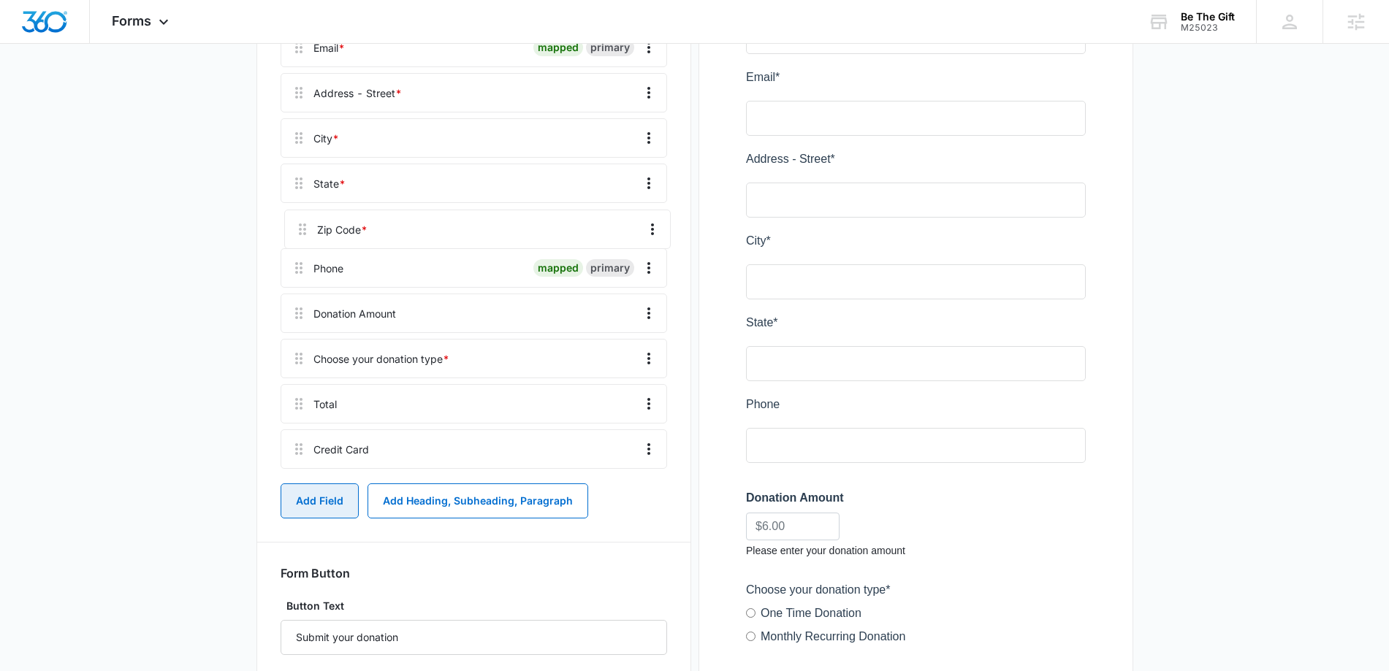
drag, startPoint x: 299, startPoint y: 454, endPoint x: 302, endPoint y: 218, distance: 236.0
click at [302, 218] on div "Business Name (optional) Name * mapped primary Email * mapped primary Address -…" at bounding box center [474, 206] width 387 height 538
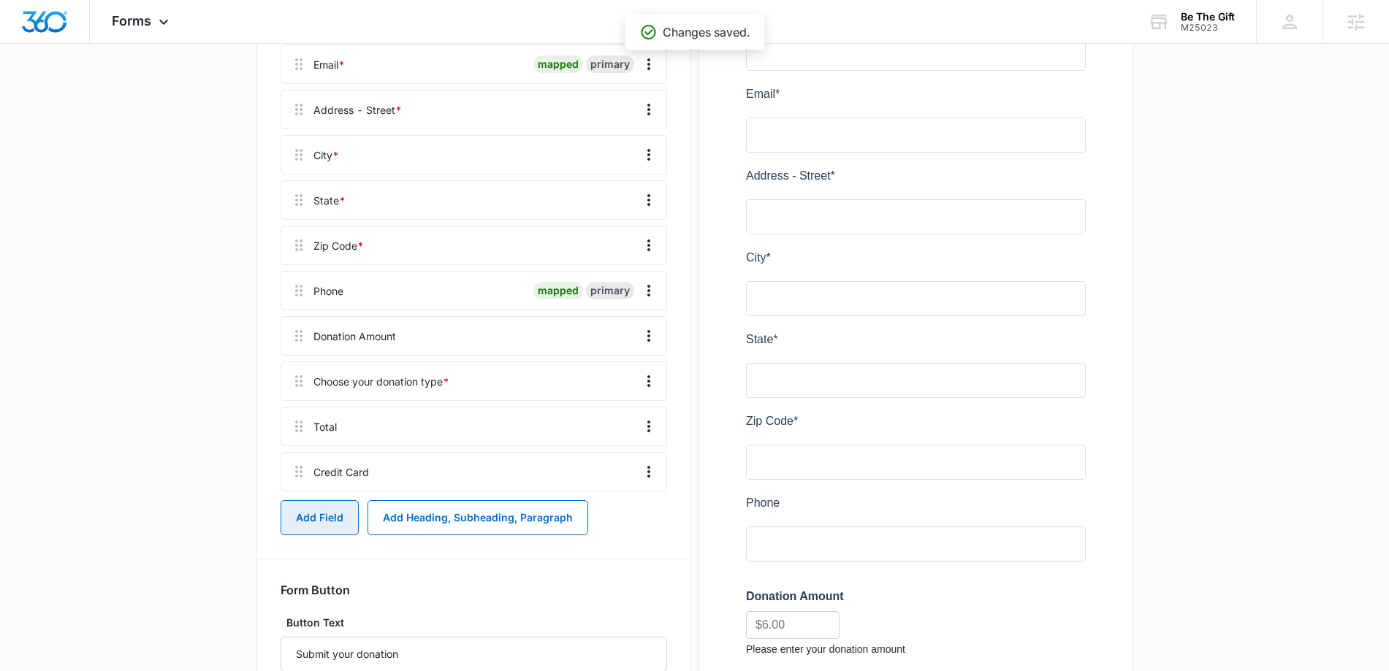
scroll to position [343, 0]
click at [652, 297] on icon "Overflow Menu" at bounding box center [649, 294] width 18 height 18
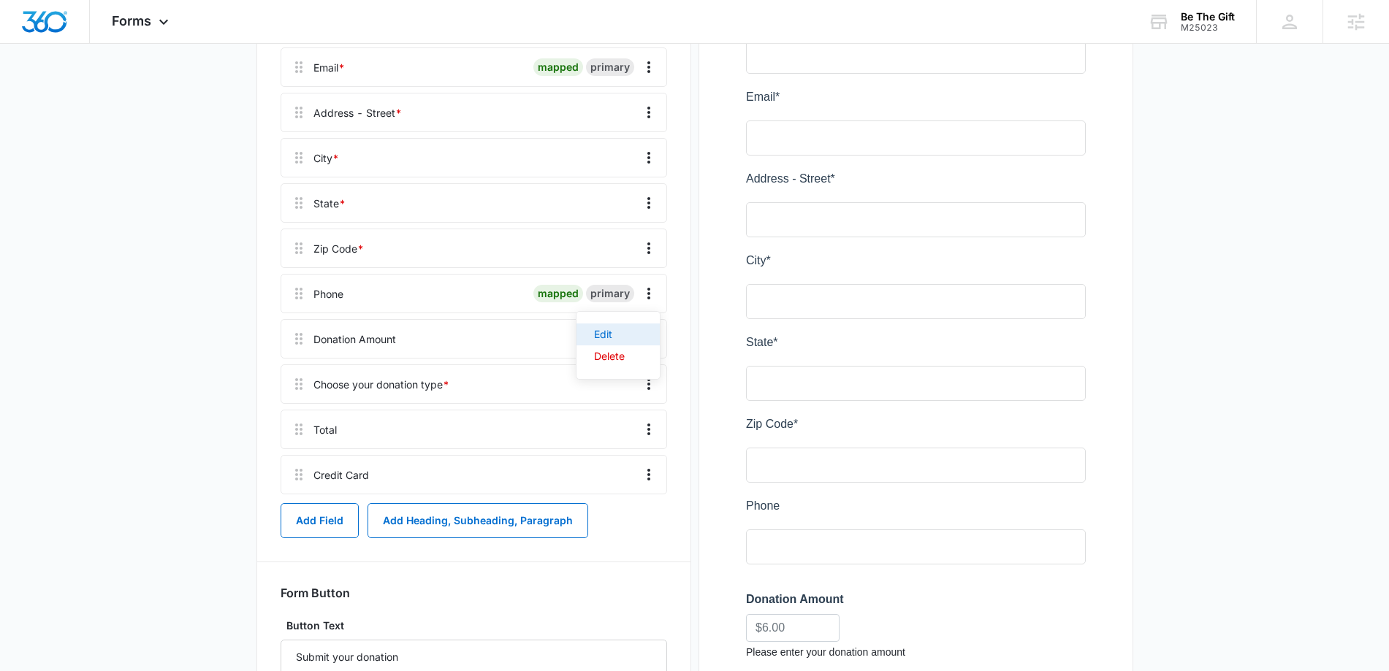
click at [617, 337] on div "Edit" at bounding box center [609, 335] width 31 height 10
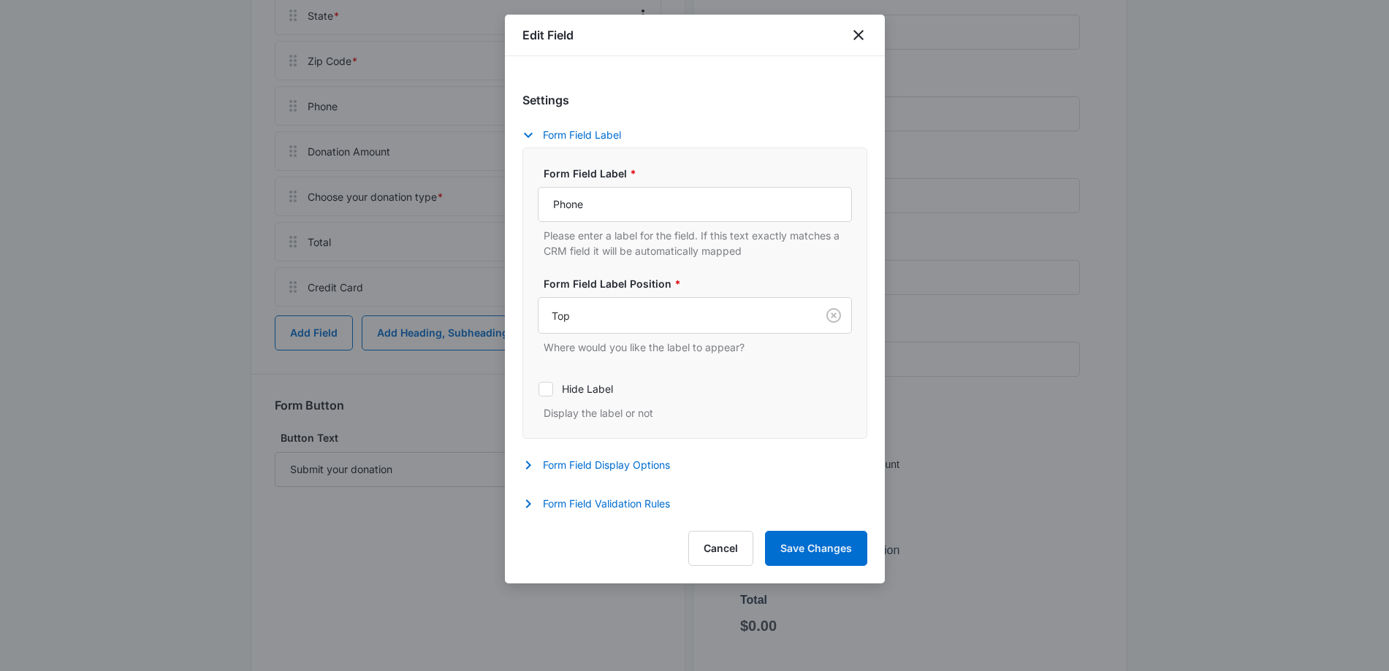
scroll to position [541, 0]
click at [530, 465] on icon "button" at bounding box center [527, 465] width 5 height 9
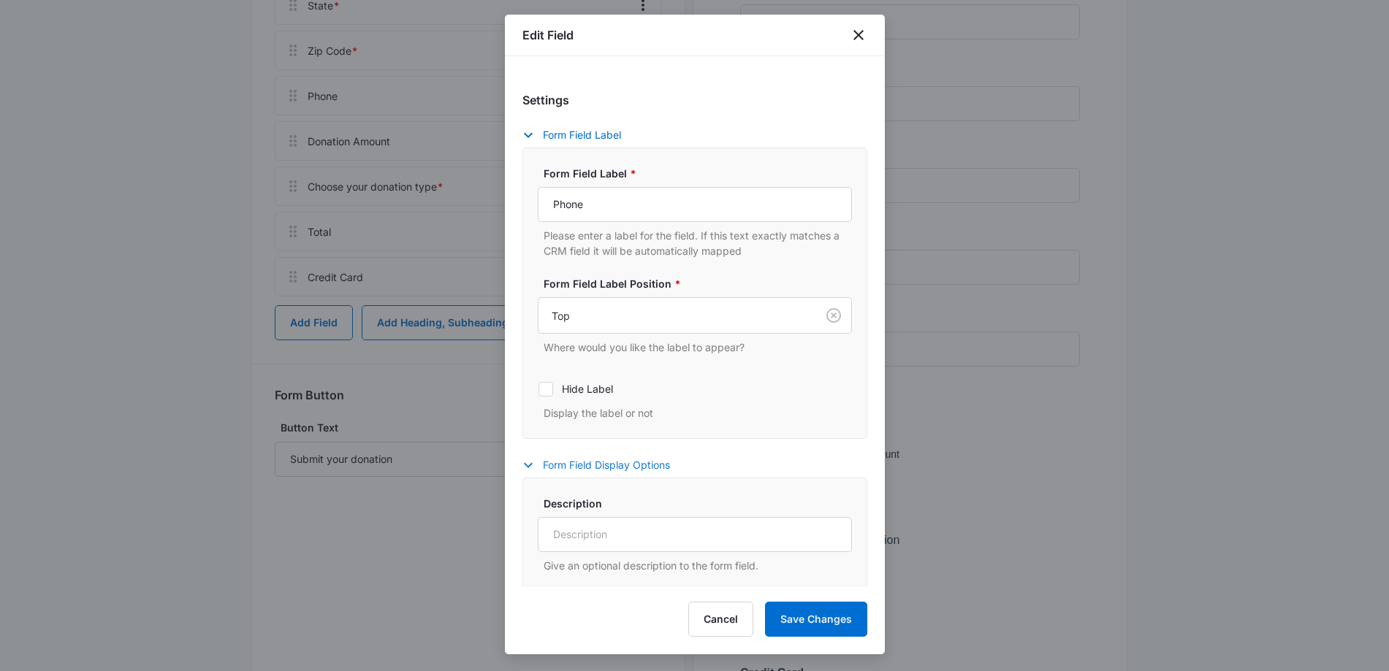
scroll to position [289, 0]
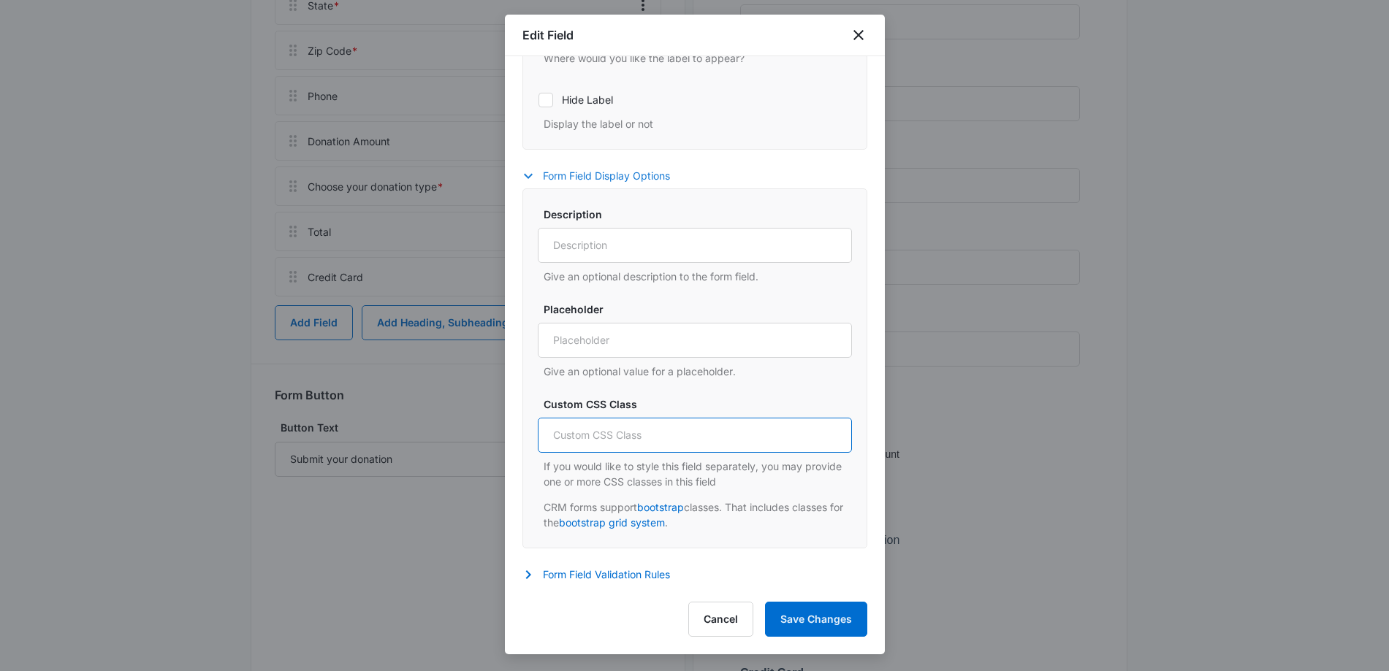
click at [603, 432] on input "Custom CSS Class" at bounding box center [695, 435] width 314 height 35
type input "col-md-6"
click at [818, 616] on button "Save Changes" at bounding box center [816, 619] width 102 height 35
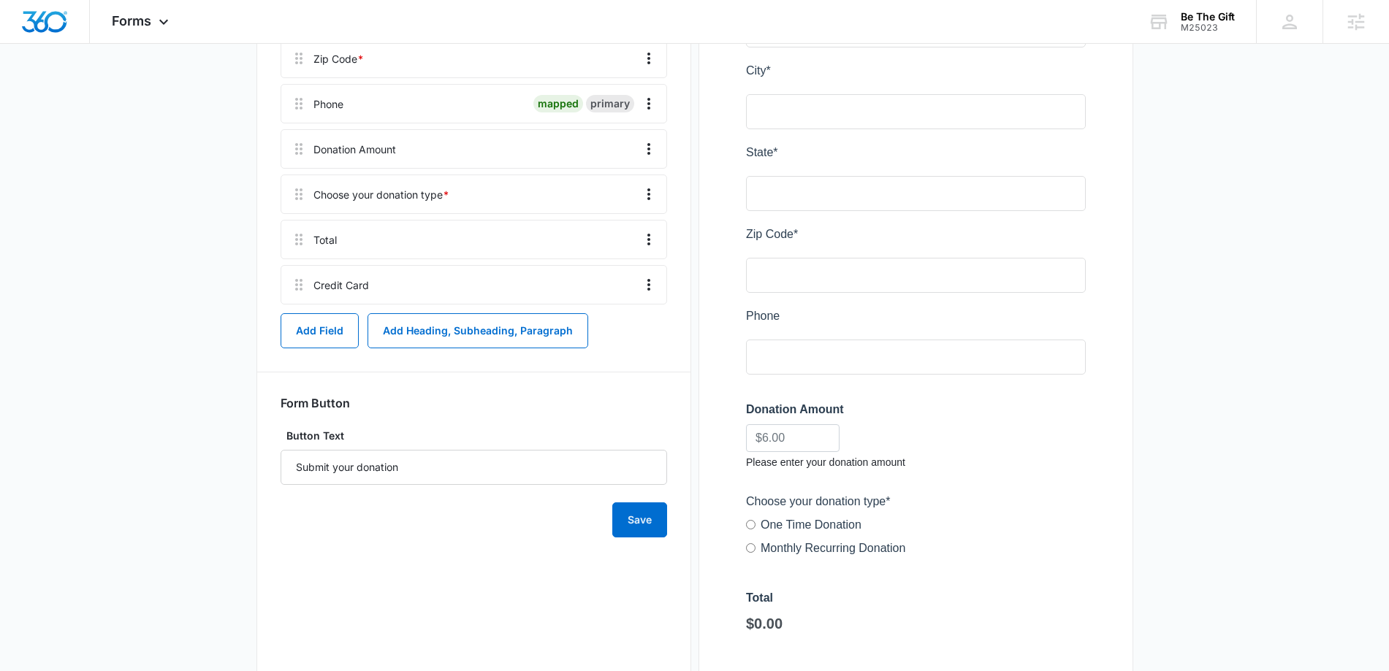
scroll to position [545, 0]
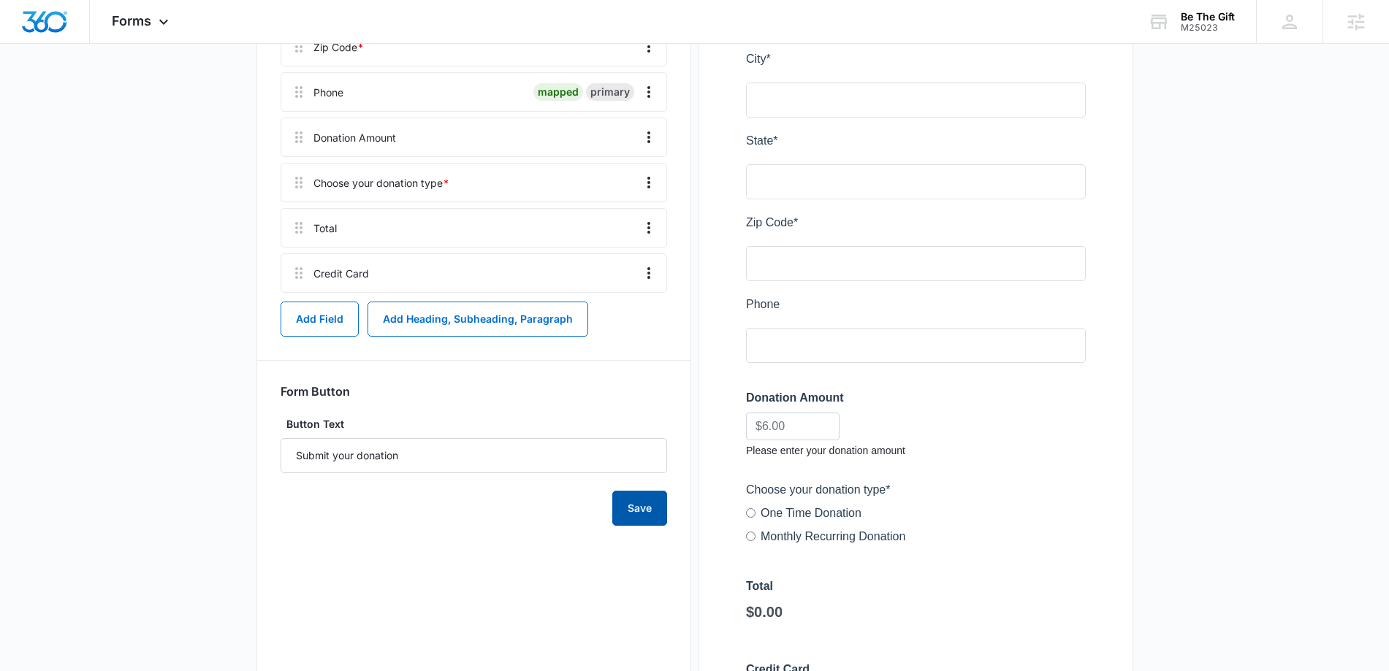
click at [638, 517] on button "Save" at bounding box center [639, 508] width 55 height 35
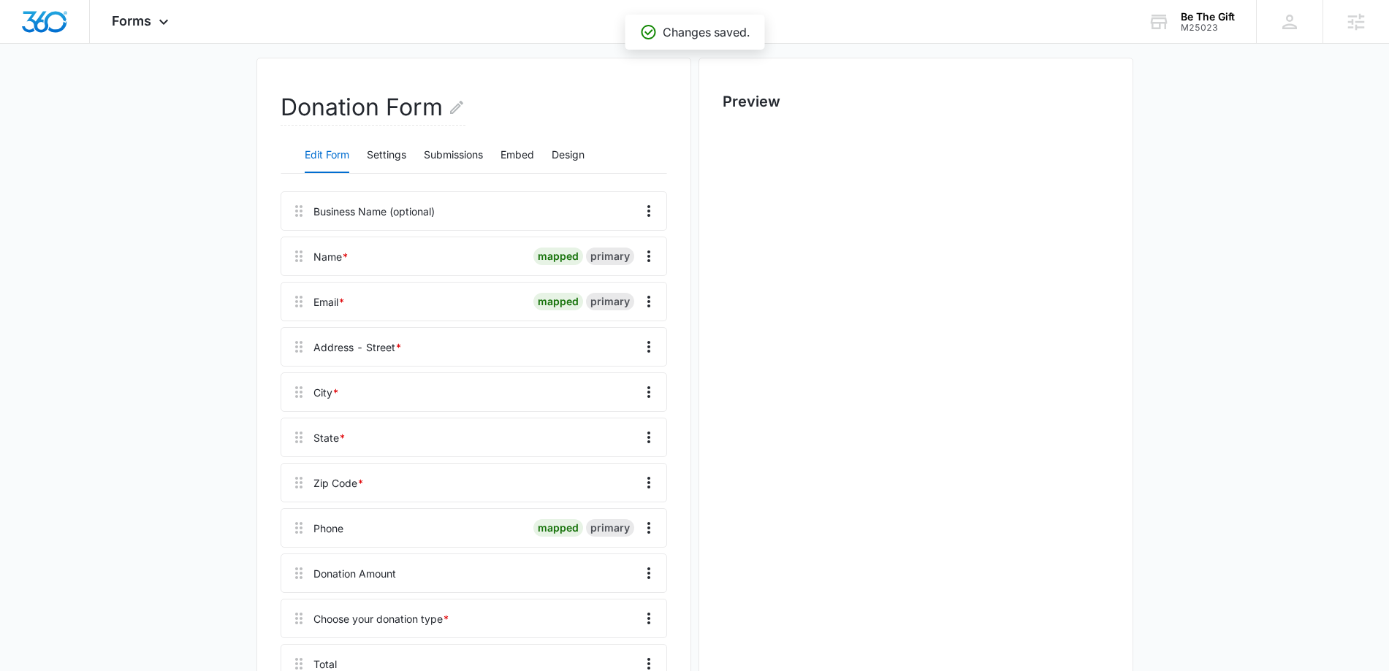
scroll to position [0, 0]
click at [650, 346] on icon "Overflow Menu" at bounding box center [649, 347] width 18 height 18
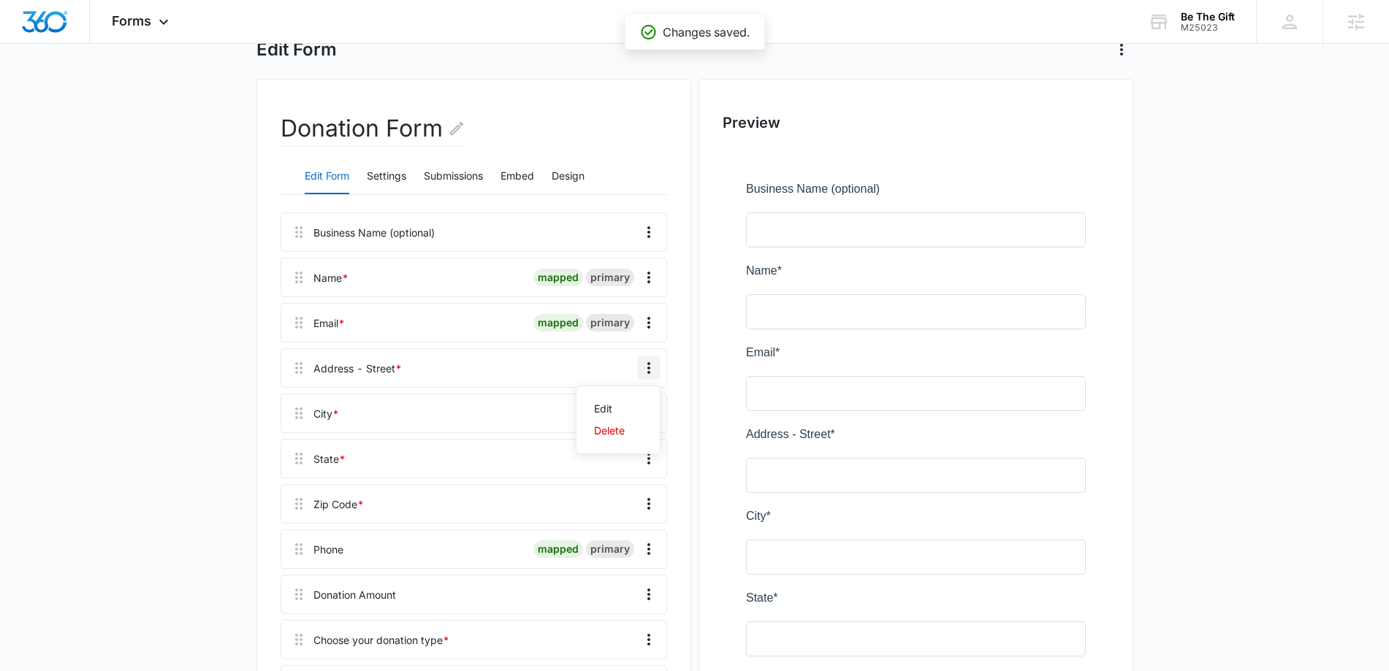
scroll to position [84, 0]
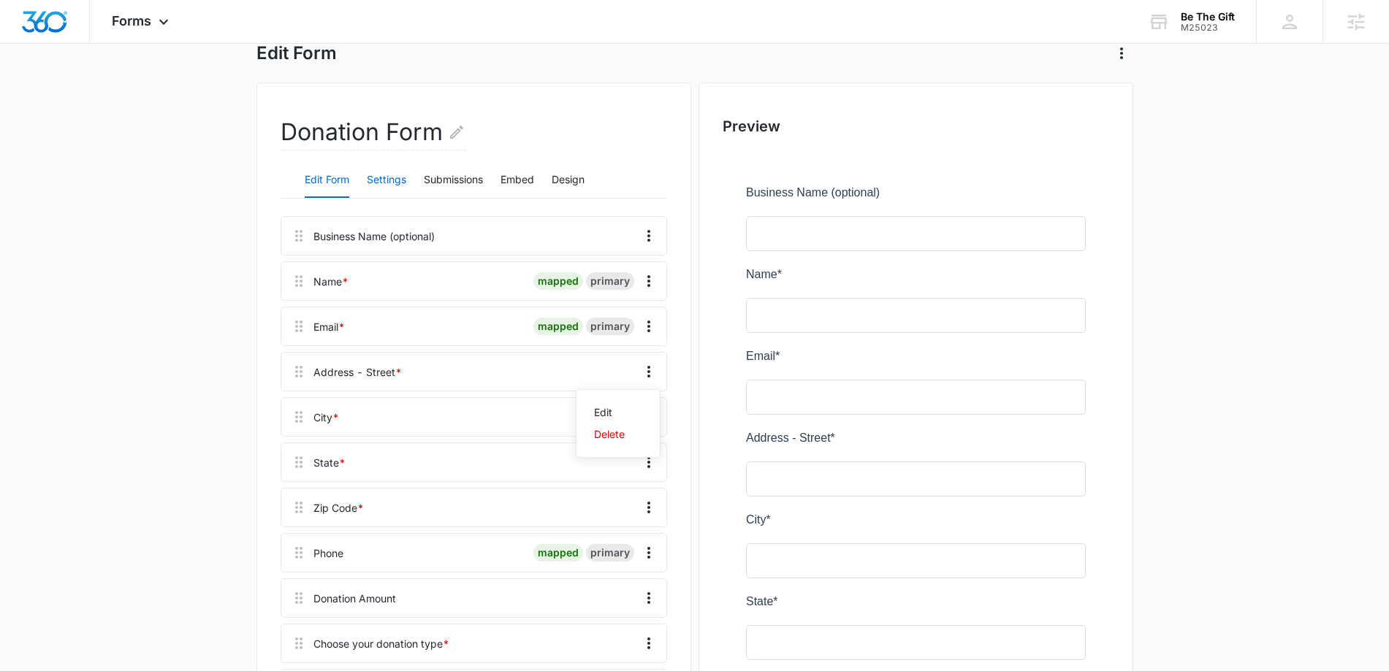
click at [395, 175] on button "Settings" at bounding box center [386, 180] width 39 height 35
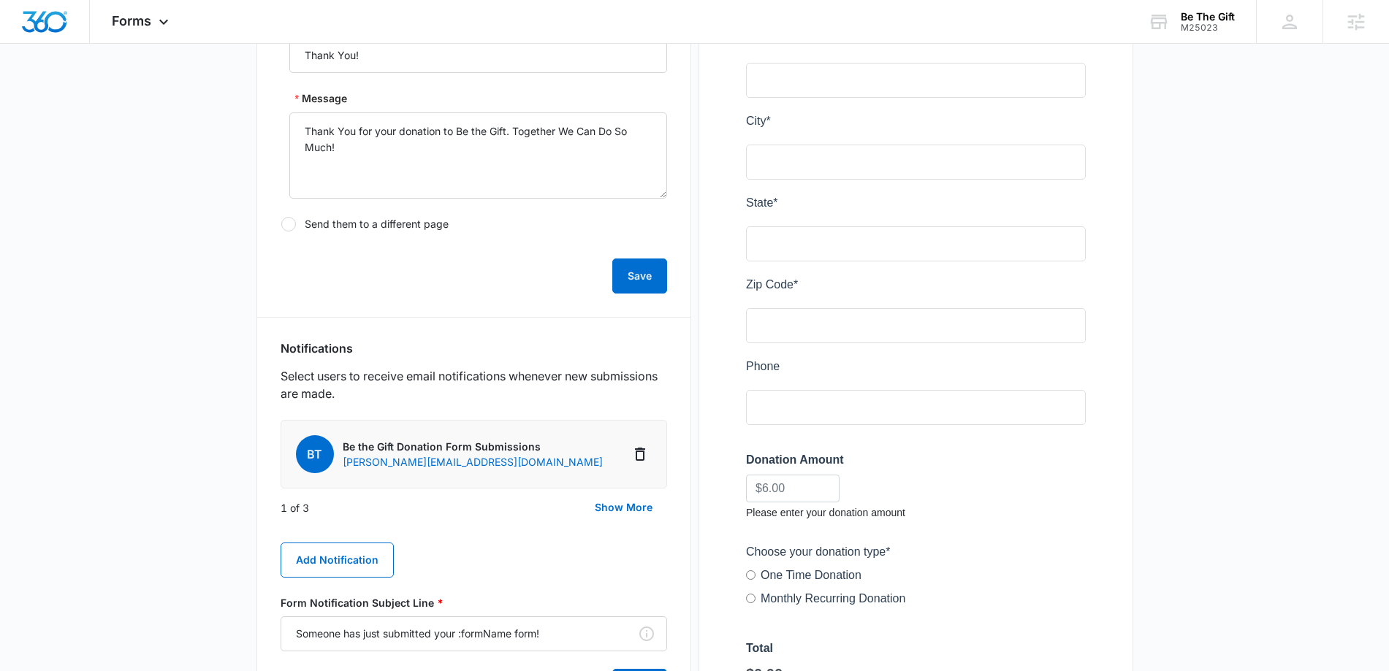
scroll to position [0, 0]
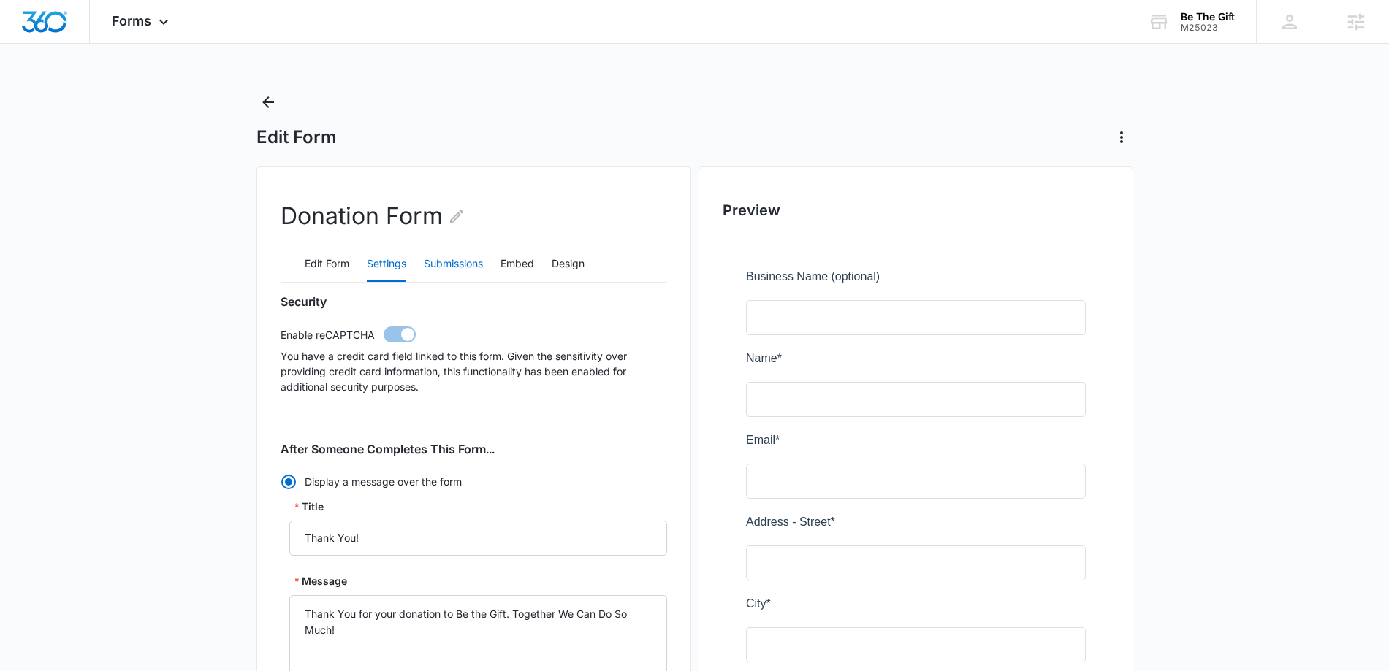
click at [457, 267] on button "Submissions" at bounding box center [453, 264] width 59 height 35
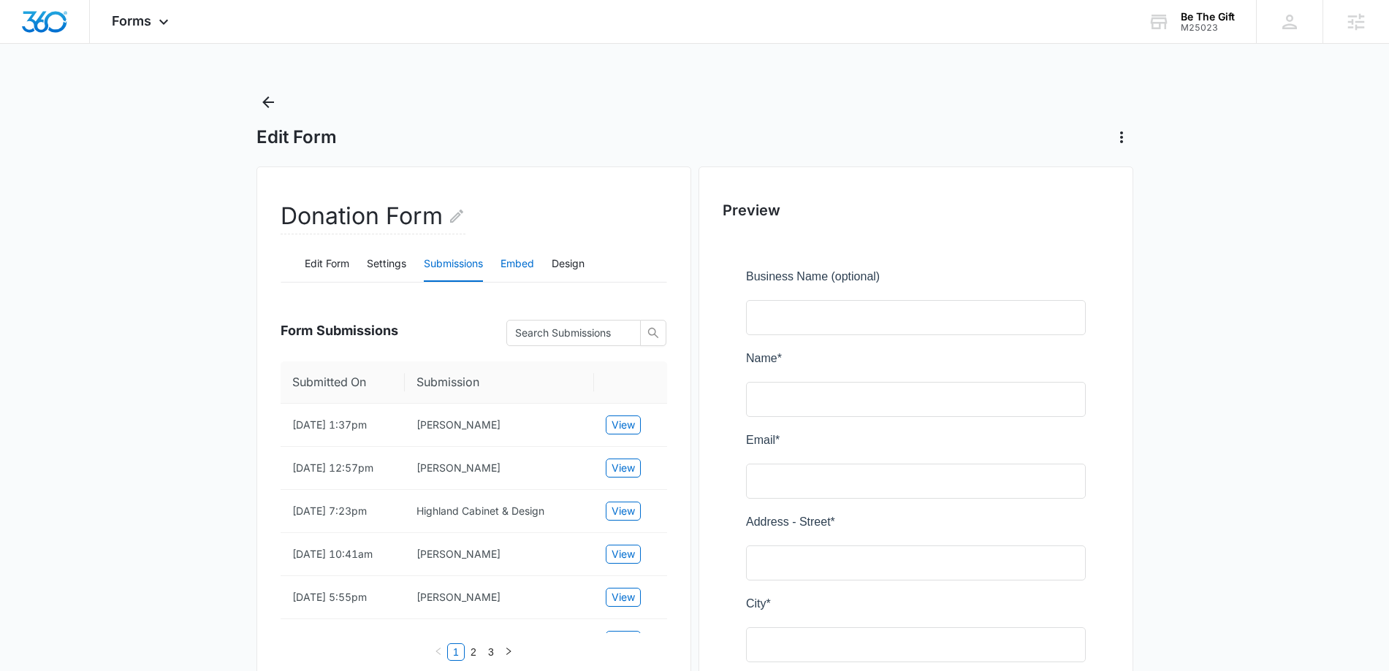
click at [526, 266] on button "Embed" at bounding box center [518, 264] width 34 height 35
